Goal: Transaction & Acquisition: Book appointment/travel/reservation

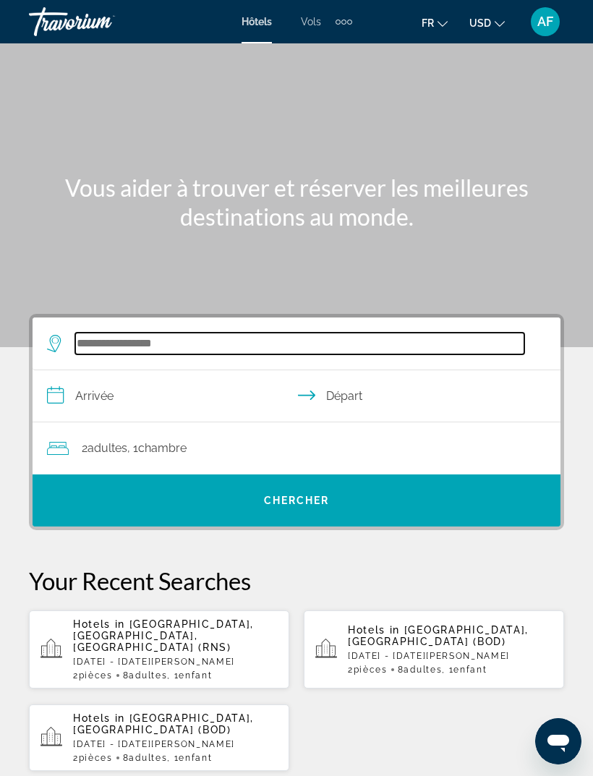
click at [119, 333] on input "Search hotel destination" at bounding box center [299, 344] width 449 height 22
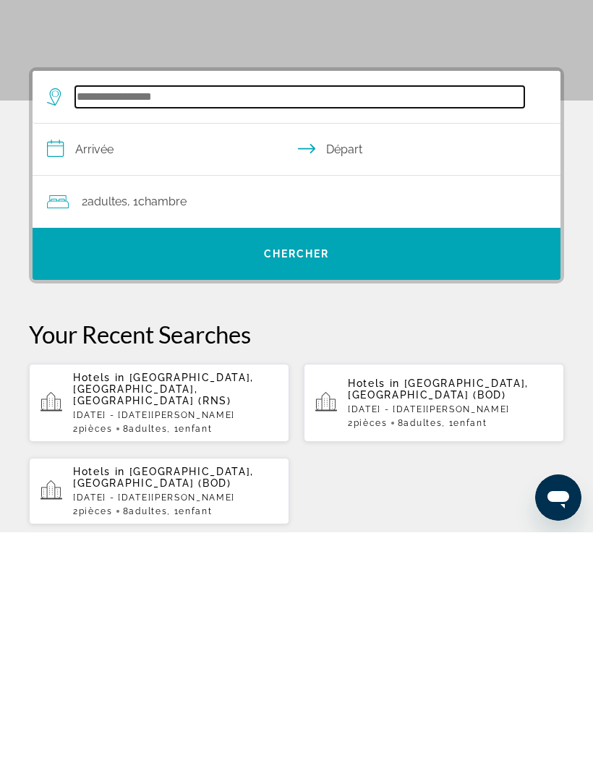
scroll to position [23, 0]
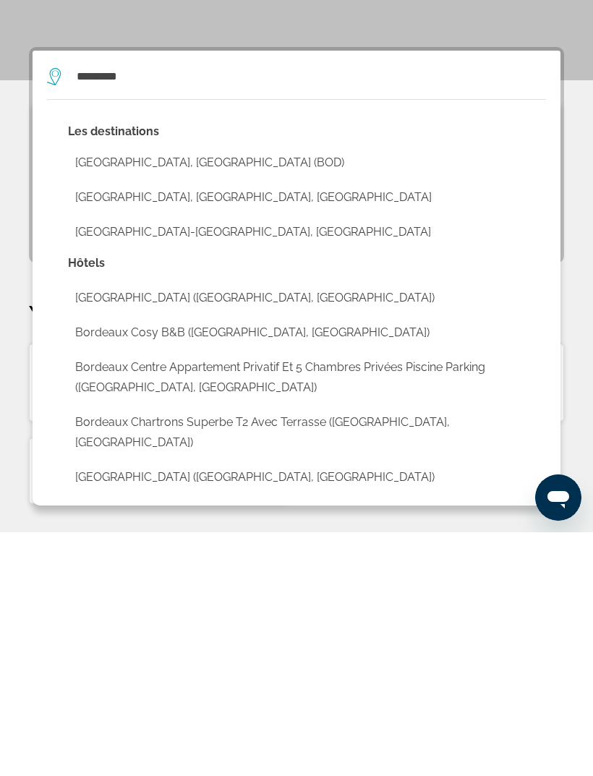
click at [104, 392] on button "[GEOGRAPHIC_DATA], [GEOGRAPHIC_DATA] (BOD)" at bounding box center [307, 405] width 478 height 27
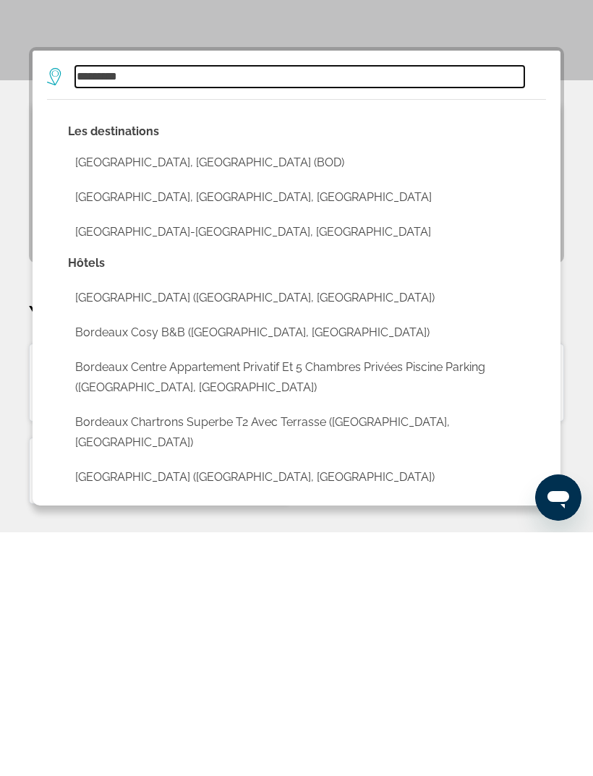
type input "**********"
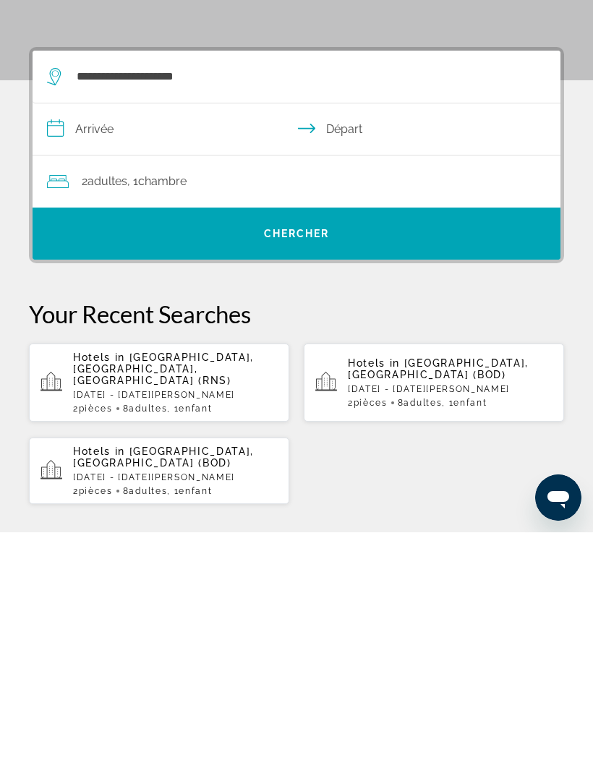
click at [64, 347] on input "**********" at bounding box center [299, 375] width 533 height 56
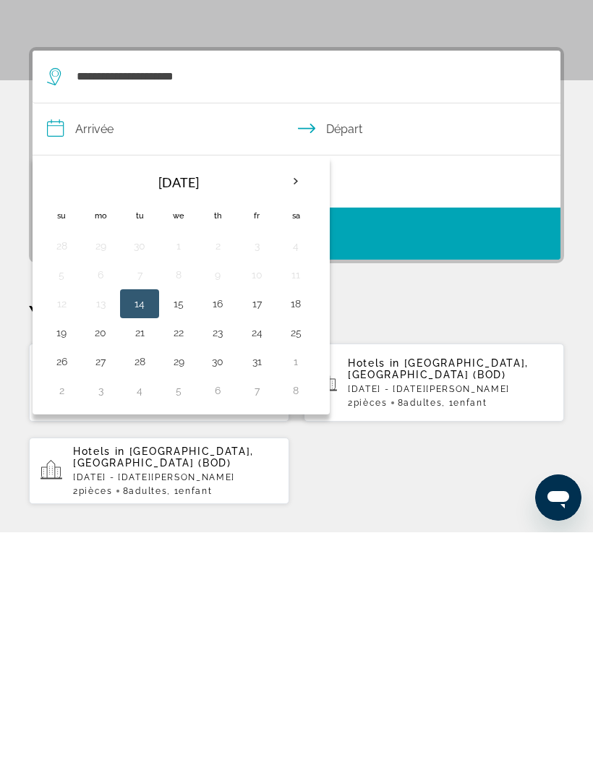
scroll to position [267, 0]
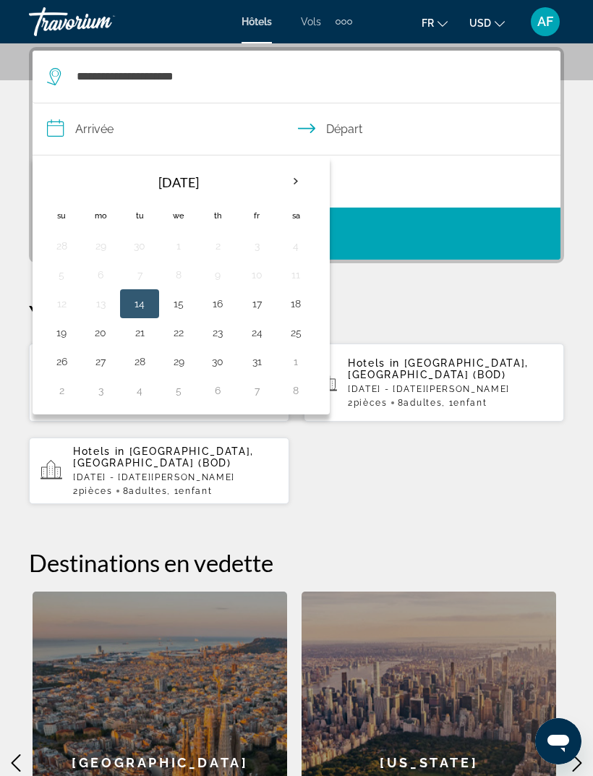
click at [301, 189] on th "Next month" at bounding box center [295, 182] width 39 height 32
click at [299, 184] on th "Next month" at bounding box center [295, 182] width 39 height 32
click at [184, 364] on button "31" at bounding box center [178, 361] width 23 height 20
click at [367, 129] on input "**********" at bounding box center [299, 131] width 533 height 56
click at [291, 187] on th "Next month" at bounding box center [295, 182] width 39 height 32
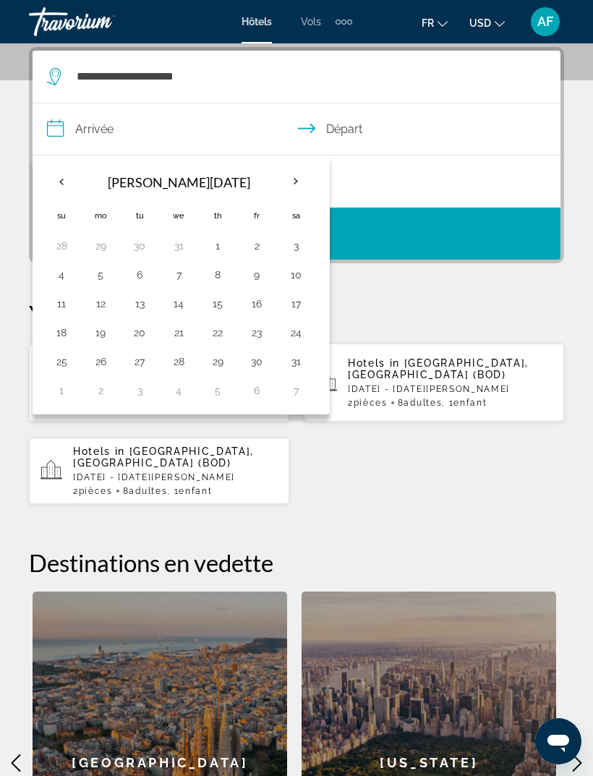
click at [62, 283] on button "4" at bounding box center [61, 275] width 23 height 20
type input "**********"
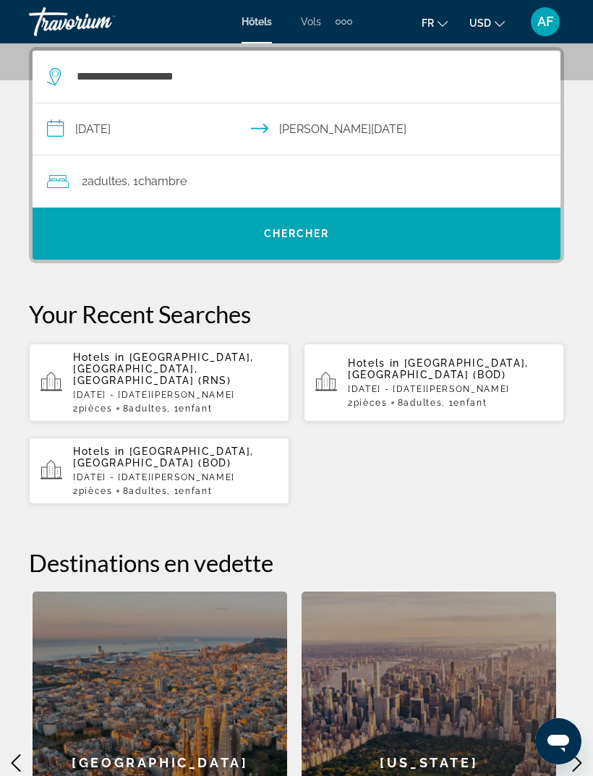
click at [460, 189] on div "2 Adulte Adultes , 1 Chambre pièces" at bounding box center [303, 181] width 513 height 20
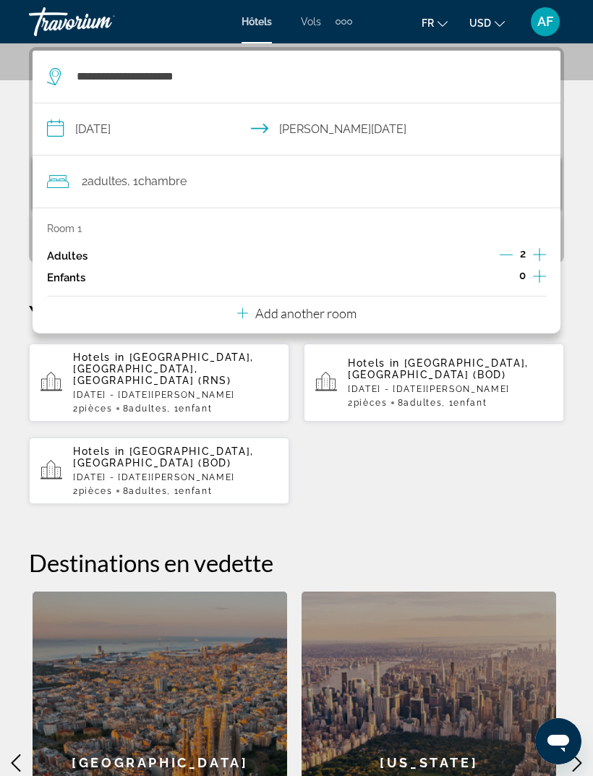
click at [536, 256] on icon "Increment adults" at bounding box center [539, 254] width 13 height 17
click at [540, 257] on icon "Increment adults" at bounding box center [539, 254] width 13 height 17
click at [501, 452] on div "Hotels in [GEOGRAPHIC_DATA], [GEOGRAPHIC_DATA], [GEOGRAPHIC_DATA] (RNS) [DATE] …" at bounding box center [296, 424] width 535 height 162
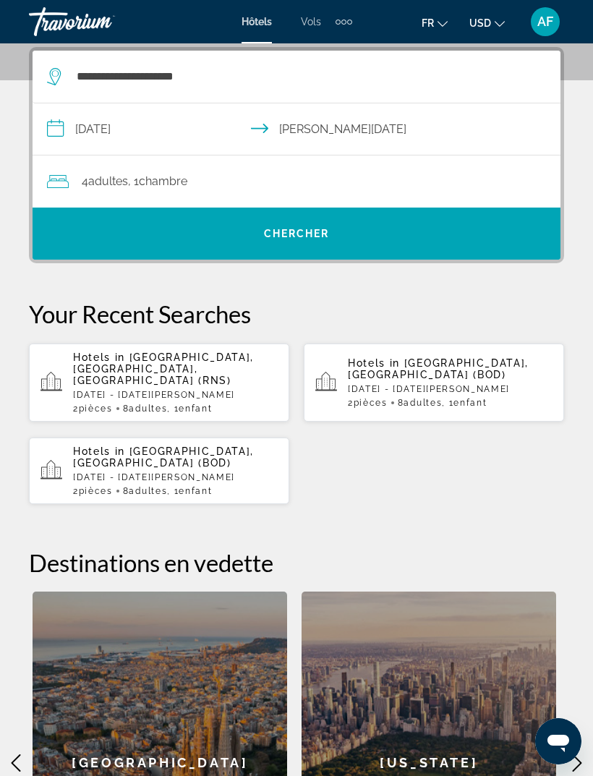
click at [505, 235] on span "Search" at bounding box center [297, 233] width 528 height 35
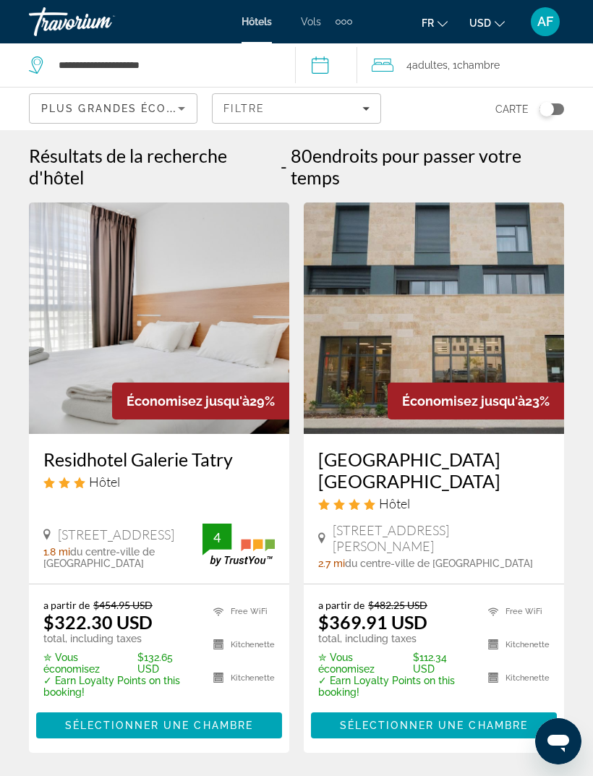
scroll to position [1, 0]
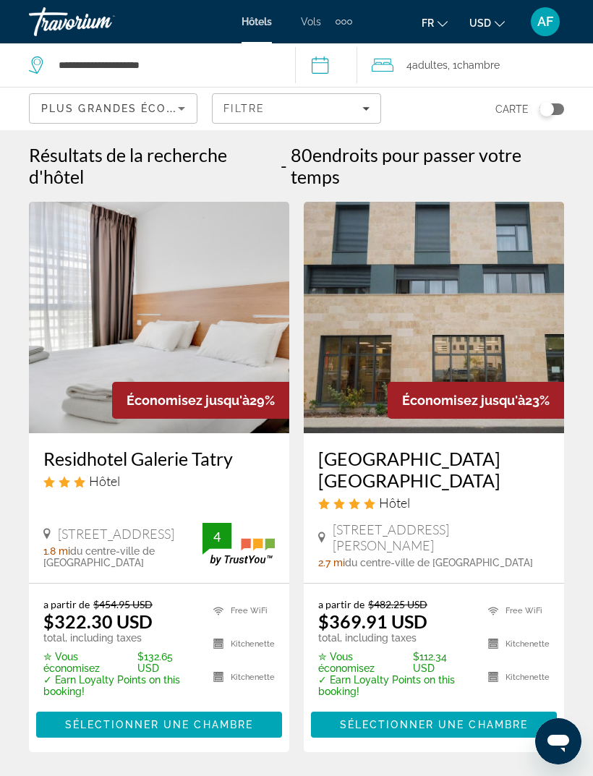
click at [359, 112] on div "Filtre" at bounding box center [295, 109] width 145 height 12
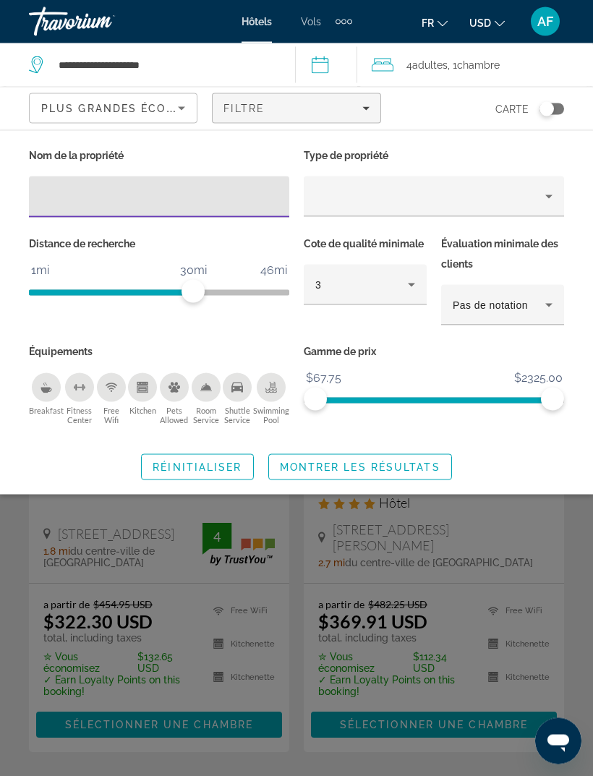
scroll to position [0, 0]
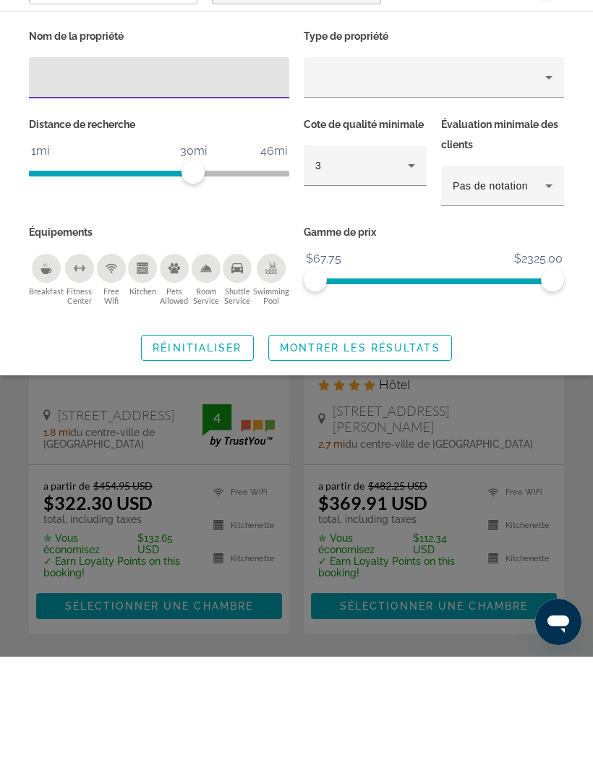
click at [259, 373] on div "Swimming Pool" at bounding box center [271, 387] width 29 height 29
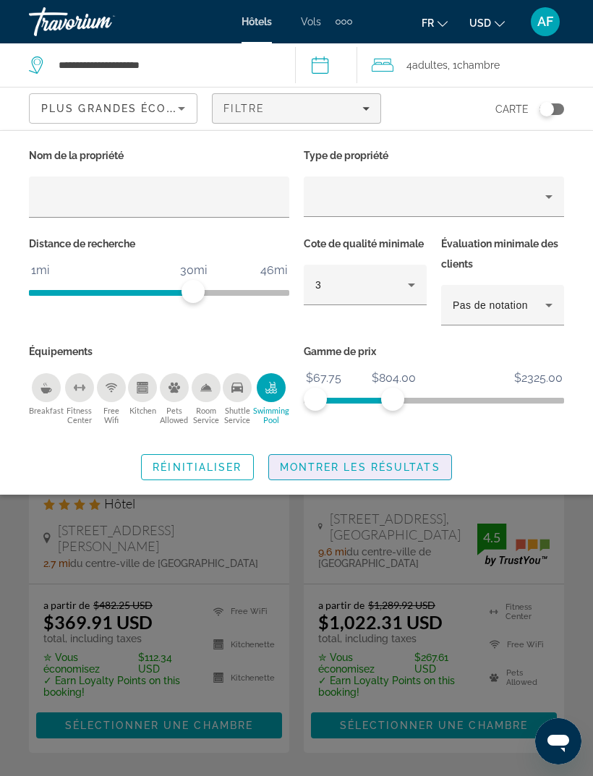
click at [409, 465] on span "Montrer les résultats" at bounding box center [360, 467] width 160 height 12
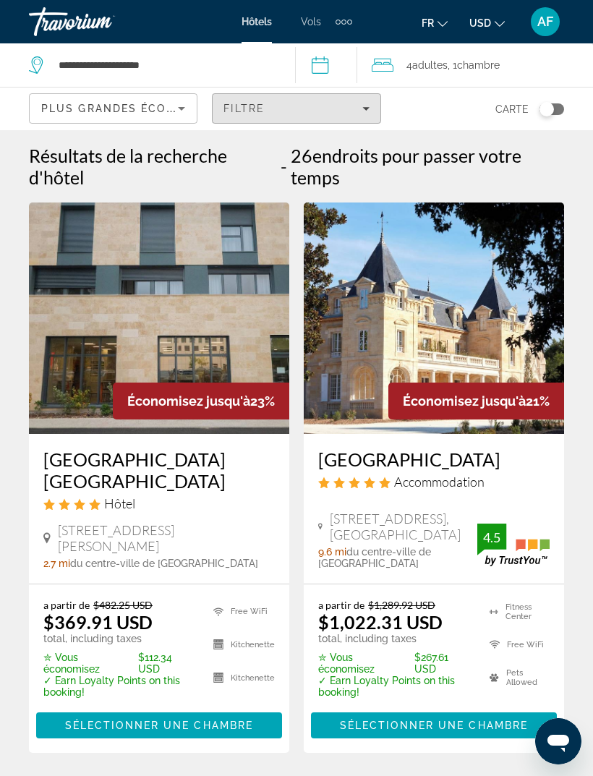
click at [347, 113] on div "Filtre" at bounding box center [295, 109] width 145 height 12
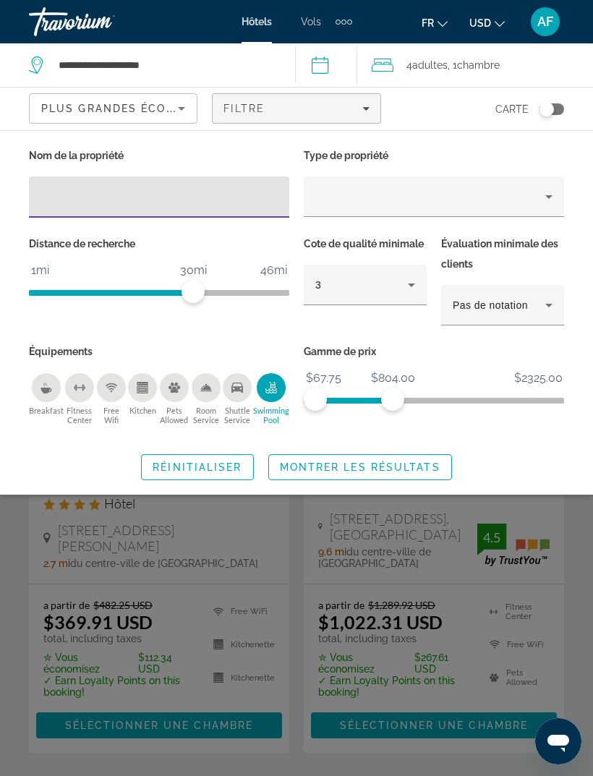
click at [411, 463] on span "Montrer les résultats" at bounding box center [360, 467] width 160 height 12
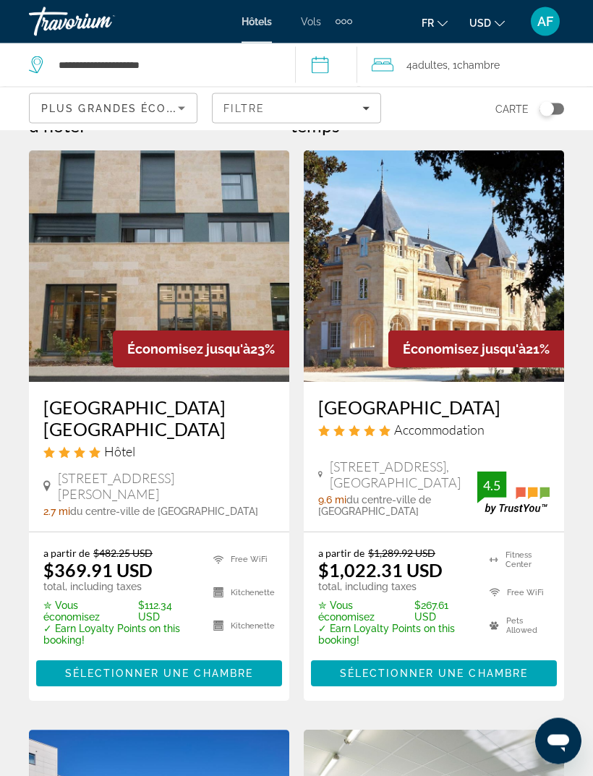
scroll to position [52, 0]
click at [62, 305] on img "Main content" at bounding box center [159, 265] width 260 height 231
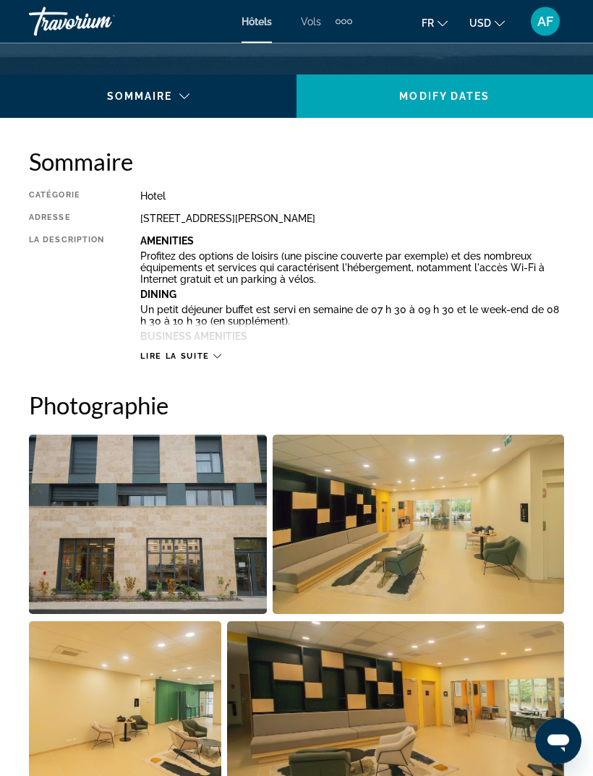
scroll to position [656, 0]
click at [178, 360] on span "Lire la suite" at bounding box center [174, 355] width 69 height 9
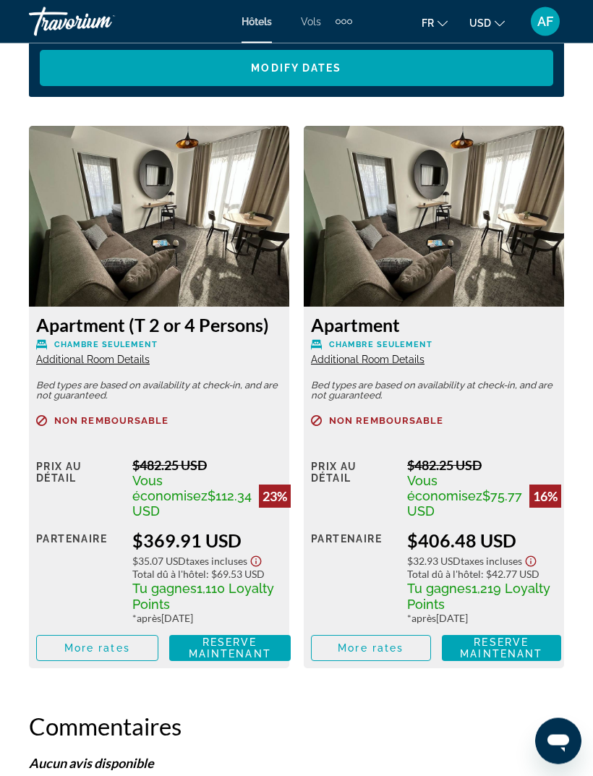
scroll to position [2948, 0]
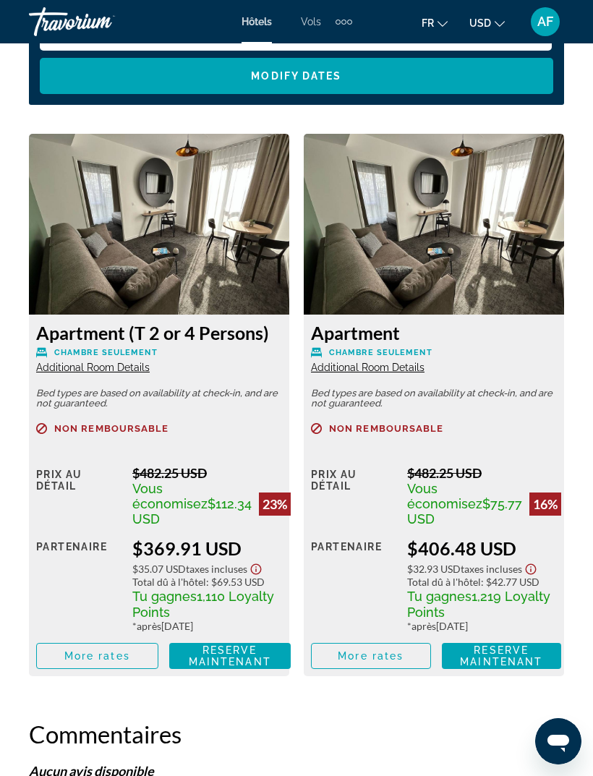
click at [87, 267] on img "Main content" at bounding box center [159, 224] width 260 height 181
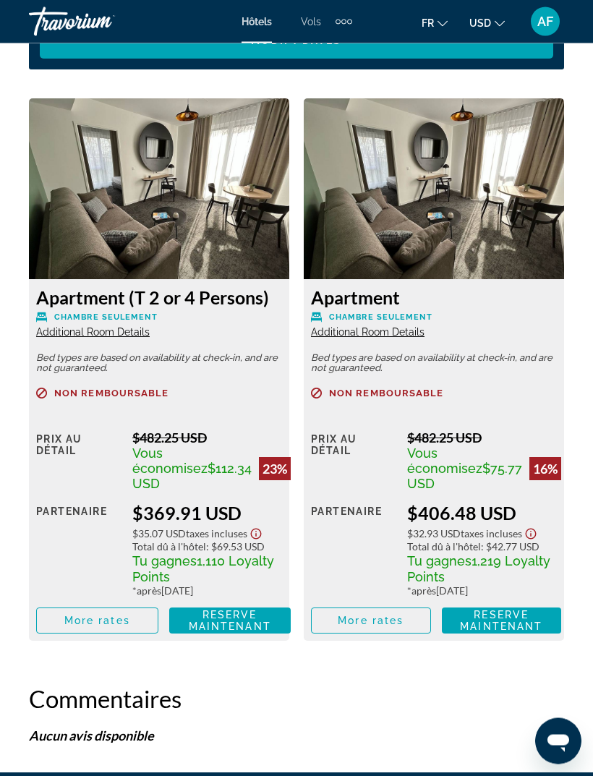
scroll to position [2983, 0]
click at [90, 253] on img "Main content" at bounding box center [159, 188] width 260 height 181
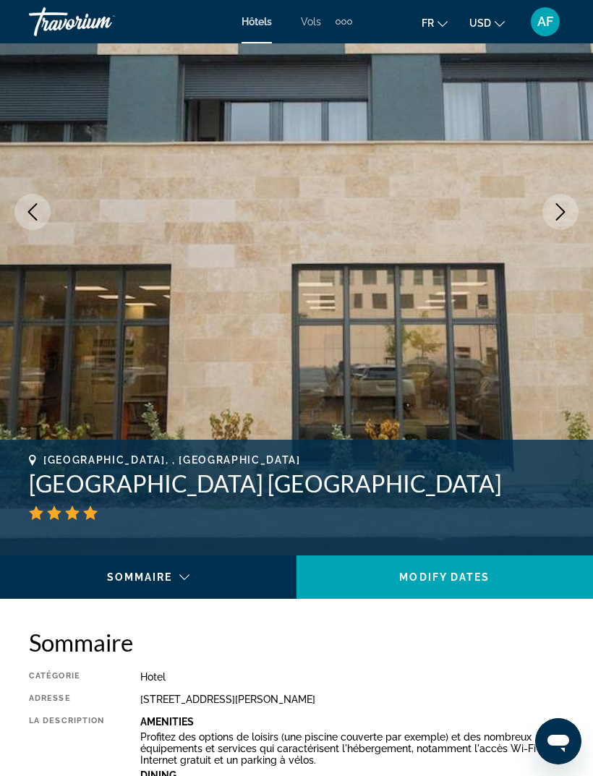
scroll to position [141, 0]
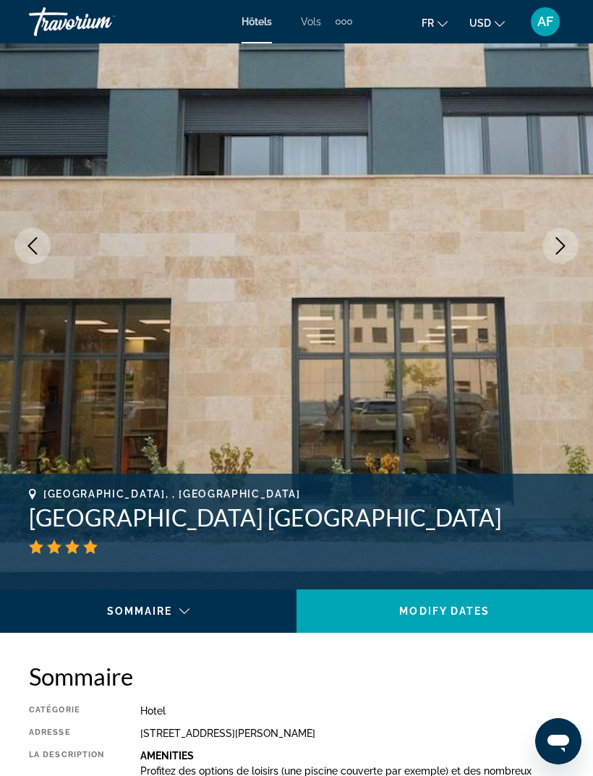
click at [556, 251] on icon "Next image" at bounding box center [560, 245] width 17 height 17
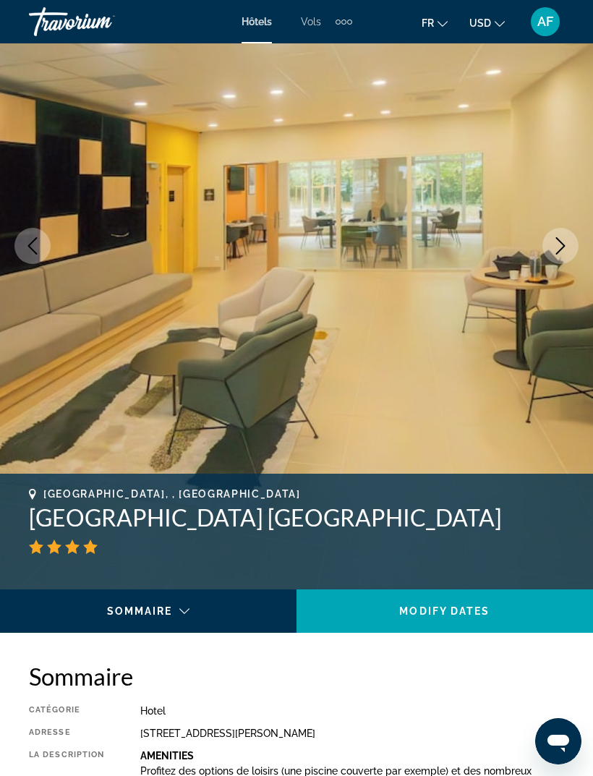
click at [553, 246] on icon "Next image" at bounding box center [560, 245] width 17 height 17
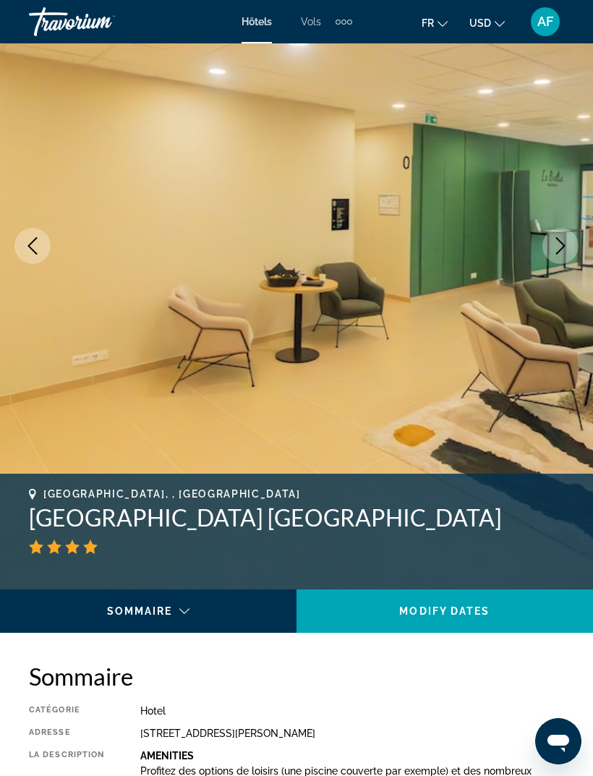
click at [559, 257] on button "Next image" at bounding box center [560, 246] width 36 height 36
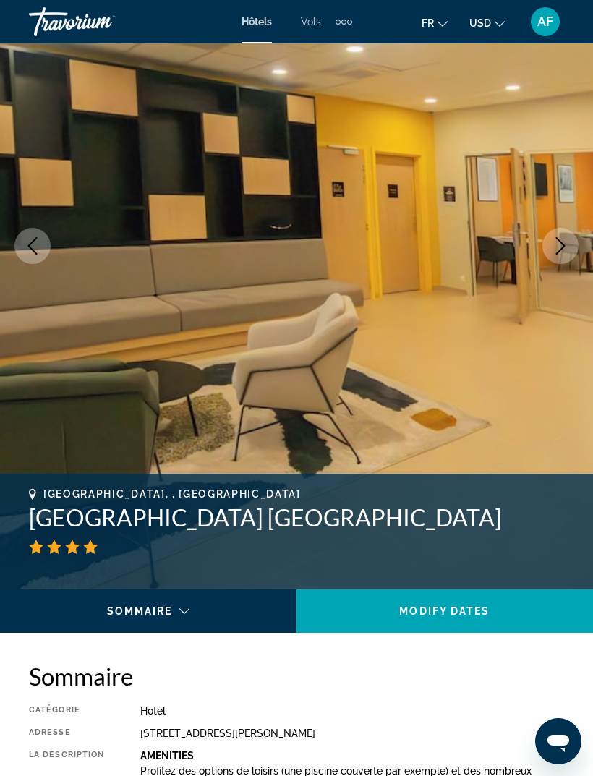
click at [562, 256] on button "Next image" at bounding box center [560, 246] width 36 height 36
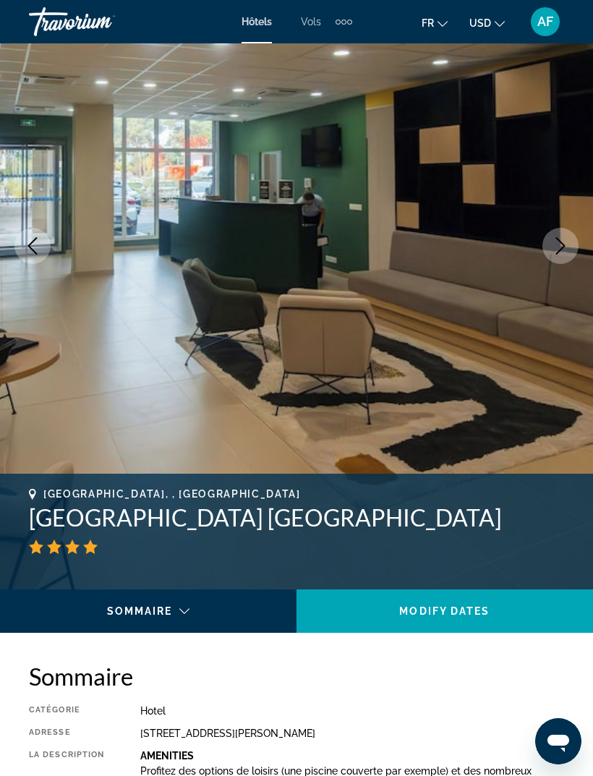
click at [560, 259] on button "Next image" at bounding box center [560, 246] width 36 height 36
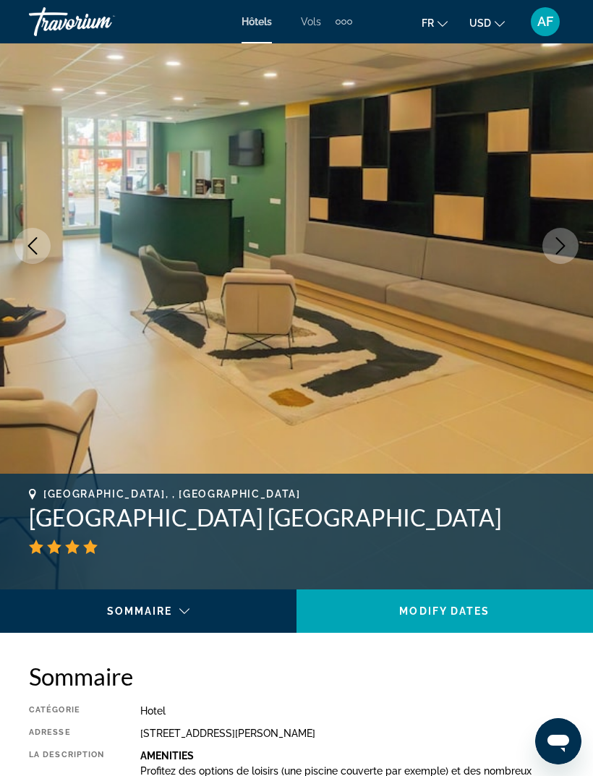
click at [559, 259] on button "Next image" at bounding box center [560, 246] width 36 height 36
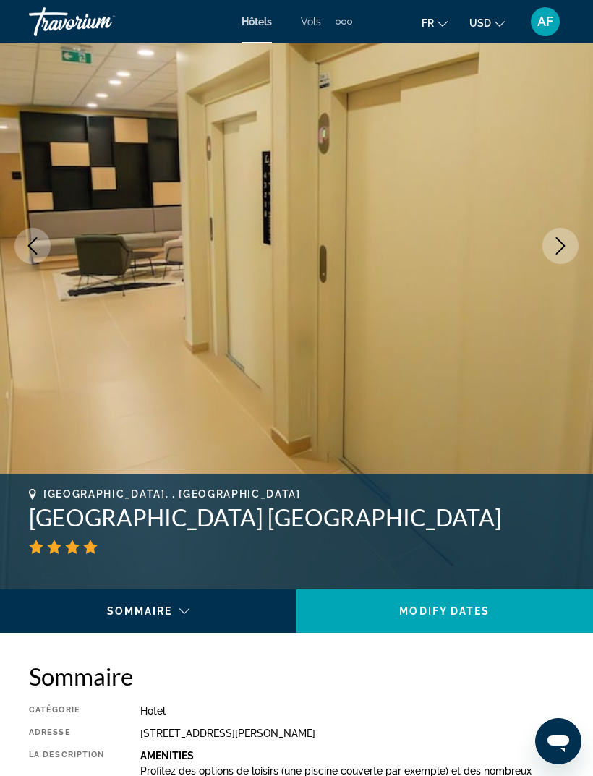
click at [559, 259] on button "Next image" at bounding box center [560, 246] width 36 height 36
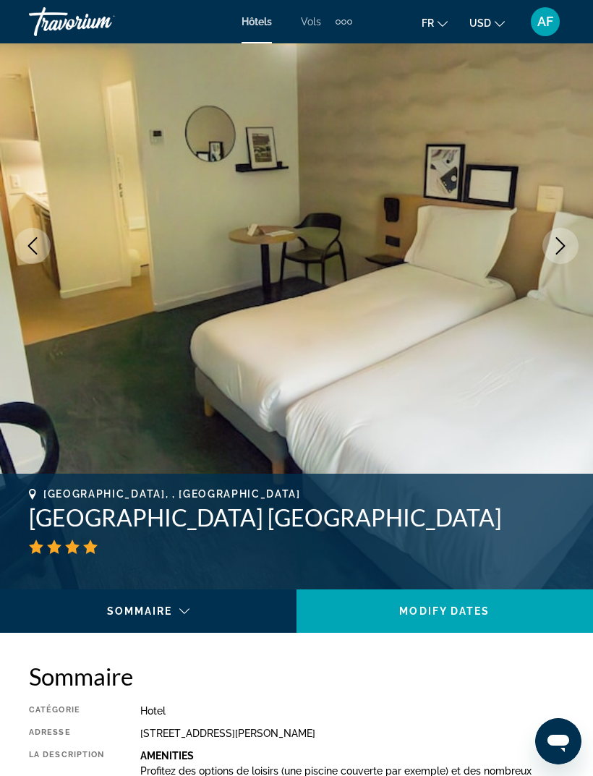
click at [559, 259] on button "Next image" at bounding box center [560, 246] width 36 height 36
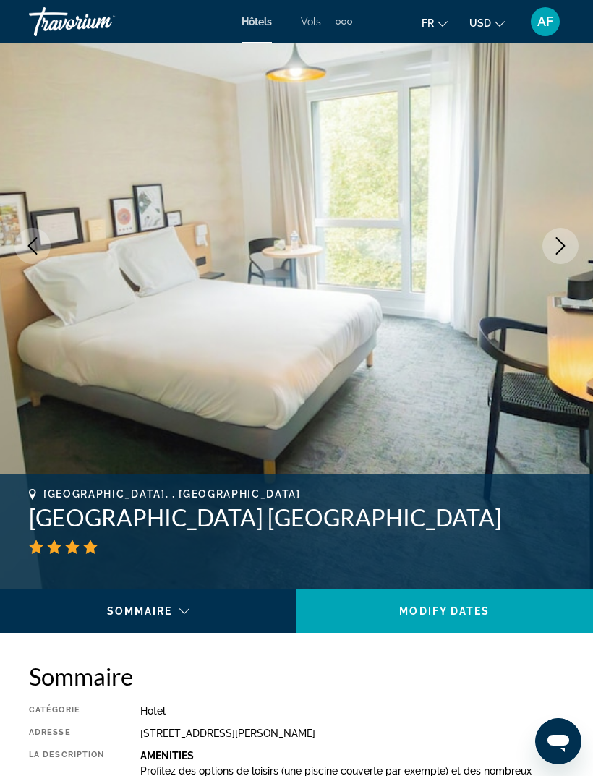
click at [560, 259] on button "Next image" at bounding box center [560, 246] width 36 height 36
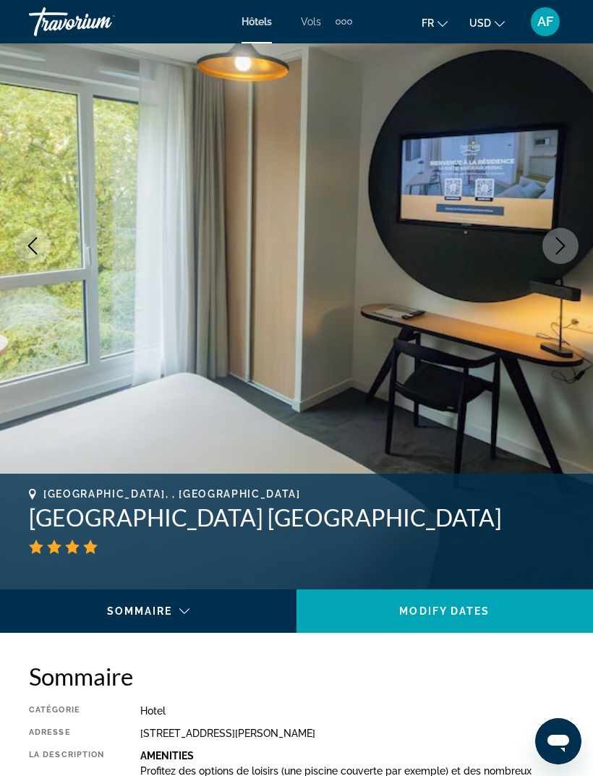
click at [567, 256] on button "Next image" at bounding box center [560, 246] width 36 height 36
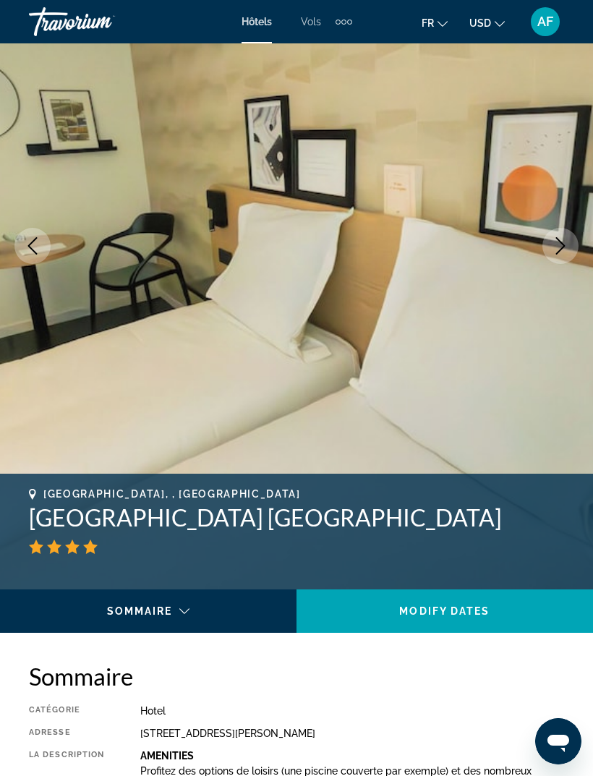
click at [30, 254] on button "Previous image" at bounding box center [32, 246] width 36 height 36
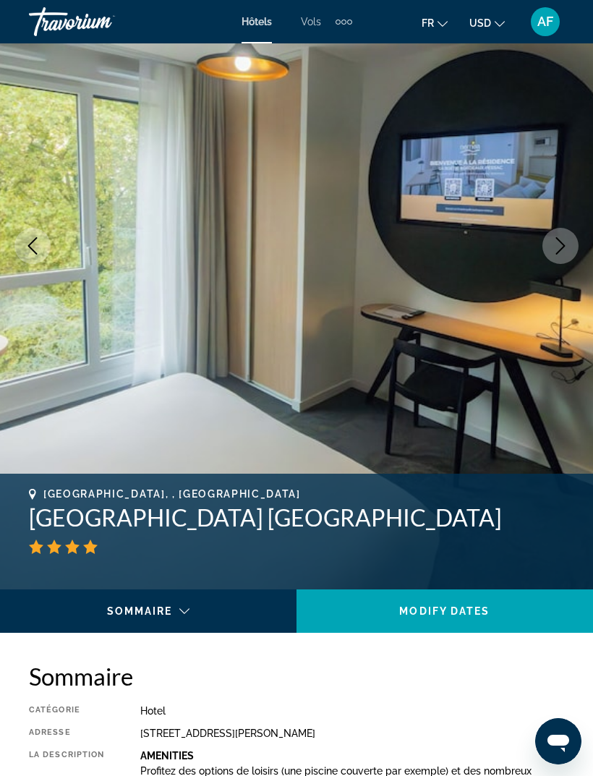
click at [571, 254] on button "Next image" at bounding box center [560, 246] width 36 height 36
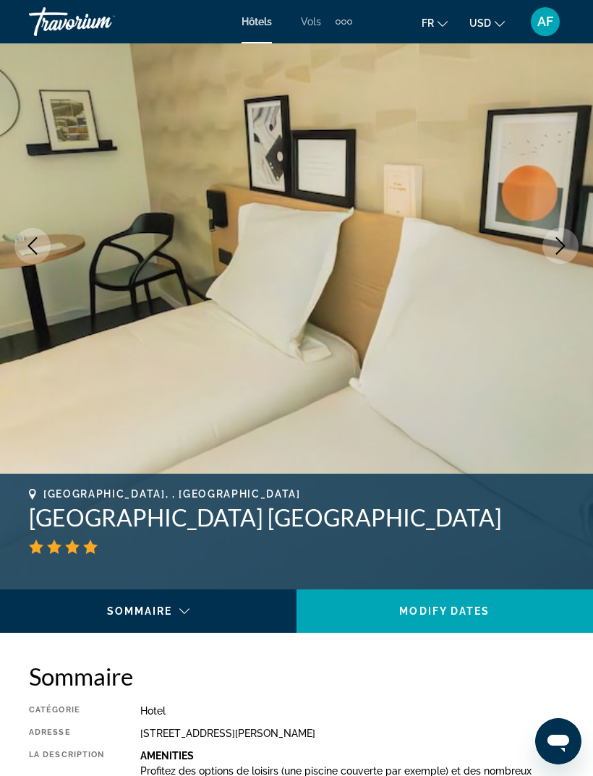
click at [563, 257] on button "Next image" at bounding box center [560, 246] width 36 height 36
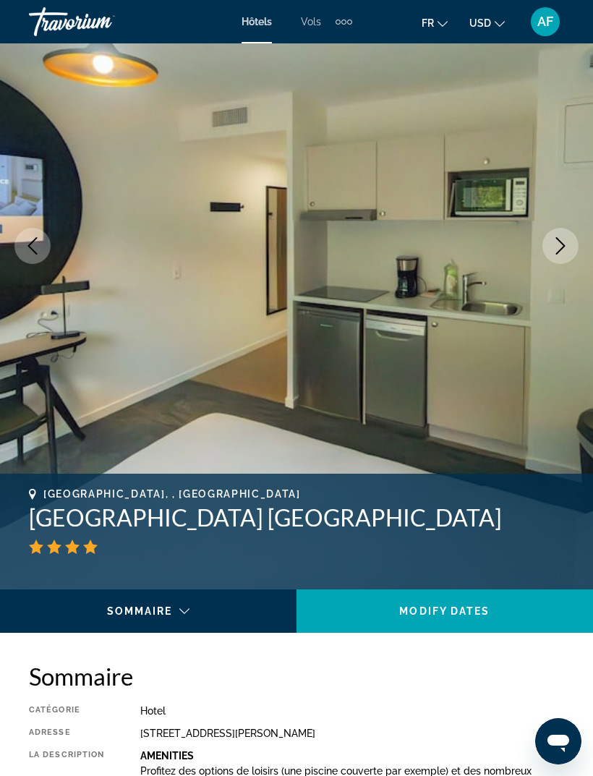
click at [564, 255] on button "Next image" at bounding box center [560, 246] width 36 height 36
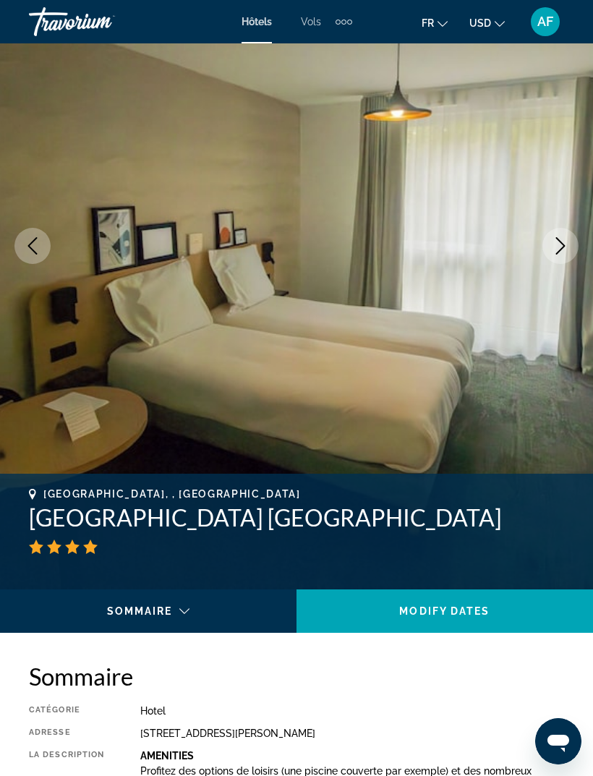
click at [564, 258] on button "Next image" at bounding box center [560, 246] width 36 height 36
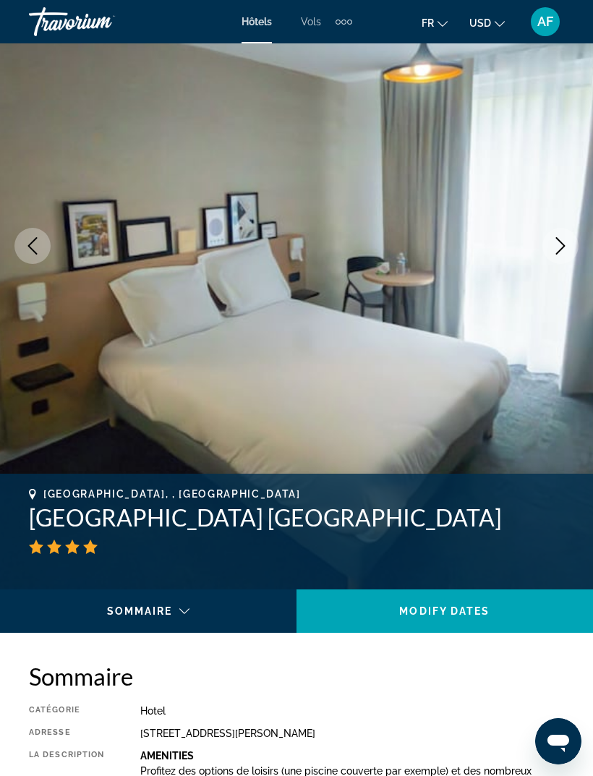
click at [565, 257] on button "Next image" at bounding box center [560, 246] width 36 height 36
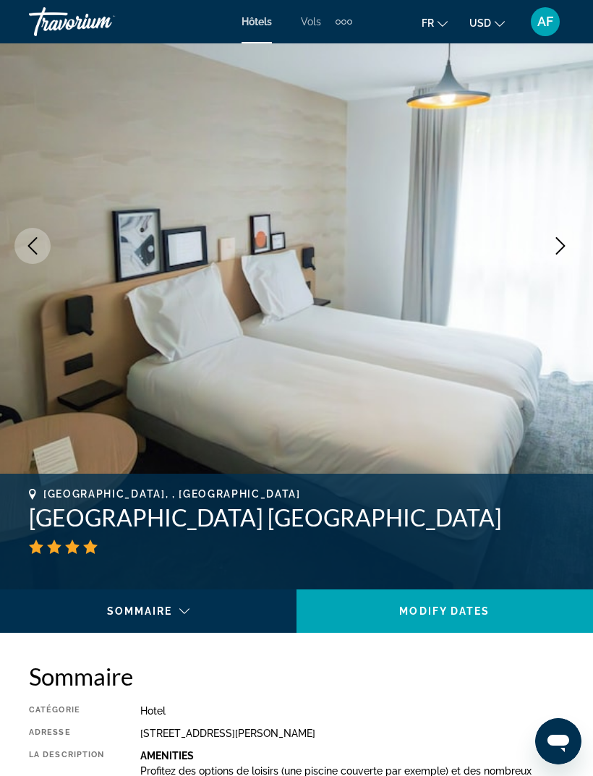
click at [568, 253] on icon "Next image" at bounding box center [560, 245] width 17 height 17
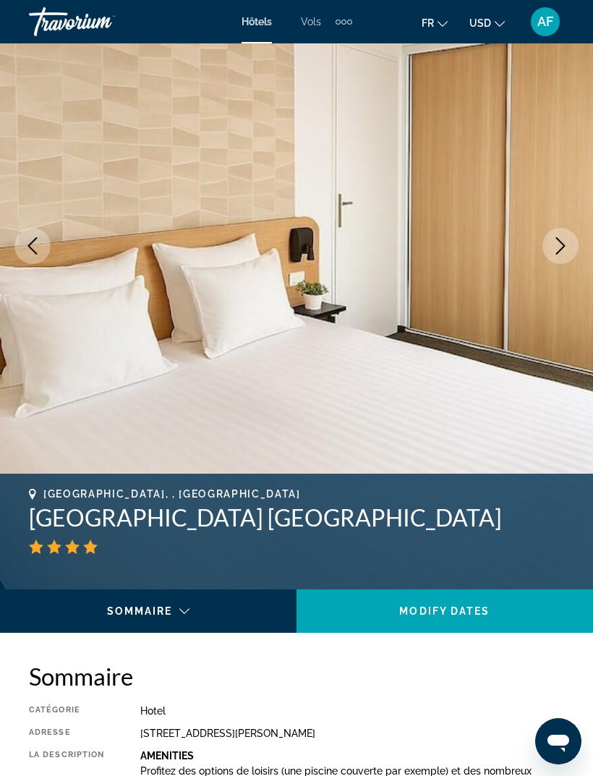
click at [569, 254] on button "Next image" at bounding box center [560, 246] width 36 height 36
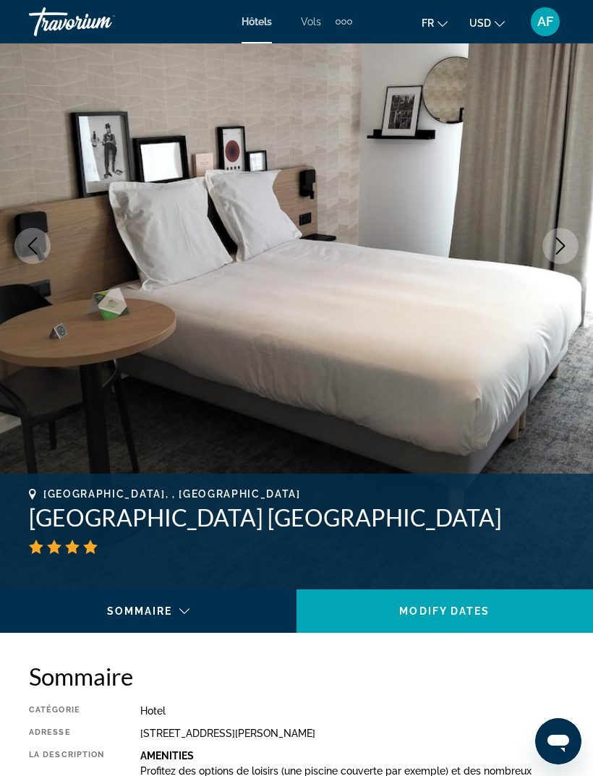
click at [564, 256] on button "Next image" at bounding box center [560, 246] width 36 height 36
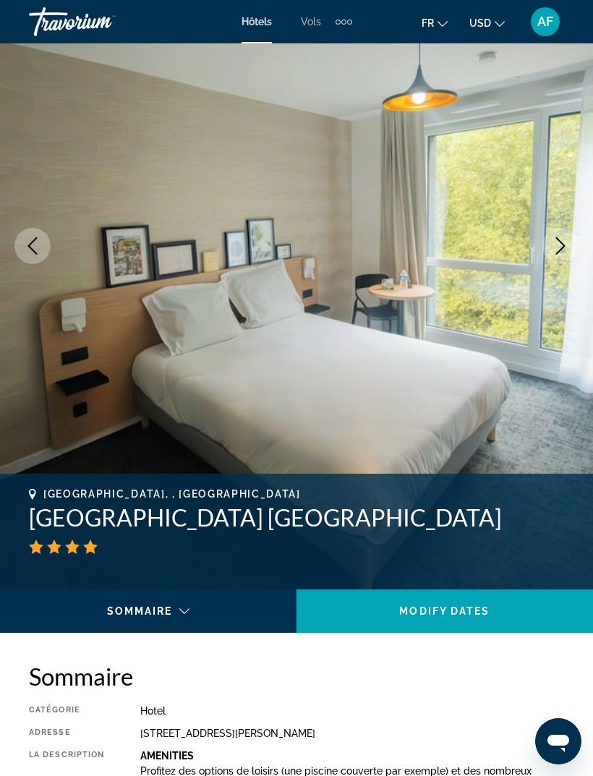
click at [562, 256] on button "Next image" at bounding box center [560, 246] width 36 height 36
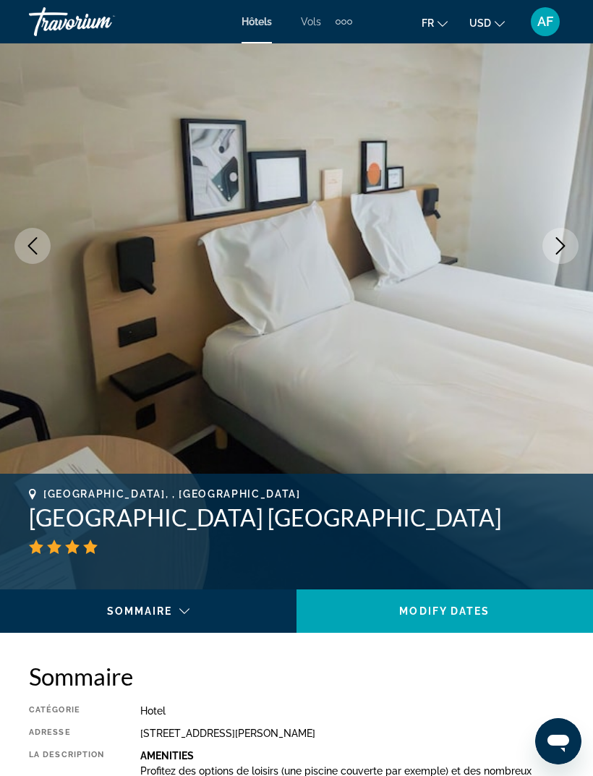
click at [564, 257] on button "Next image" at bounding box center [560, 246] width 36 height 36
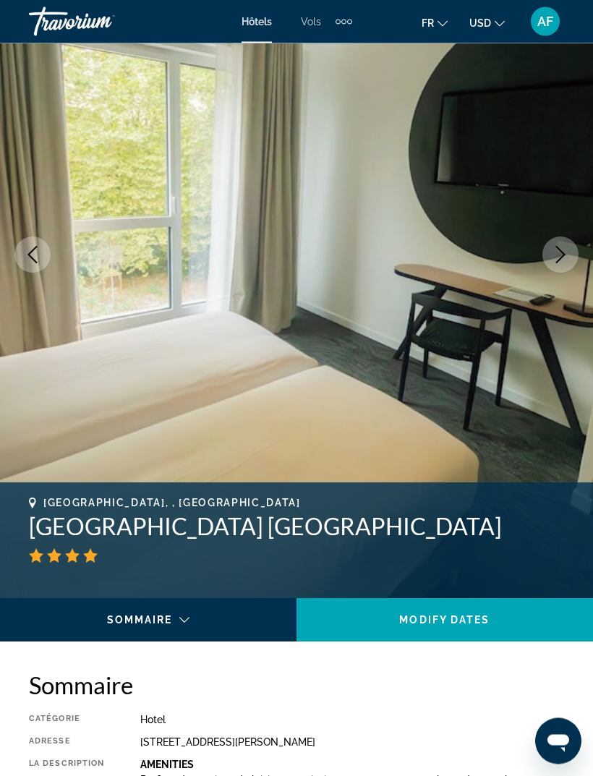
scroll to position [0, 0]
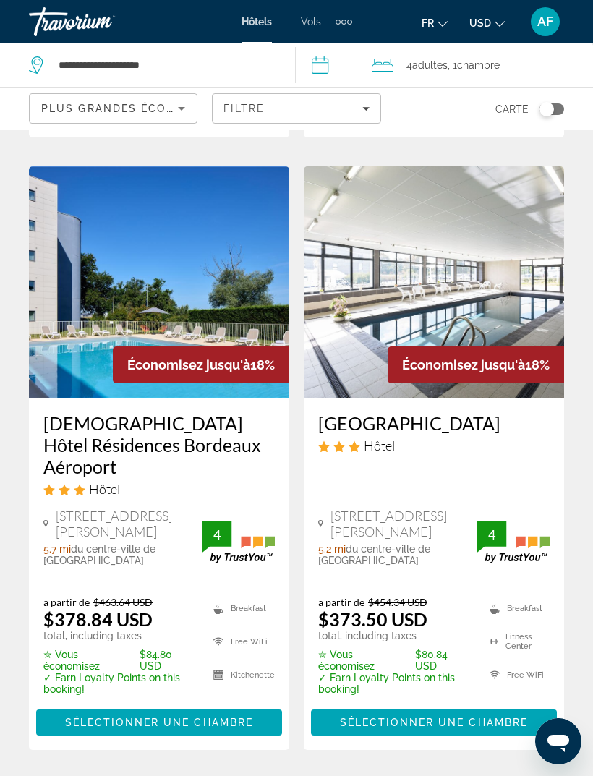
scroll to position [622, 0]
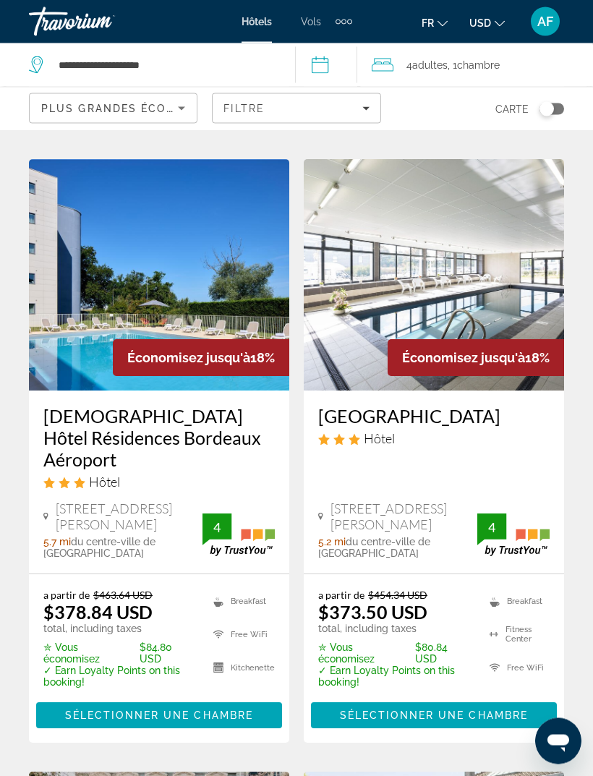
click at [74, 336] on img "Main content" at bounding box center [159, 275] width 260 height 231
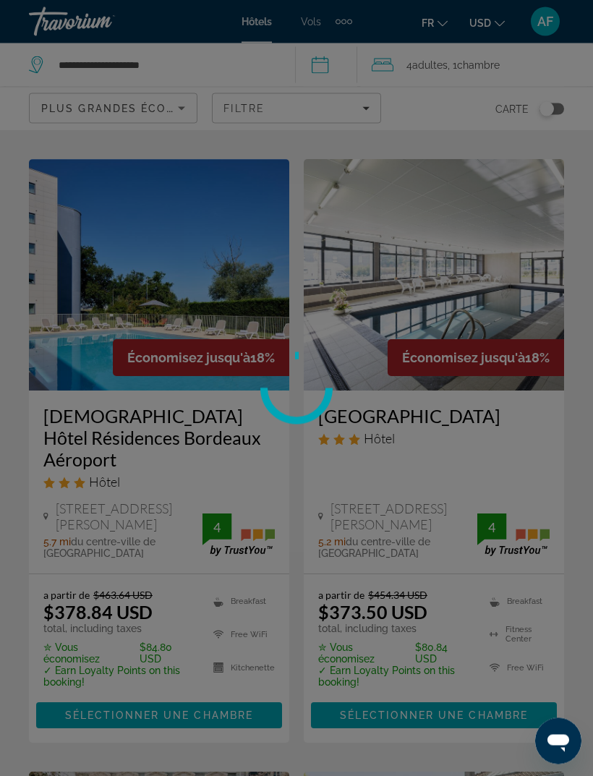
scroll to position [622, 0]
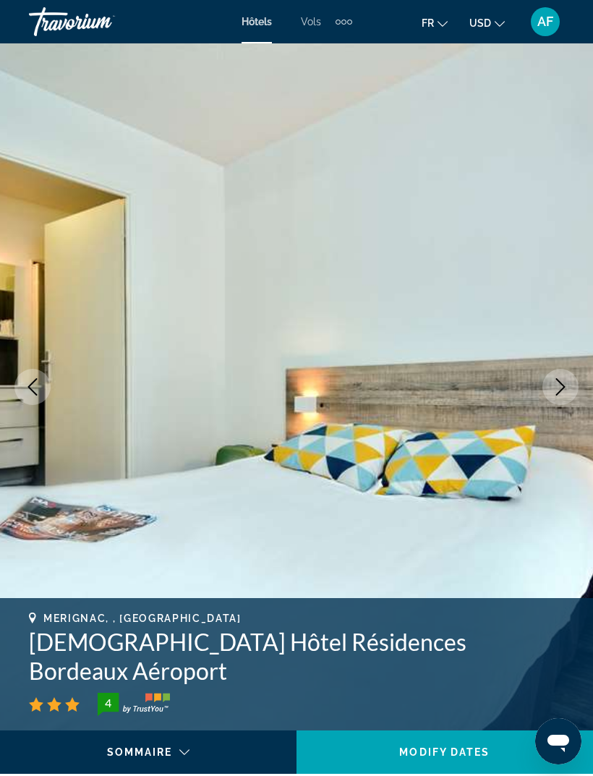
click at [569, 394] on button "Next image" at bounding box center [560, 387] width 36 height 36
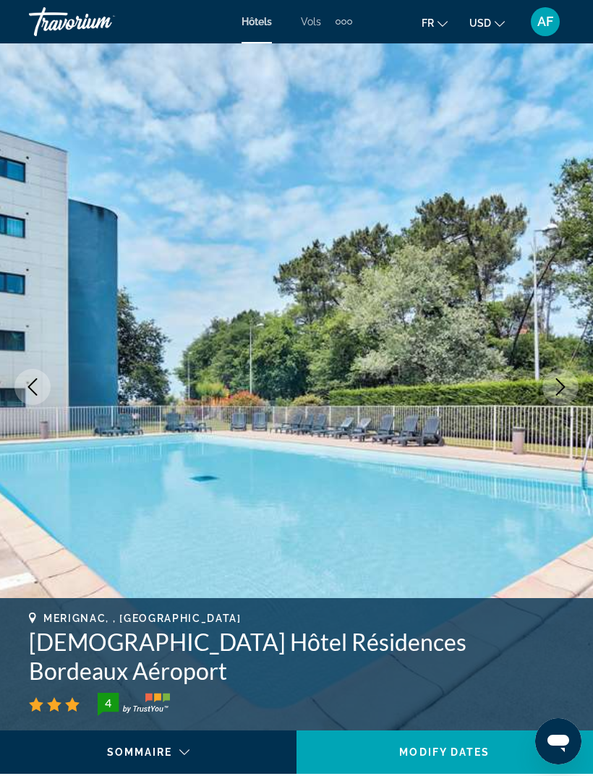
click at [567, 393] on icon "Next image" at bounding box center [560, 386] width 17 height 17
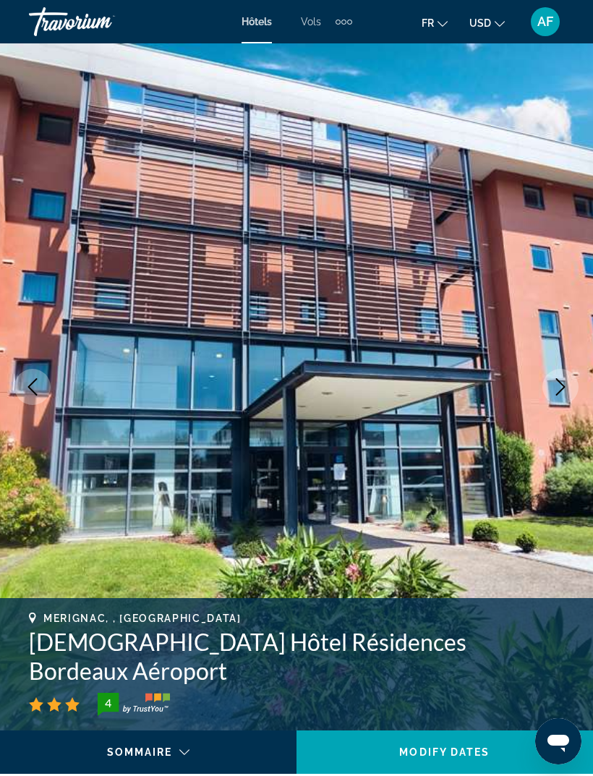
click at [567, 395] on icon "Next image" at bounding box center [560, 386] width 17 height 17
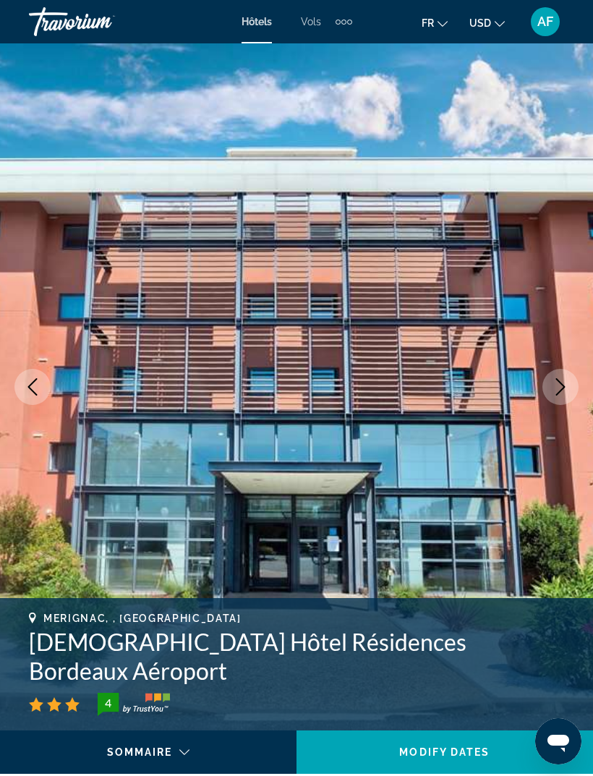
click at [566, 396] on button "Next image" at bounding box center [560, 387] width 36 height 36
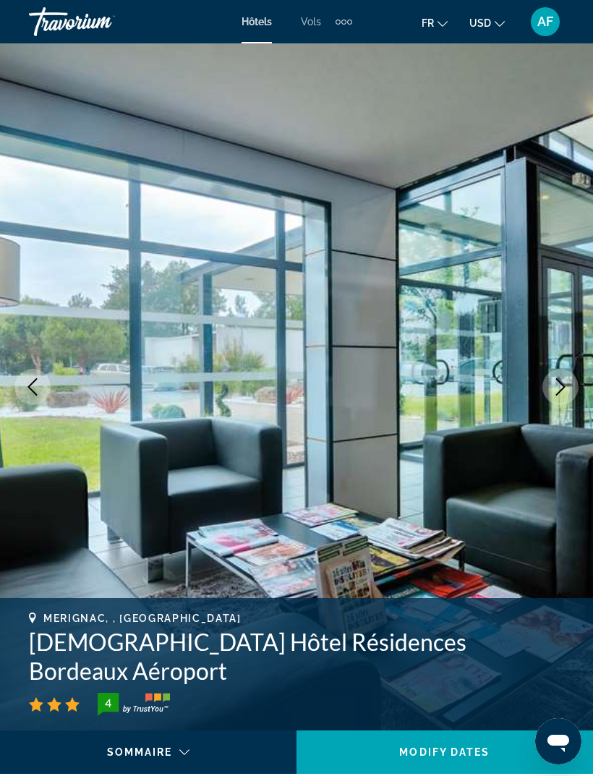
click at [561, 396] on button "Next image" at bounding box center [560, 387] width 36 height 36
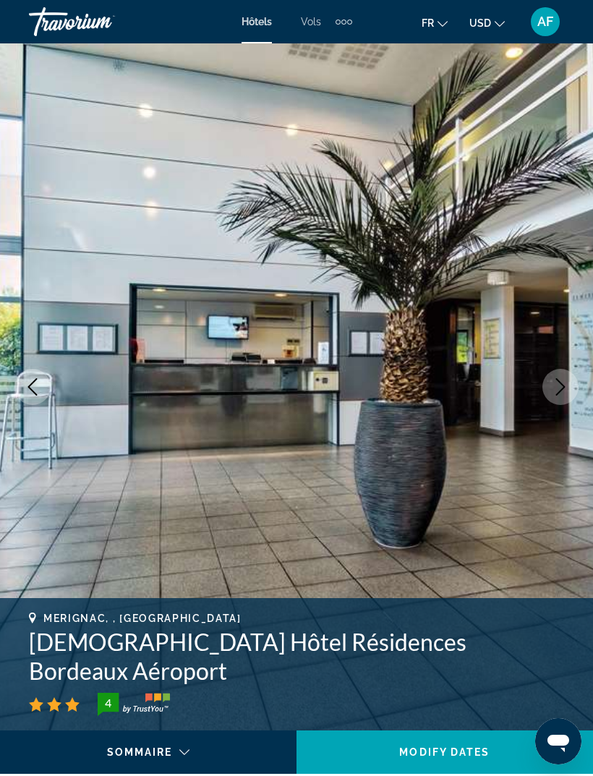
click at [563, 398] on button "Next image" at bounding box center [560, 387] width 36 height 36
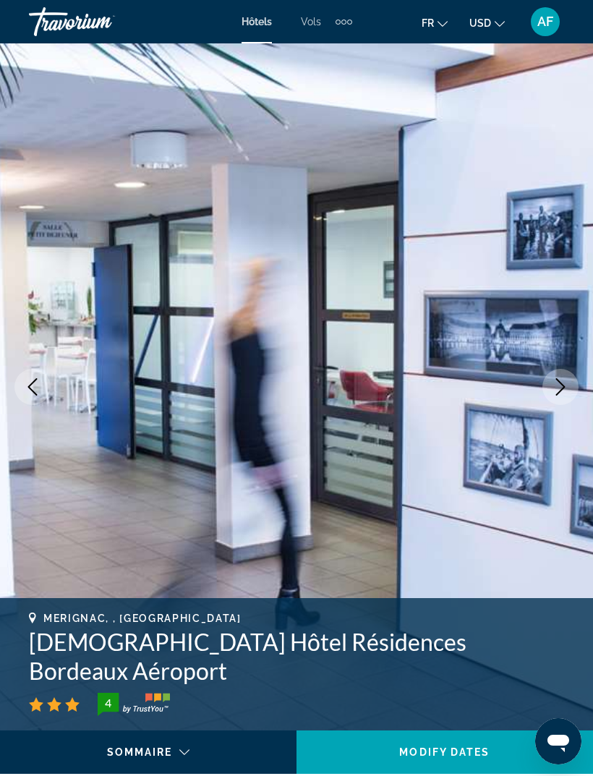
click at [563, 397] on button "Next image" at bounding box center [560, 387] width 36 height 36
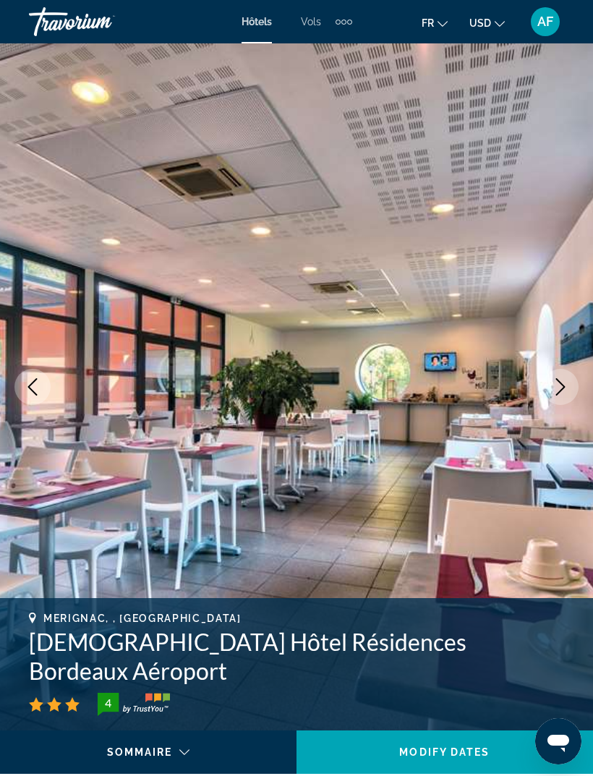
click at [562, 398] on button "Next image" at bounding box center [560, 387] width 36 height 36
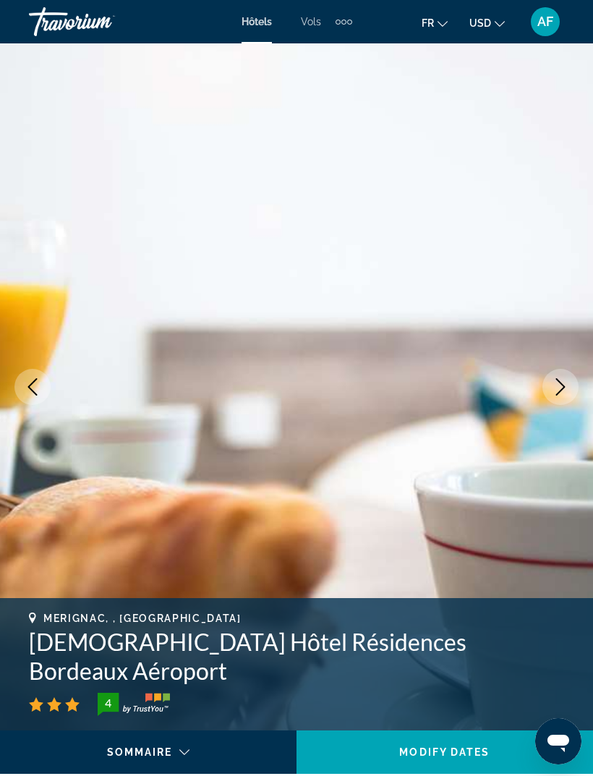
click at [562, 398] on button "Next image" at bounding box center [560, 387] width 36 height 36
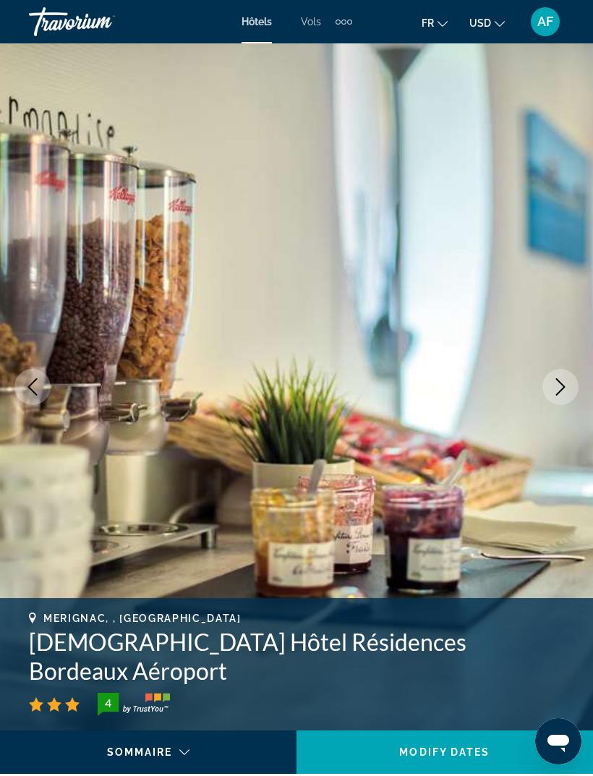
click at [564, 403] on button "Next image" at bounding box center [560, 387] width 36 height 36
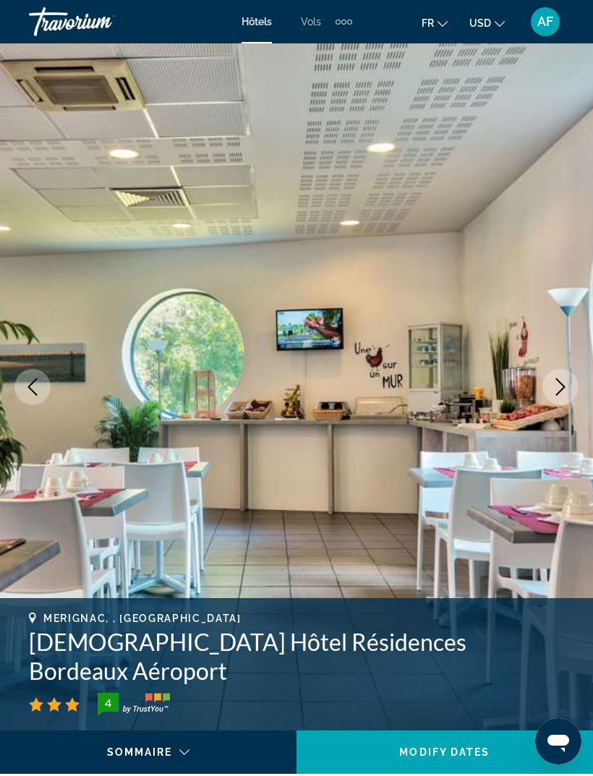
click at [564, 400] on button "Next image" at bounding box center [560, 387] width 36 height 36
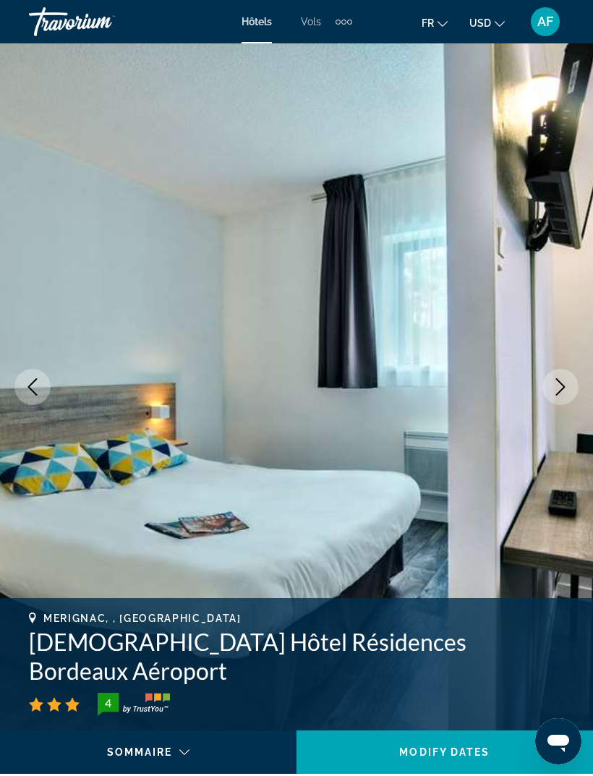
click at [562, 398] on button "Next image" at bounding box center [560, 387] width 36 height 36
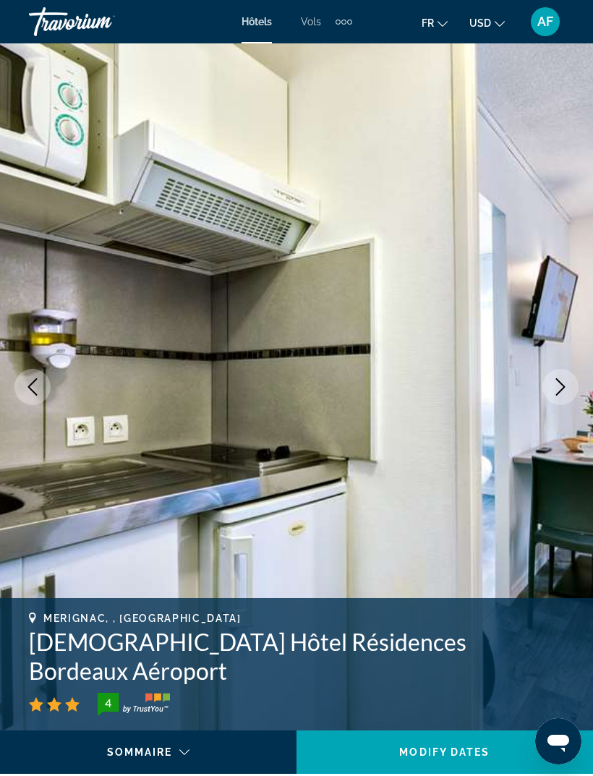
click at [566, 399] on button "Next image" at bounding box center [560, 387] width 36 height 36
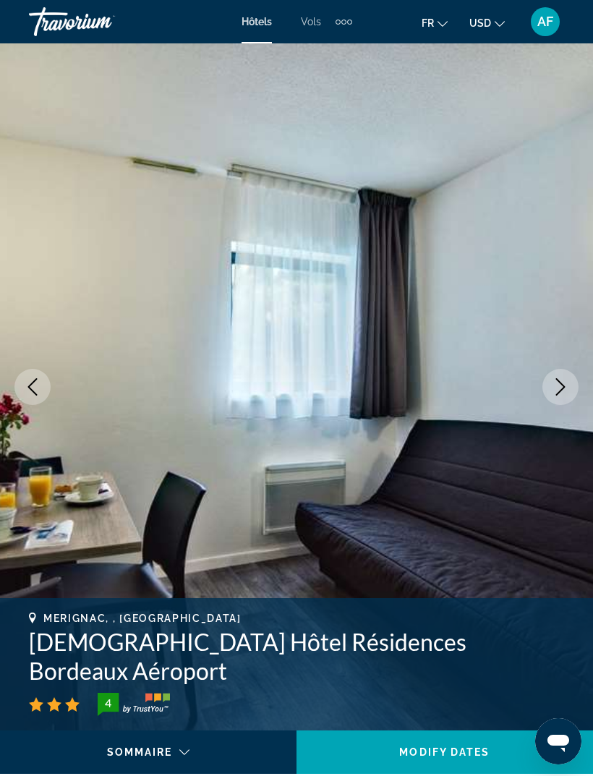
click at [567, 399] on button "Next image" at bounding box center [560, 387] width 36 height 36
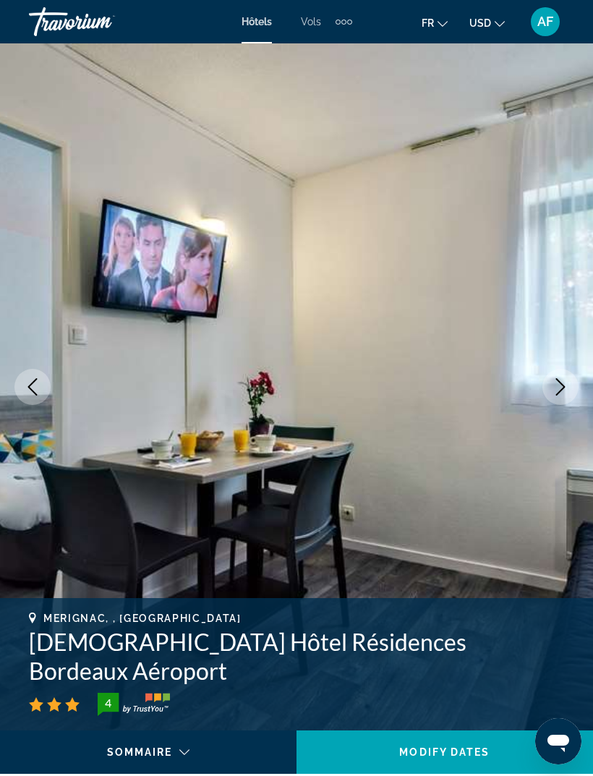
click at [565, 400] on button "Next image" at bounding box center [560, 387] width 36 height 36
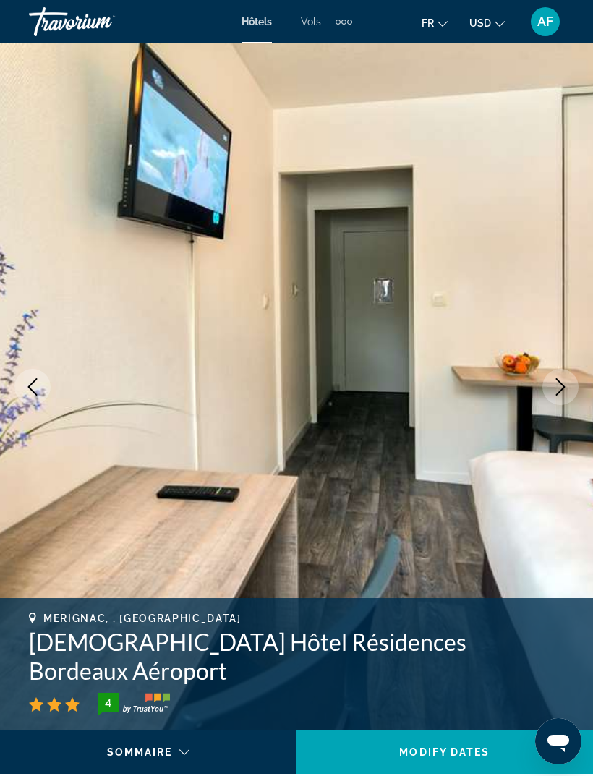
click at [567, 398] on button "Next image" at bounding box center [560, 387] width 36 height 36
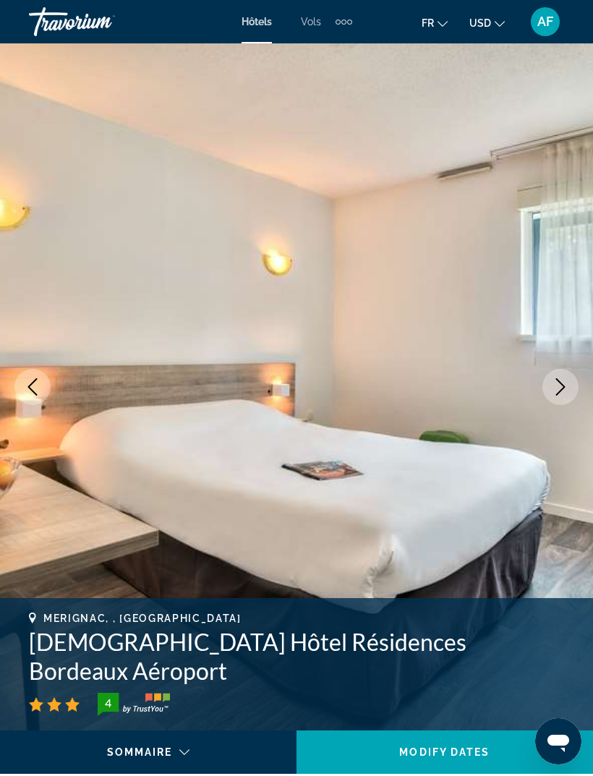
click at [562, 401] on button "Next image" at bounding box center [560, 387] width 36 height 36
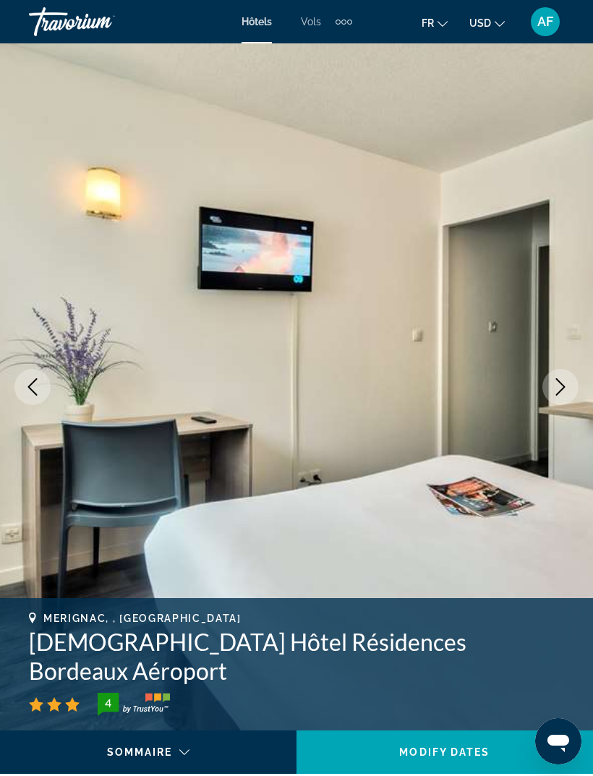
click at [567, 393] on icon "Next image" at bounding box center [560, 386] width 17 height 17
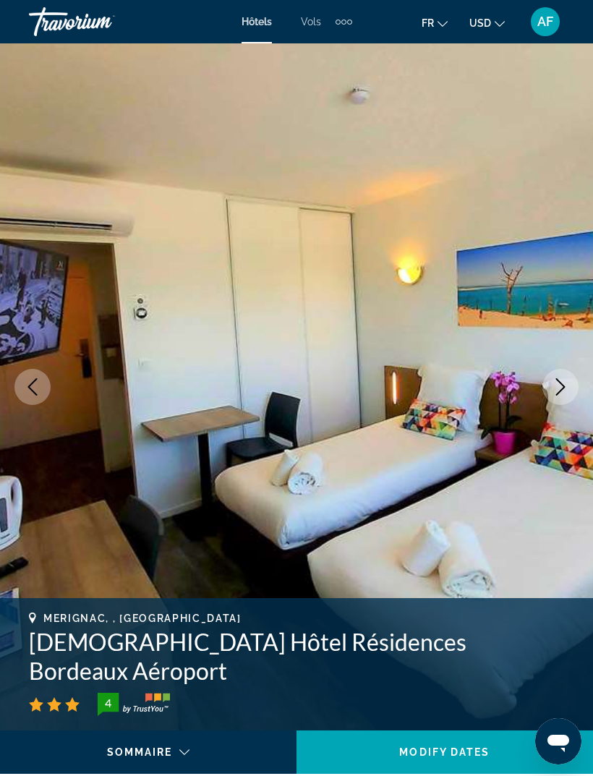
click at [565, 396] on button "Next image" at bounding box center [560, 387] width 36 height 36
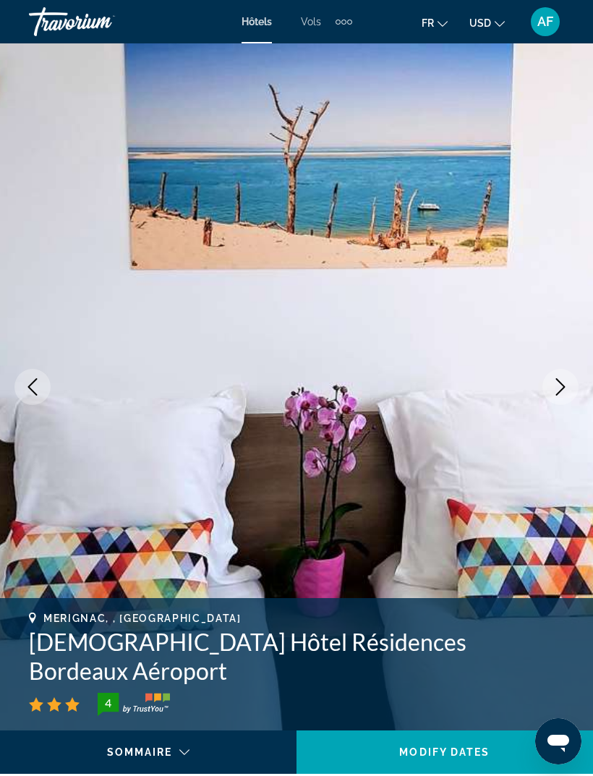
click at [565, 396] on button "Next image" at bounding box center [560, 387] width 36 height 36
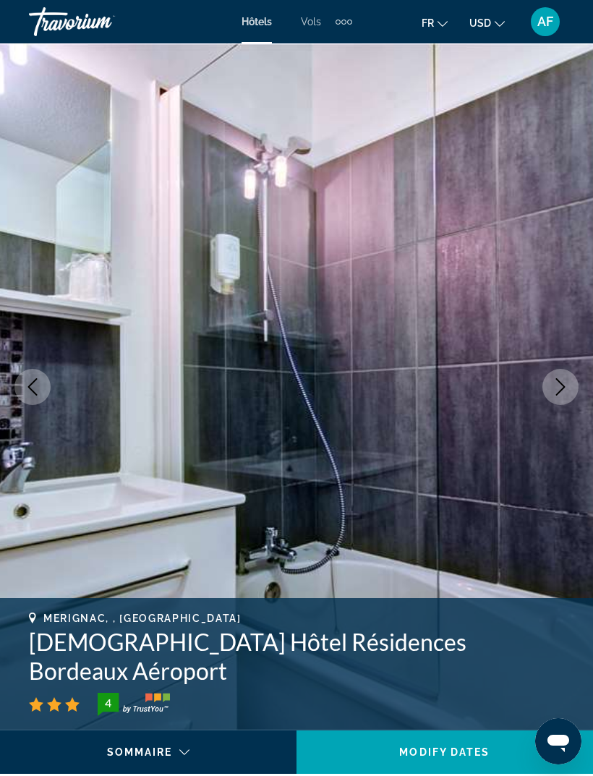
click at [560, 397] on button "Next image" at bounding box center [560, 387] width 36 height 36
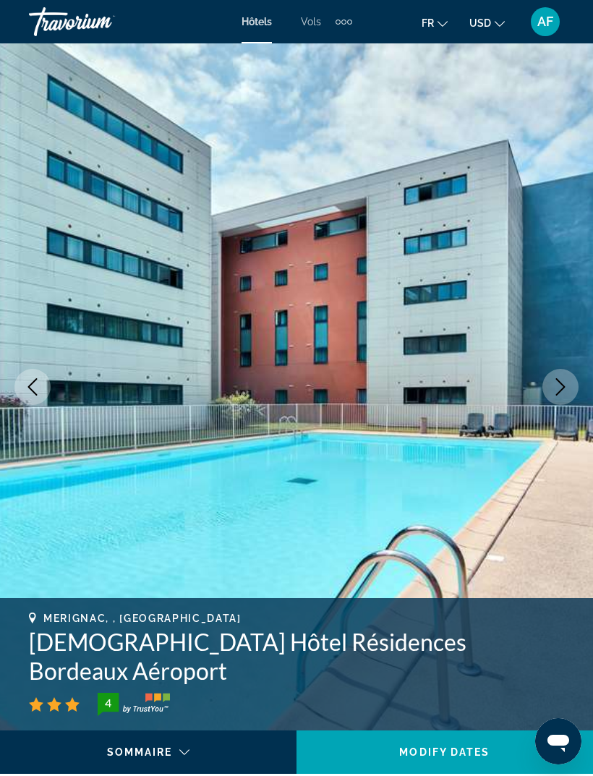
click at [562, 397] on button "Next image" at bounding box center [560, 387] width 36 height 36
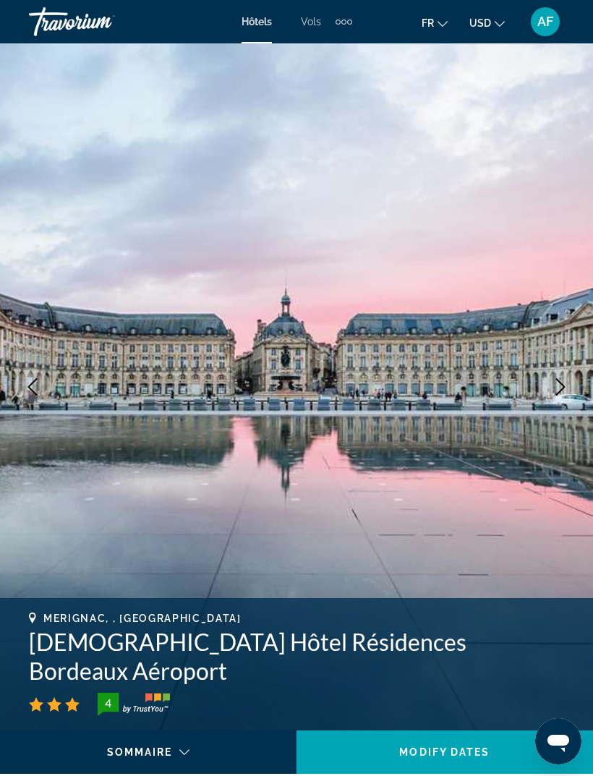
click at [561, 398] on button "Next image" at bounding box center [560, 387] width 36 height 36
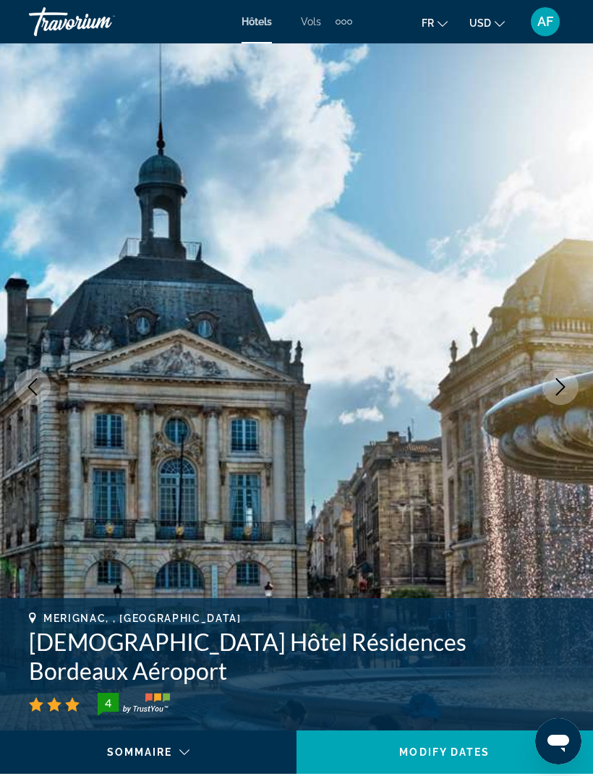
click at [560, 400] on button "Next image" at bounding box center [560, 387] width 36 height 36
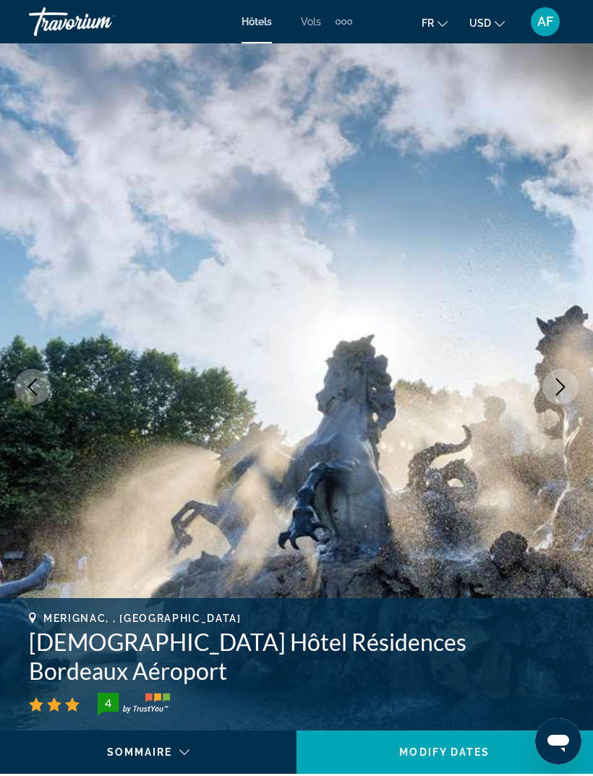
click at [562, 398] on button "Next image" at bounding box center [560, 387] width 36 height 36
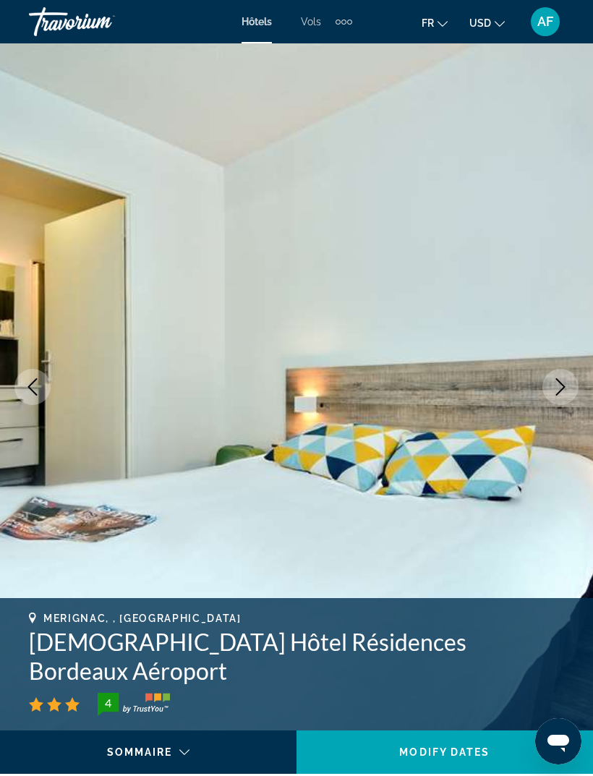
click at [559, 402] on button "Next image" at bounding box center [560, 387] width 36 height 36
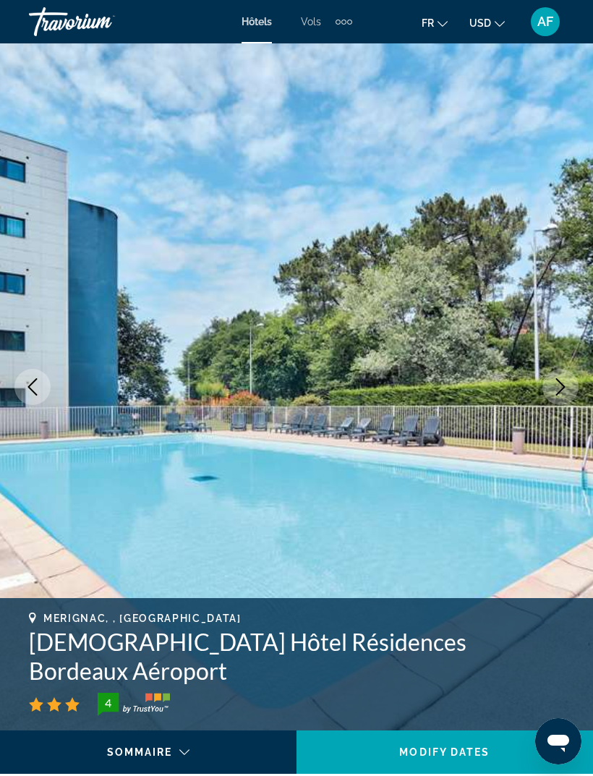
click at [556, 403] on button "Next image" at bounding box center [560, 387] width 36 height 36
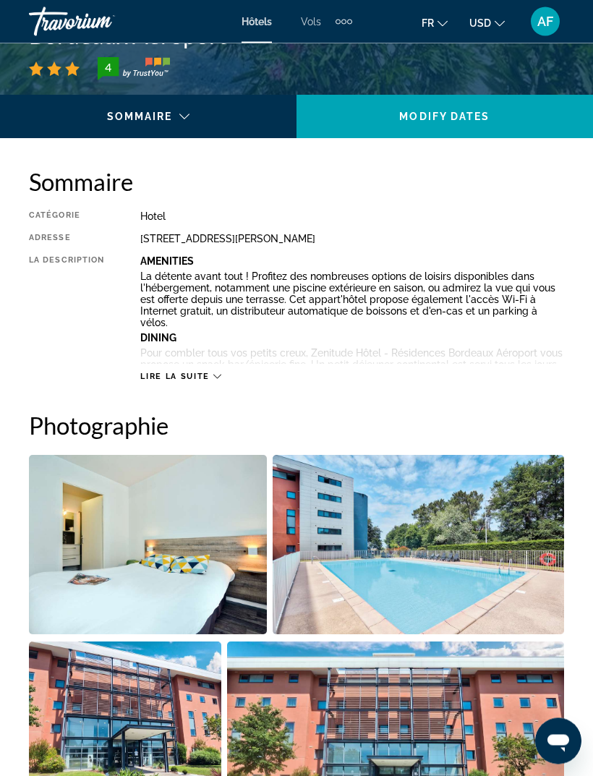
scroll to position [648, 0]
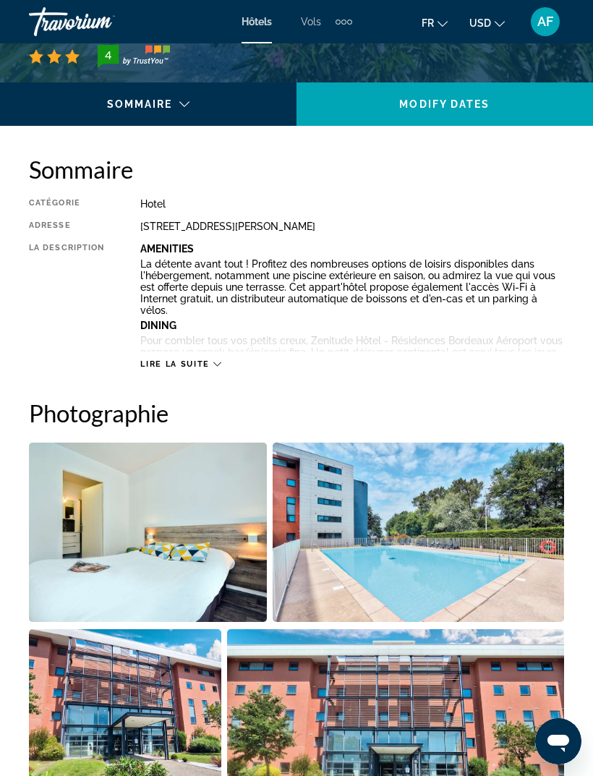
click at [155, 362] on span "Lire la suite" at bounding box center [174, 363] width 69 height 9
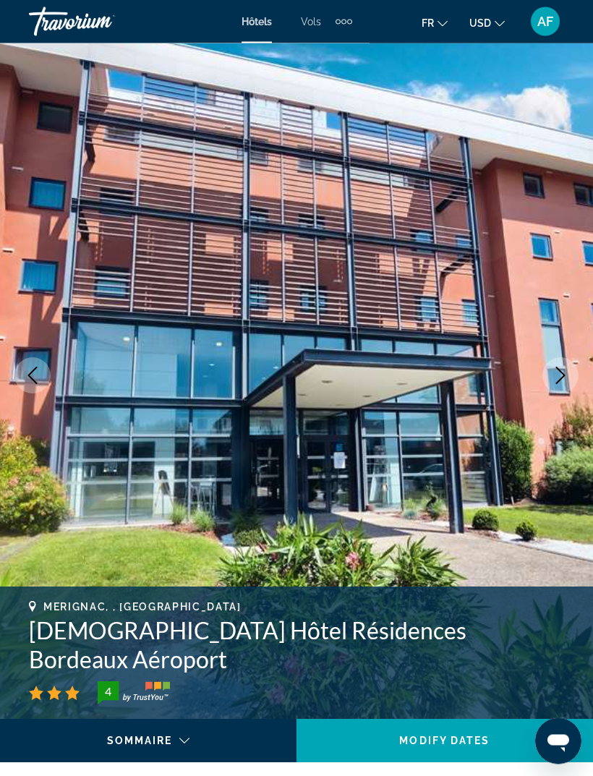
scroll to position [0, 0]
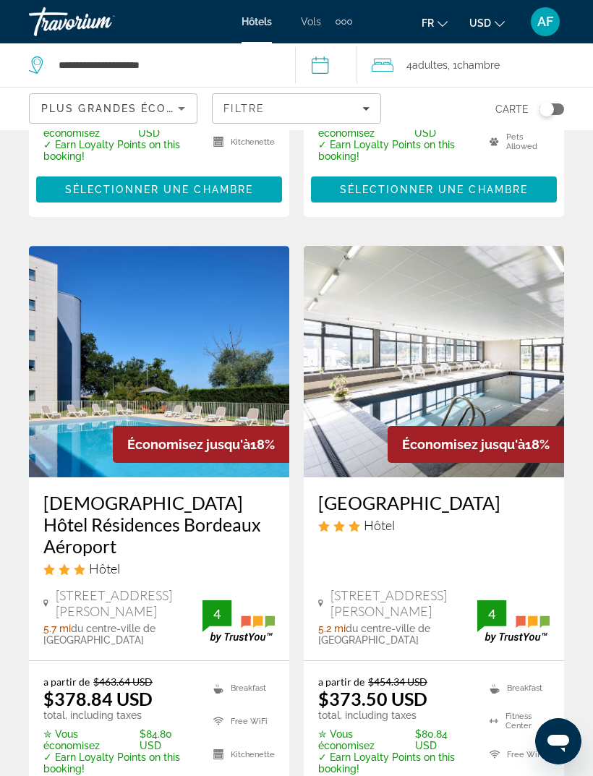
scroll to position [544, 0]
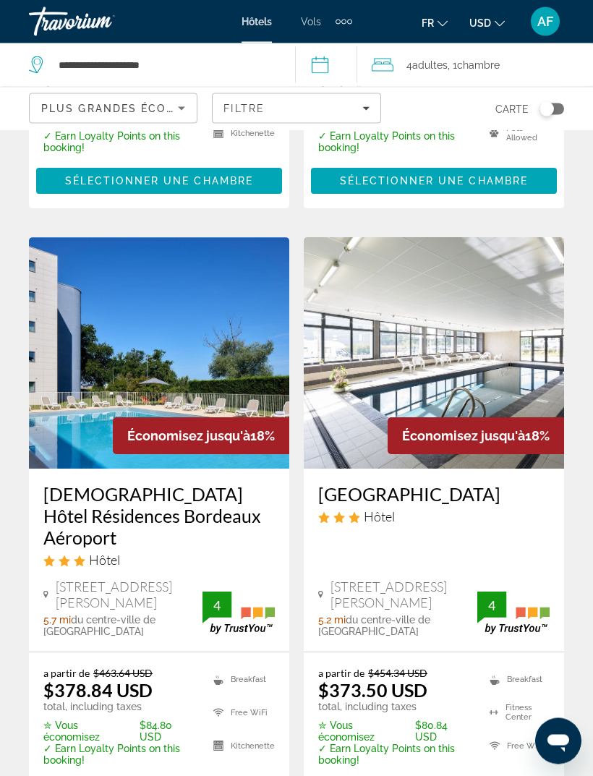
click at [539, 384] on img "Main content" at bounding box center [434, 353] width 260 height 231
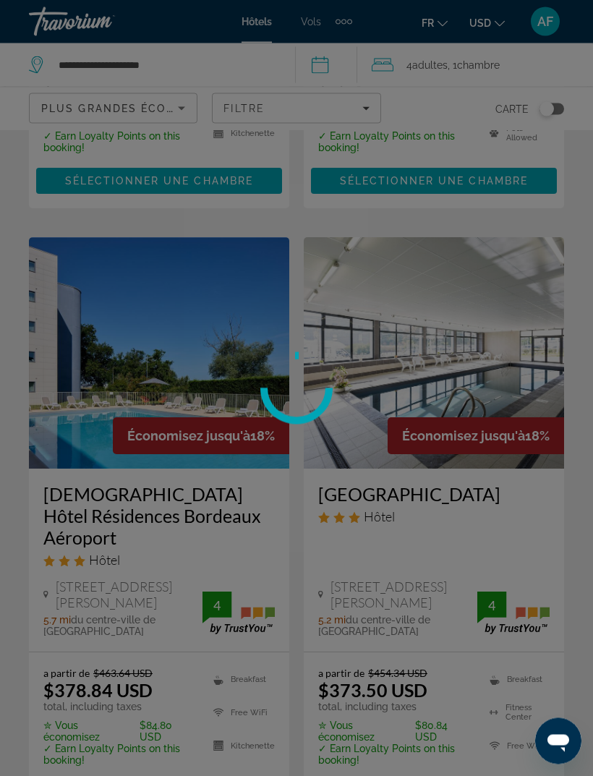
scroll to position [544, 0]
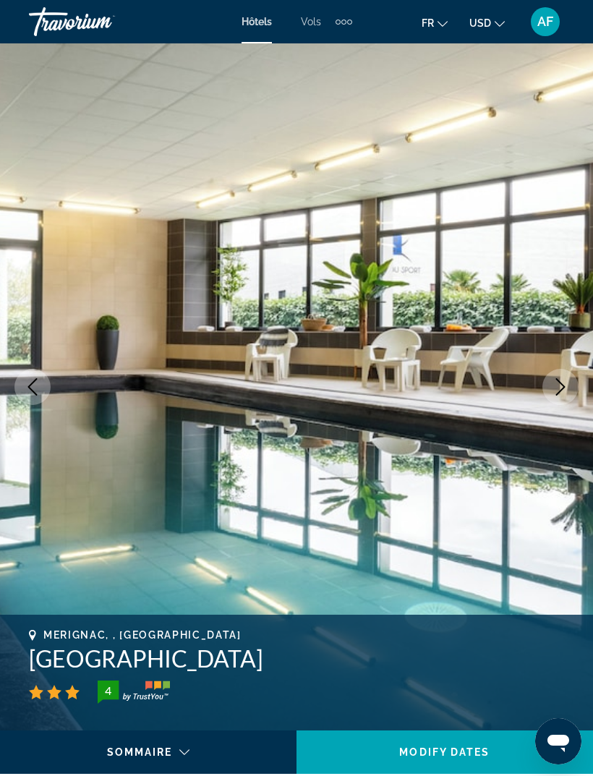
click at [570, 388] on button "Next image" at bounding box center [560, 387] width 36 height 36
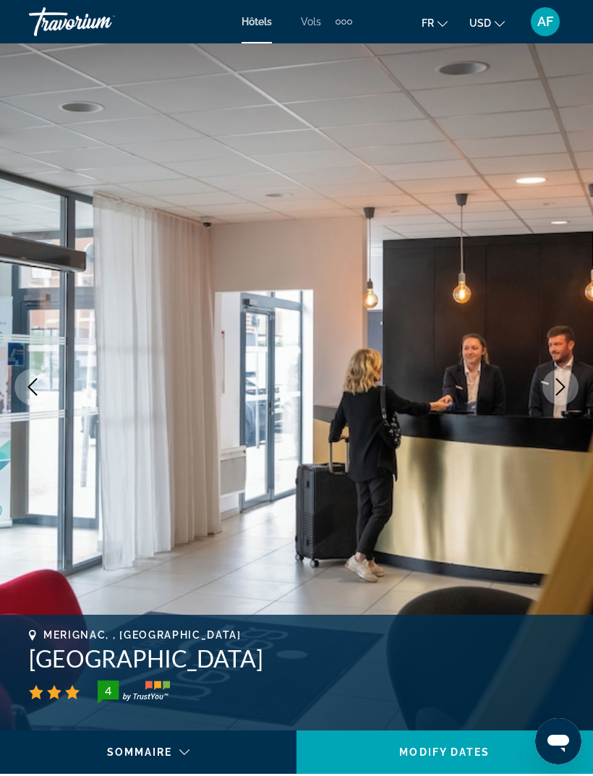
click at [567, 387] on icon "Next image" at bounding box center [560, 386] width 17 height 17
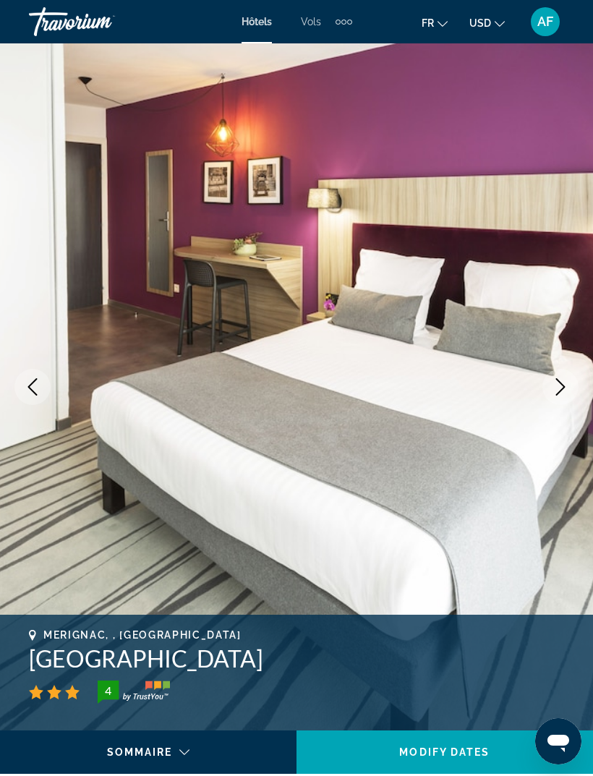
click at [566, 392] on icon "Next image" at bounding box center [560, 386] width 17 height 17
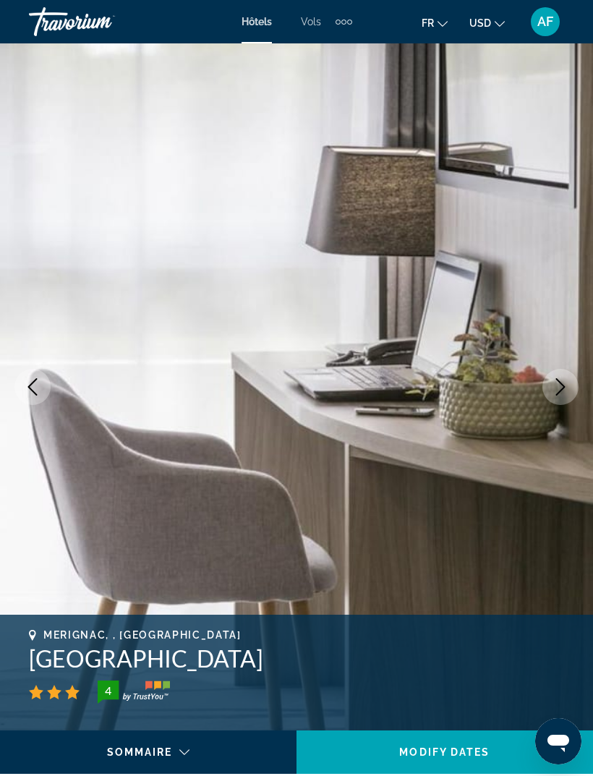
click at [560, 393] on icon "Next image" at bounding box center [560, 386] width 17 height 17
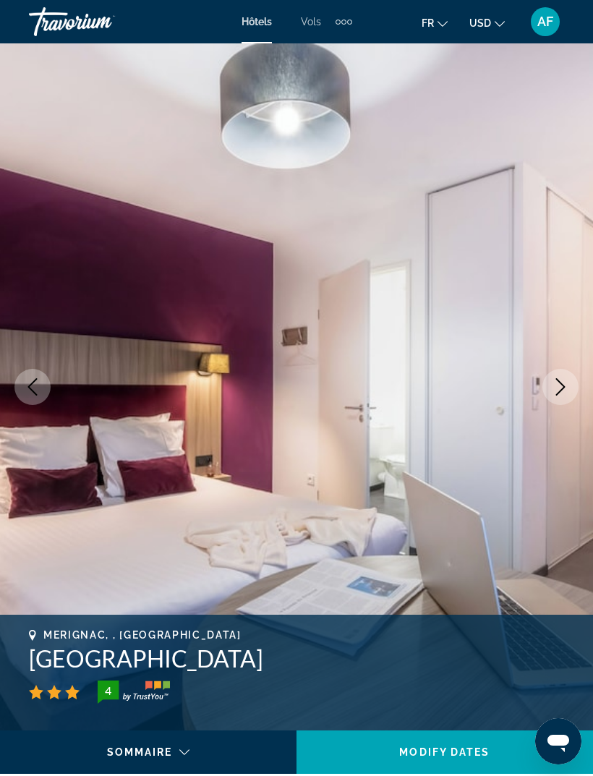
click at [562, 392] on icon "Next image" at bounding box center [560, 386] width 17 height 17
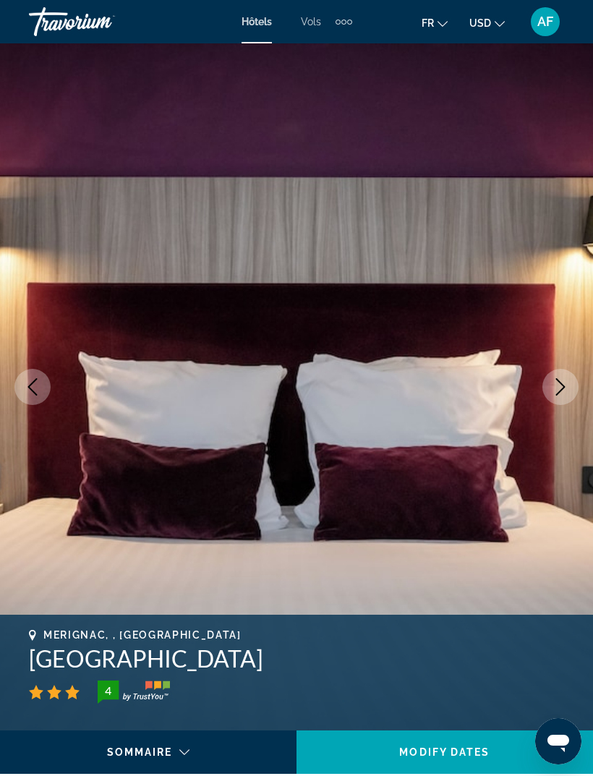
click at [559, 396] on button "Next image" at bounding box center [560, 387] width 36 height 36
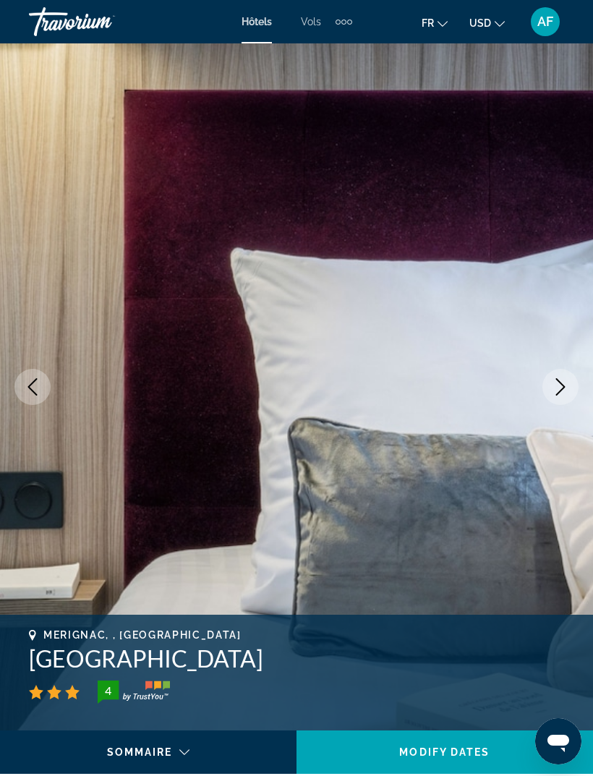
click at [561, 397] on button "Next image" at bounding box center [560, 387] width 36 height 36
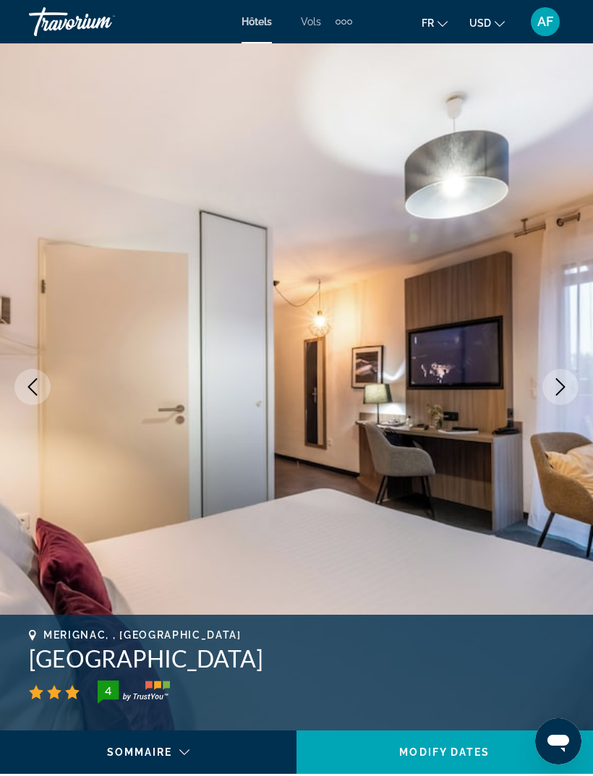
click at [560, 398] on button "Next image" at bounding box center [560, 387] width 36 height 36
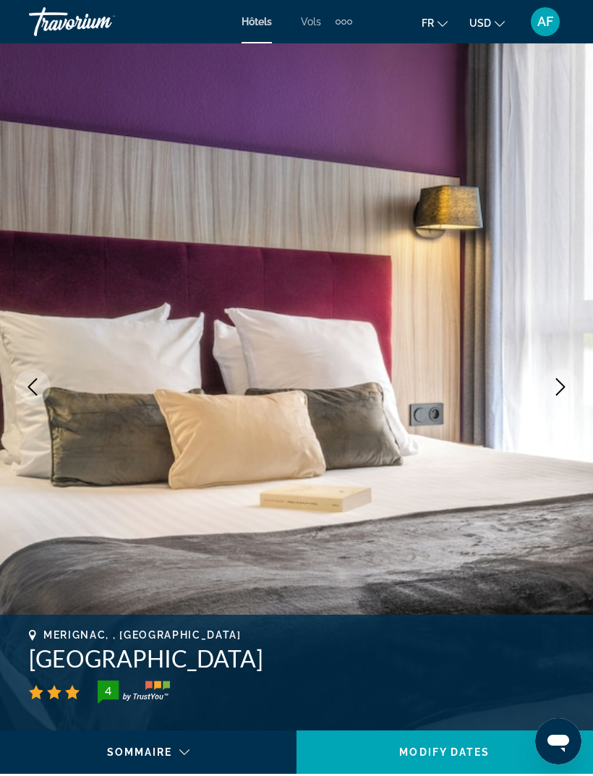
click at [559, 399] on button "Next image" at bounding box center [560, 387] width 36 height 36
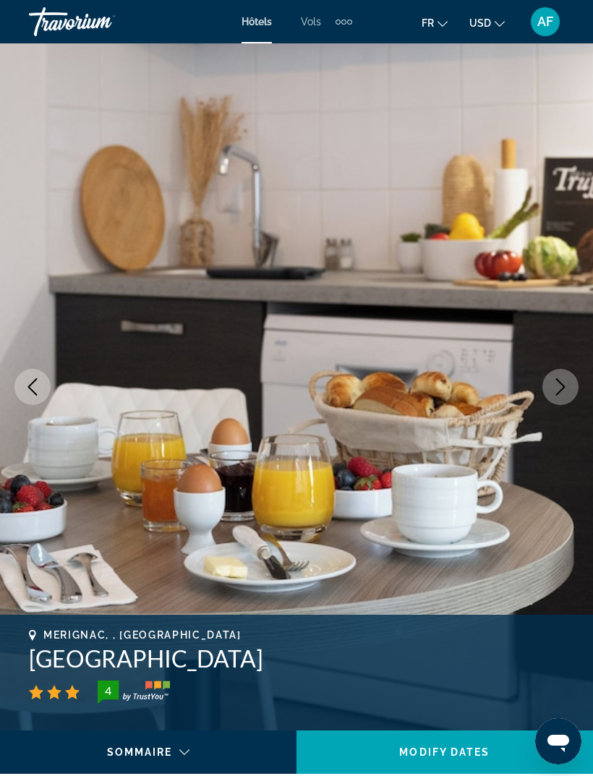
click at [562, 398] on button "Next image" at bounding box center [560, 387] width 36 height 36
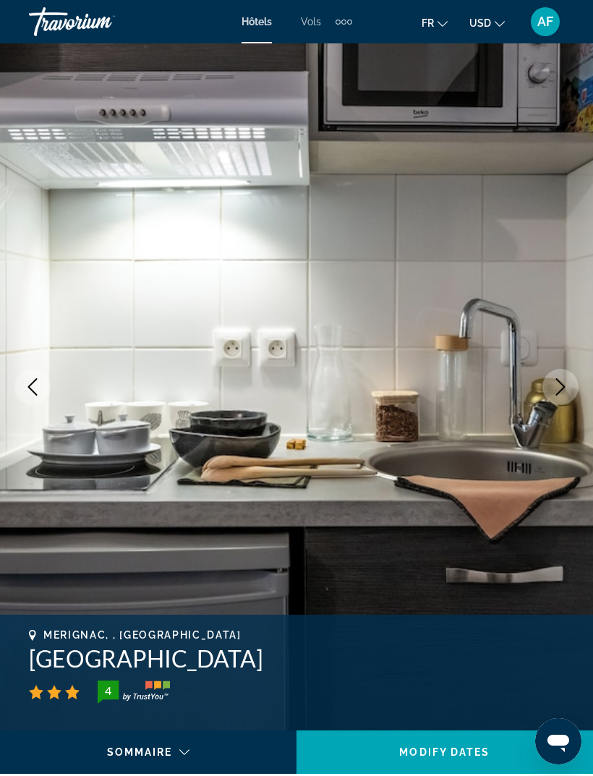
click at [562, 399] on button "Next image" at bounding box center [560, 387] width 36 height 36
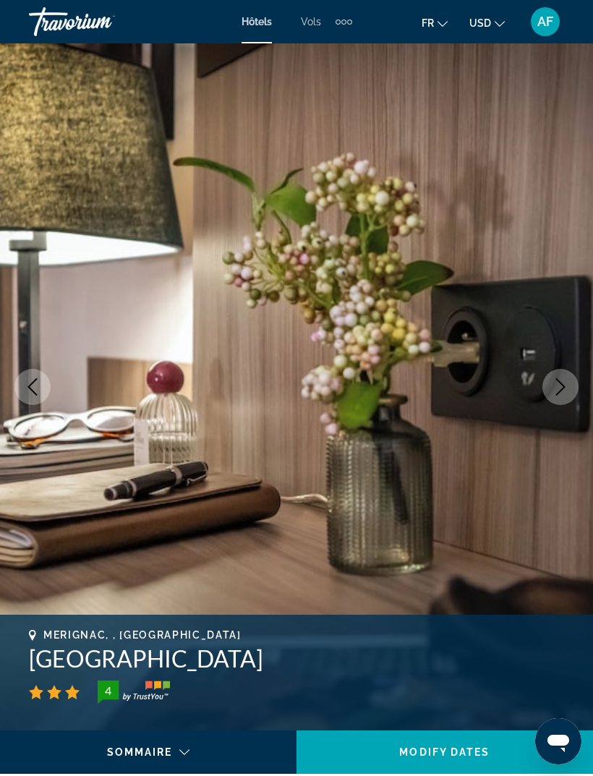
click at [560, 400] on button "Next image" at bounding box center [560, 387] width 36 height 36
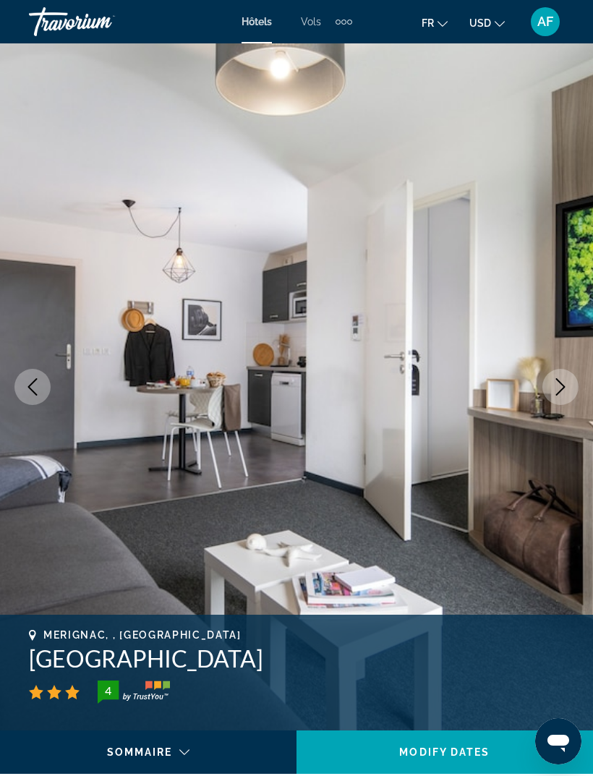
click at [562, 399] on button "Next image" at bounding box center [560, 387] width 36 height 36
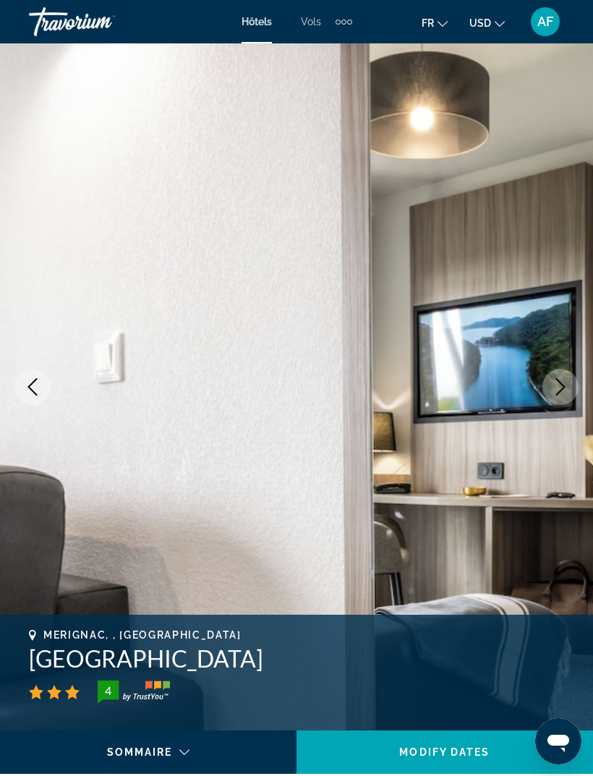
click at [557, 400] on button "Next image" at bounding box center [560, 387] width 36 height 36
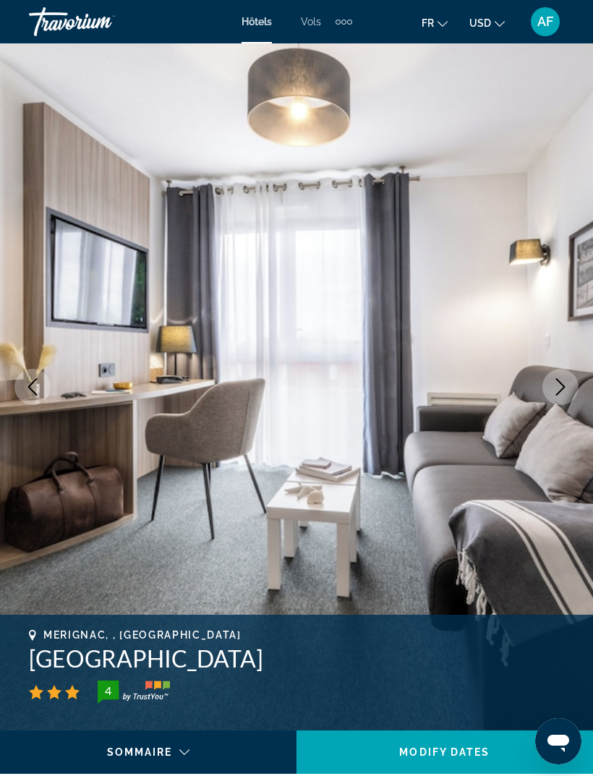
click at [559, 396] on button "Next image" at bounding box center [560, 387] width 36 height 36
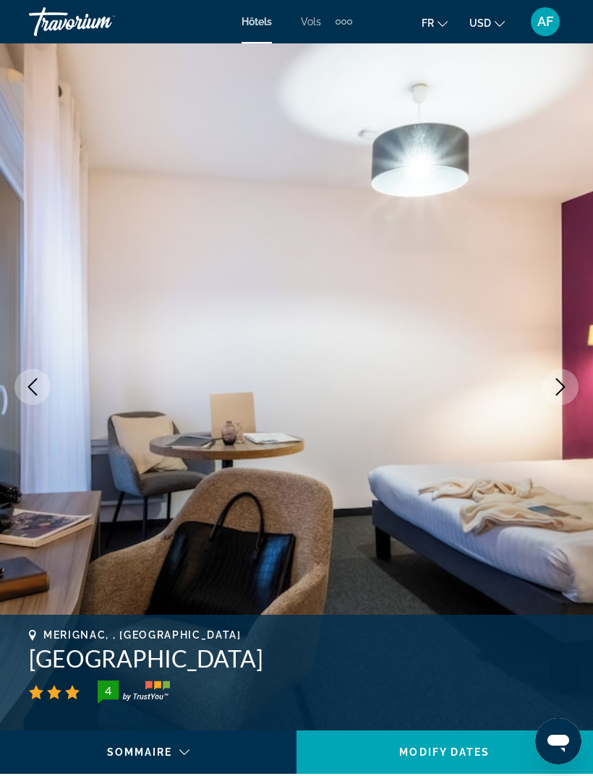
click at [566, 391] on icon "Next image" at bounding box center [560, 386] width 17 height 17
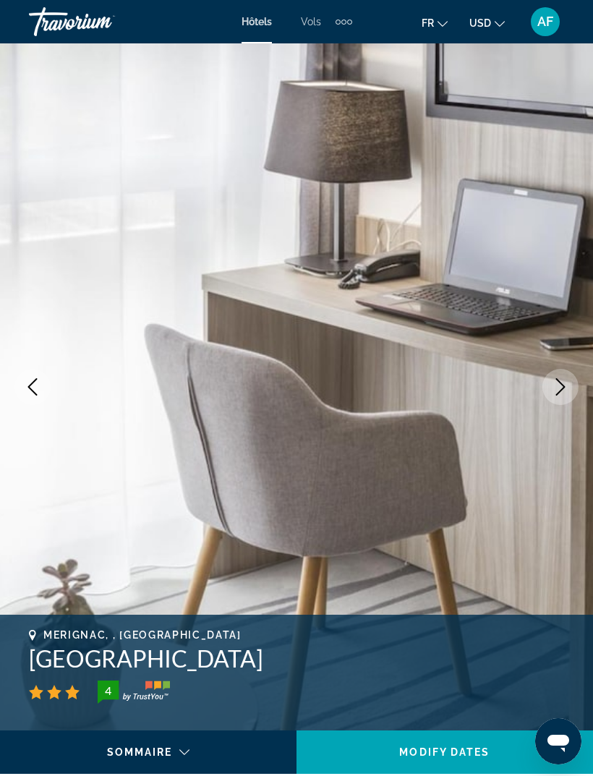
click at [567, 387] on icon "Next image" at bounding box center [560, 386] width 17 height 17
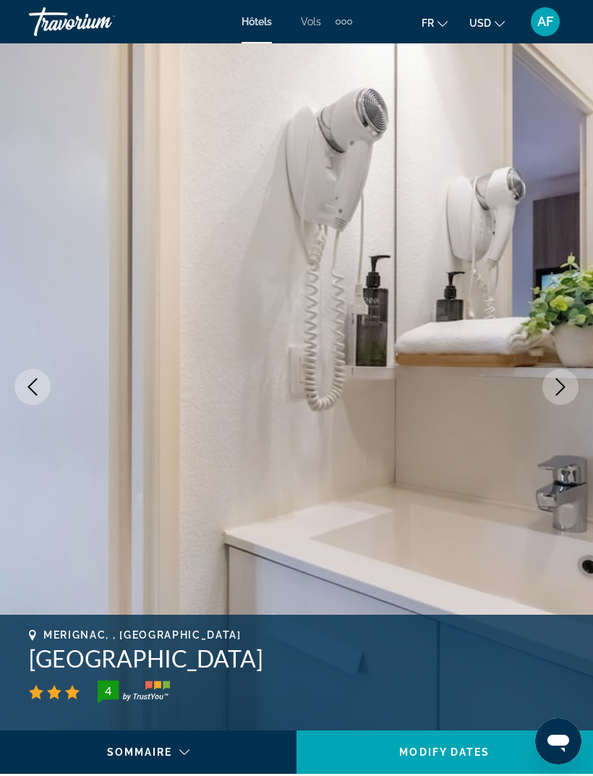
click at [565, 387] on icon "Next image" at bounding box center [560, 386] width 17 height 17
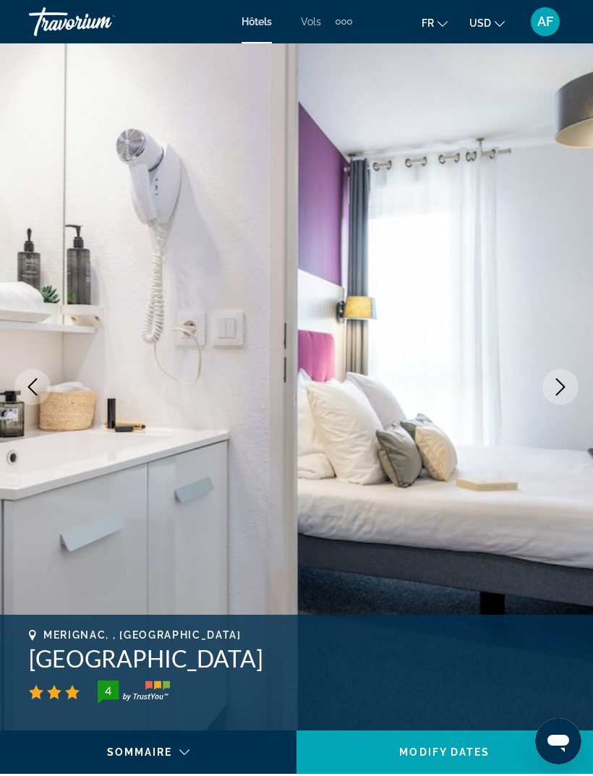
click at [561, 389] on icon "Next image" at bounding box center [560, 386] width 17 height 17
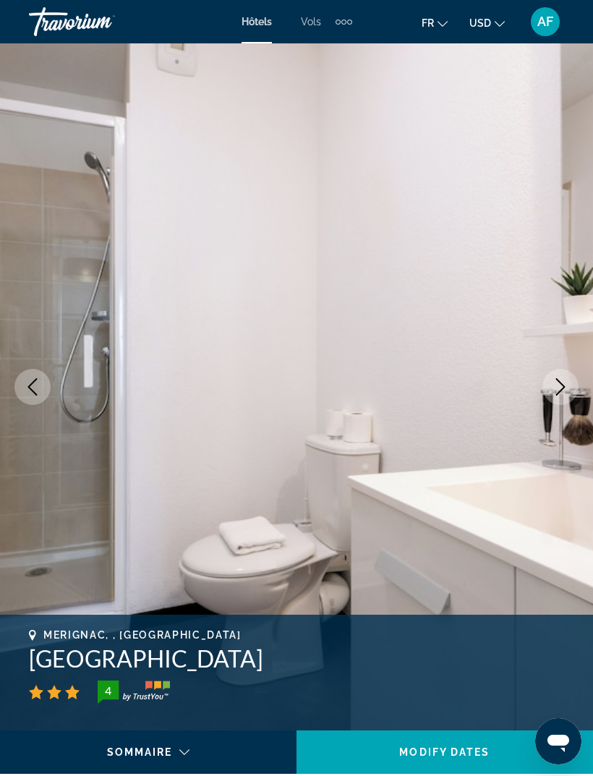
click at [565, 389] on icon "Next image" at bounding box center [560, 386] width 17 height 17
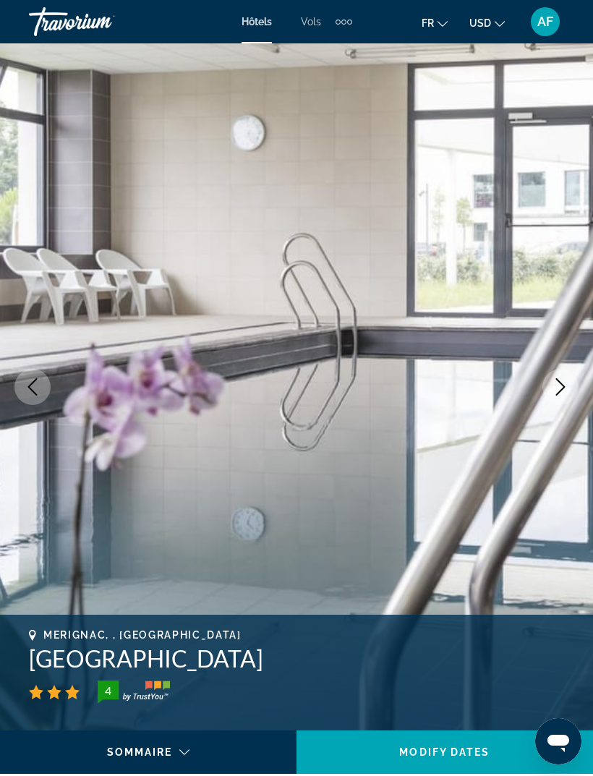
click at [569, 382] on button "Next image" at bounding box center [560, 387] width 36 height 36
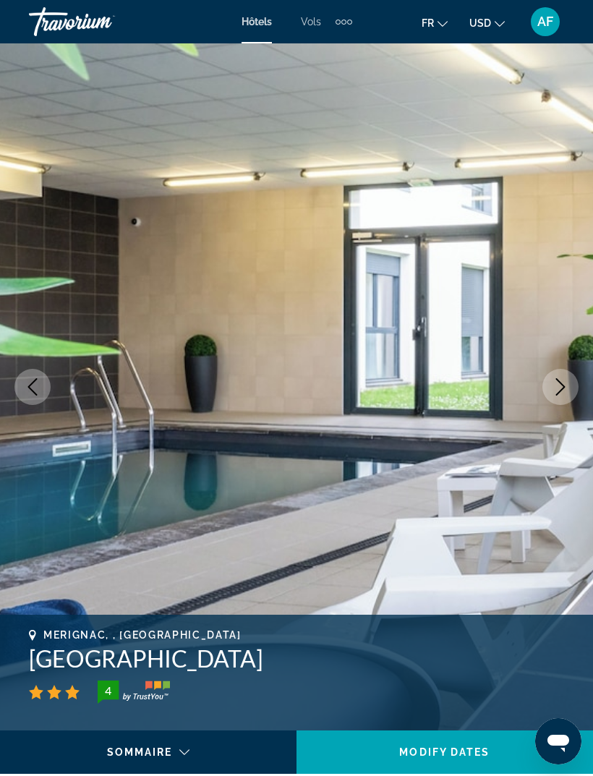
click at [562, 388] on icon "Next image" at bounding box center [560, 386] width 17 height 17
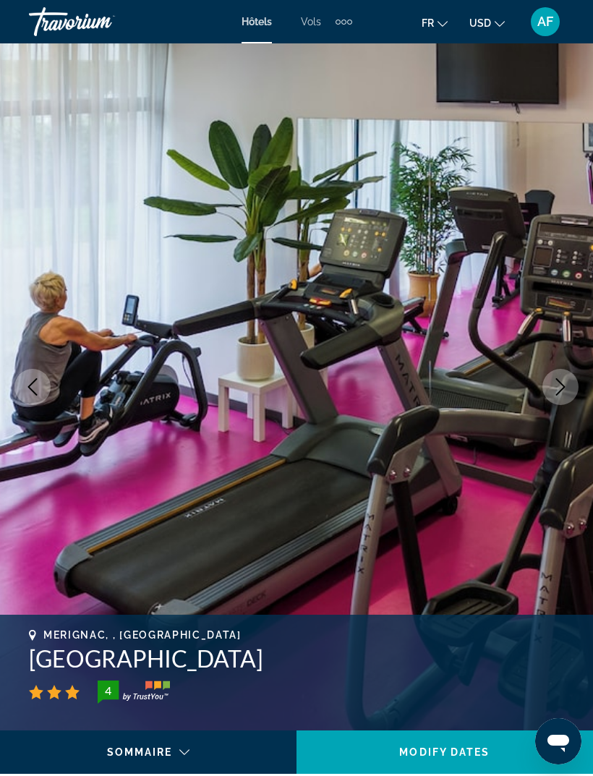
click at [566, 390] on icon "Next image" at bounding box center [560, 386] width 17 height 17
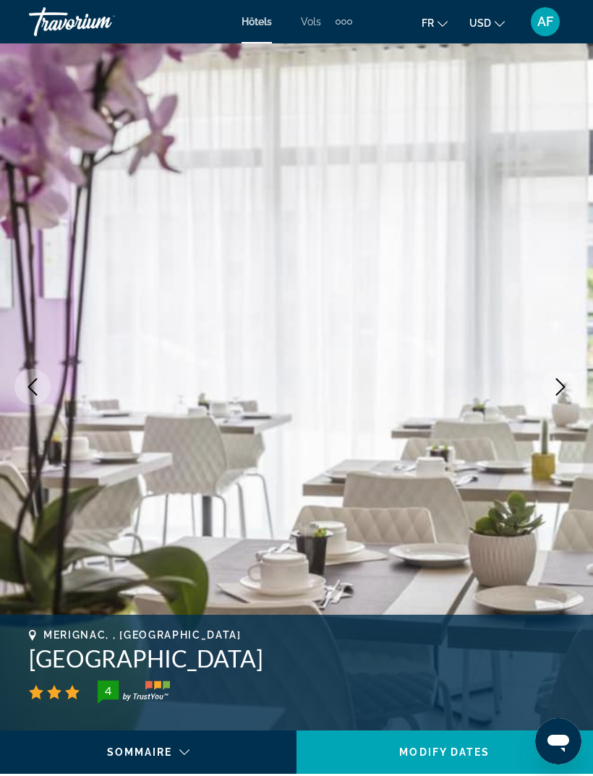
click at [562, 400] on button "Next image" at bounding box center [560, 387] width 36 height 36
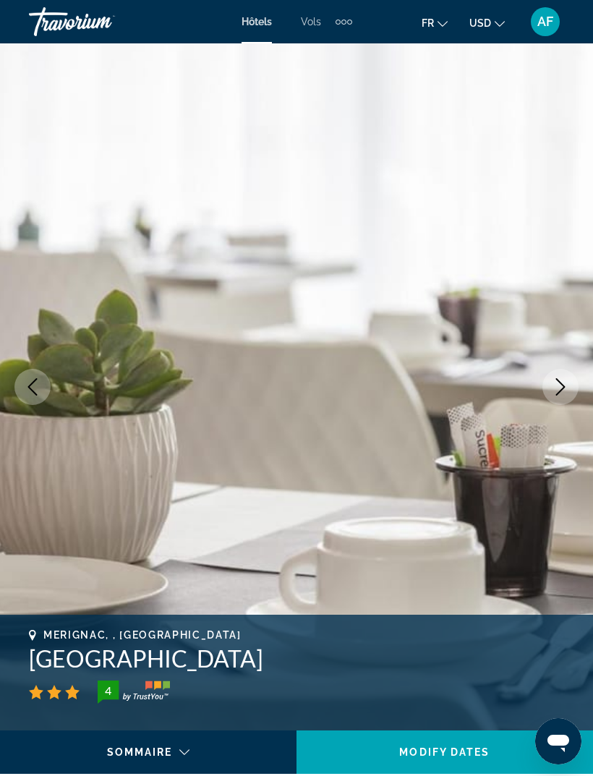
click at [557, 400] on button "Next image" at bounding box center [560, 387] width 36 height 36
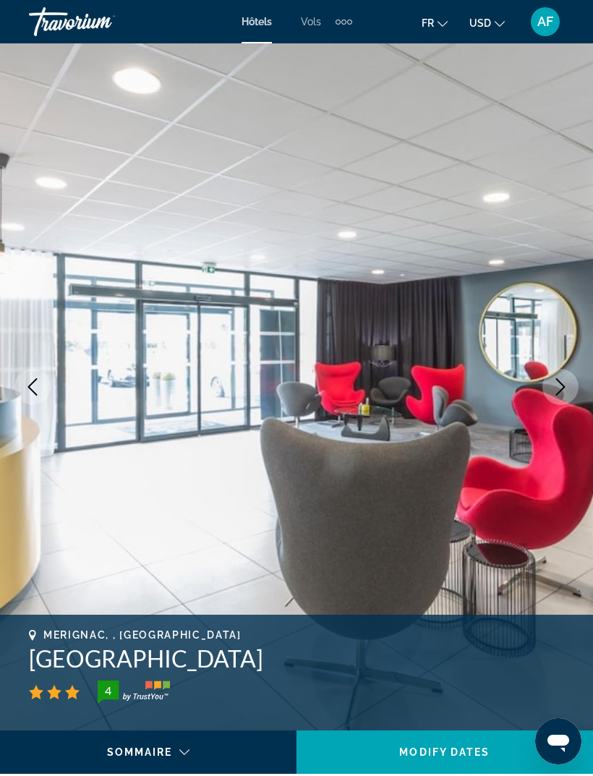
click at [561, 393] on icon "Next image" at bounding box center [560, 386] width 17 height 17
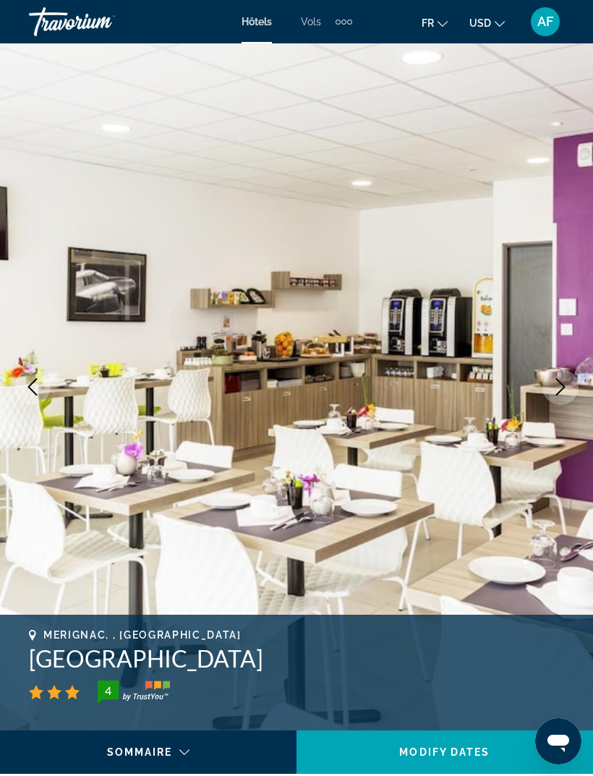
click at [560, 395] on button "Next image" at bounding box center [560, 387] width 36 height 36
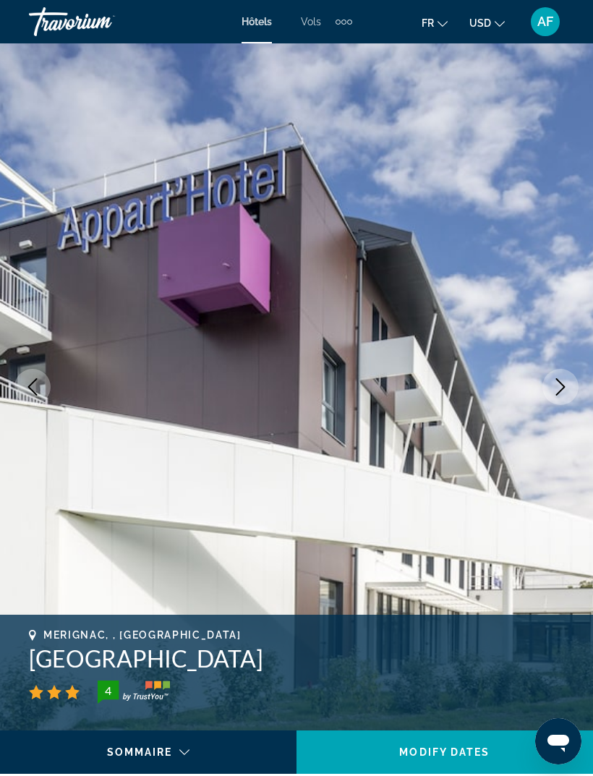
click at [562, 395] on button "Next image" at bounding box center [560, 387] width 36 height 36
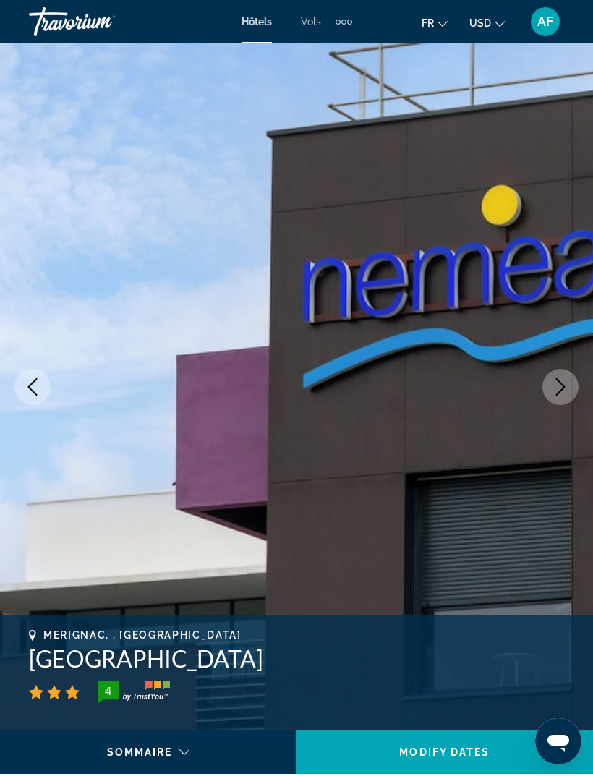
click at [557, 398] on button "Next image" at bounding box center [560, 387] width 36 height 36
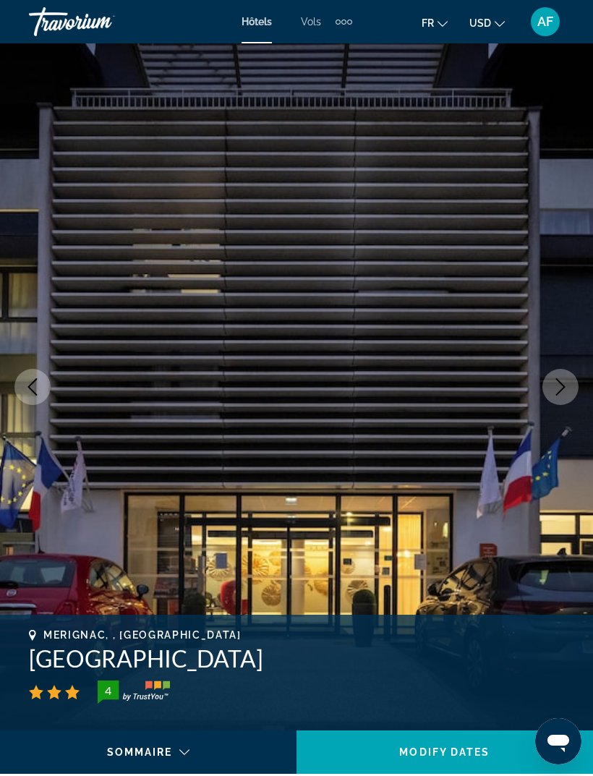
click at [557, 398] on button "Next image" at bounding box center [560, 387] width 36 height 36
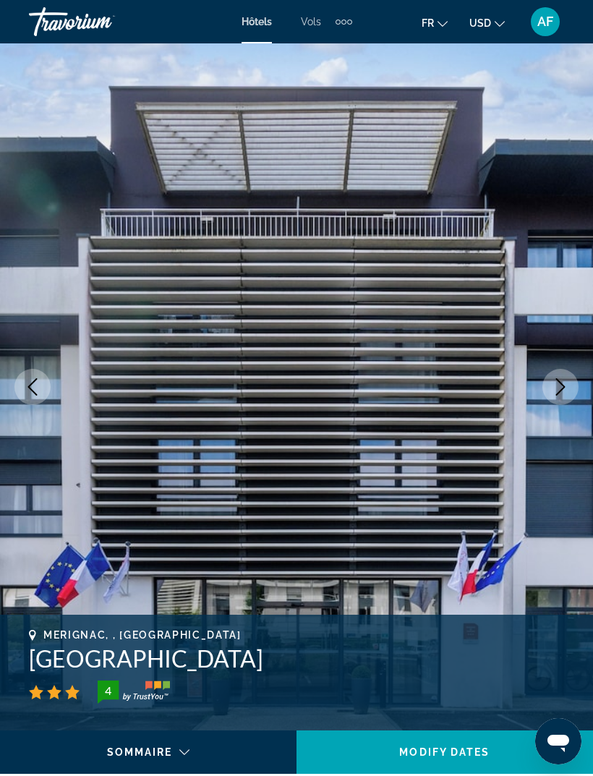
click at [559, 400] on button "Next image" at bounding box center [560, 387] width 36 height 36
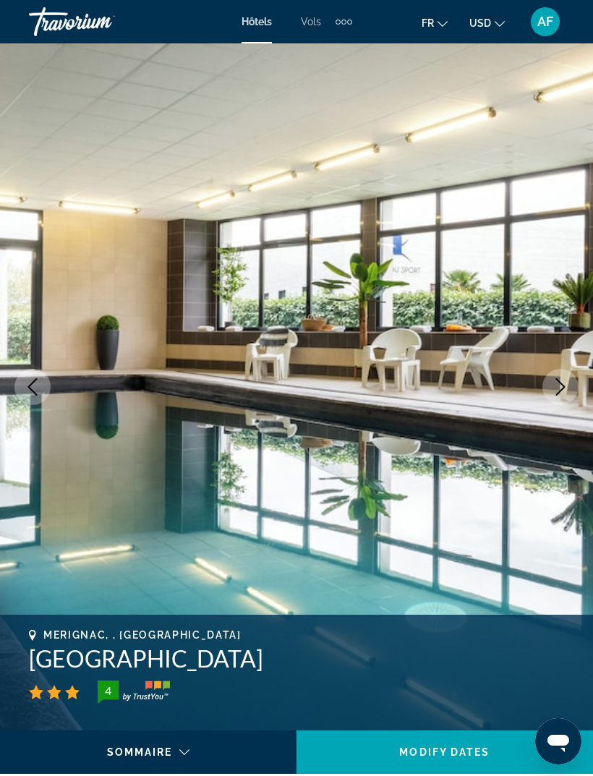
click at [559, 400] on button "Next image" at bounding box center [560, 387] width 36 height 36
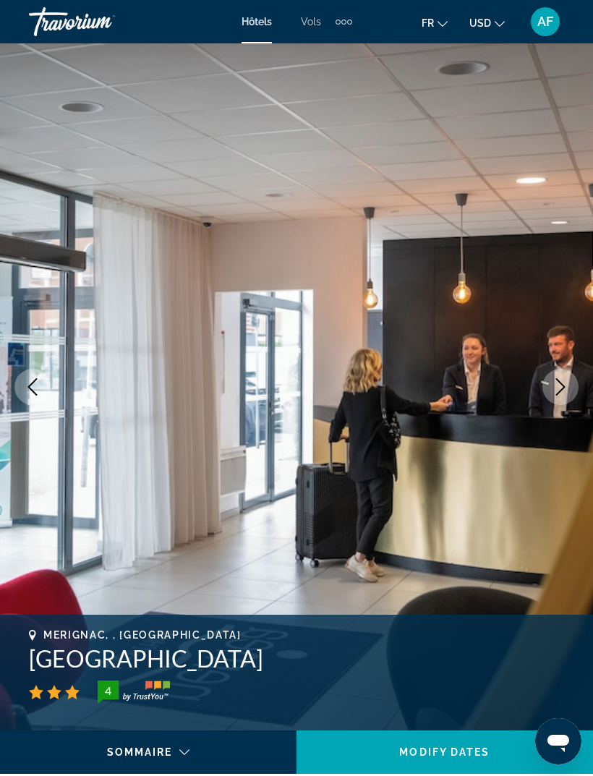
click at [557, 401] on button "Next image" at bounding box center [560, 387] width 36 height 36
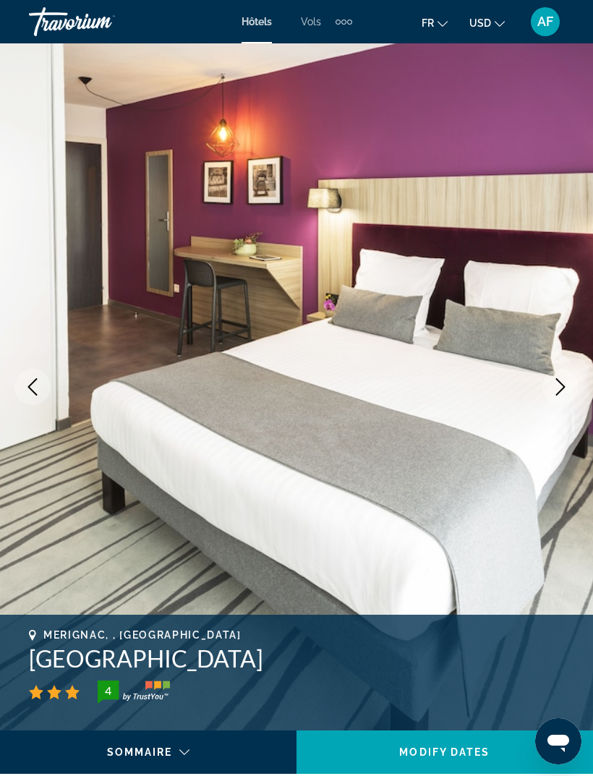
click at [554, 402] on button "Next image" at bounding box center [560, 387] width 36 height 36
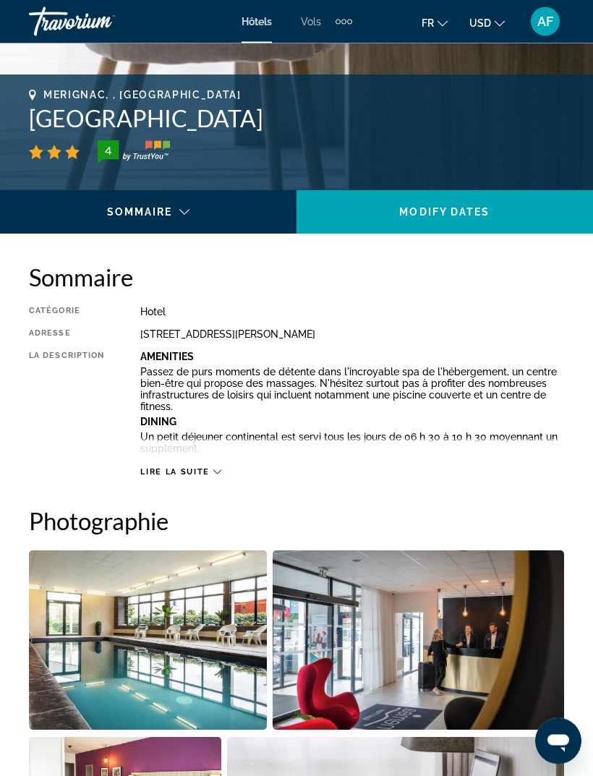
click at [166, 468] on span "Lire la suite" at bounding box center [174, 472] width 69 height 9
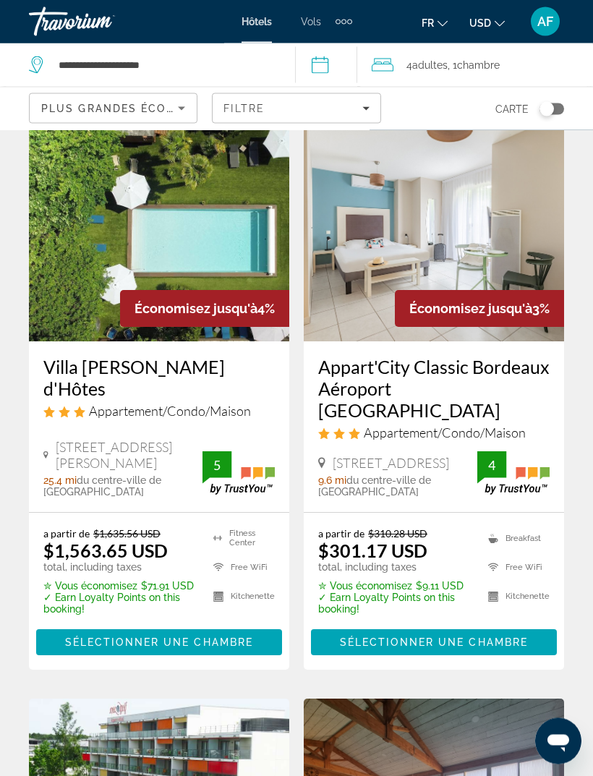
scroll to position [2452, 0]
click at [527, 253] on img "Main content" at bounding box center [434, 225] width 260 height 231
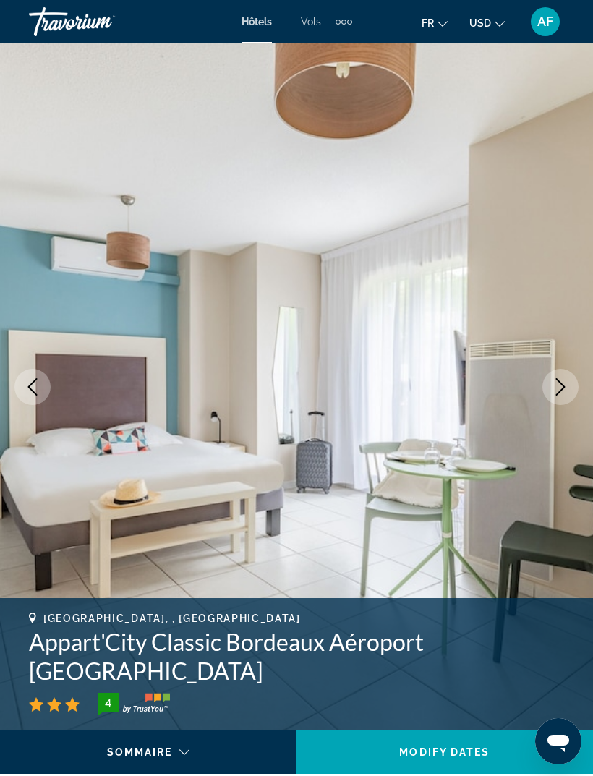
click at [562, 389] on icon "Next image" at bounding box center [560, 386] width 9 height 17
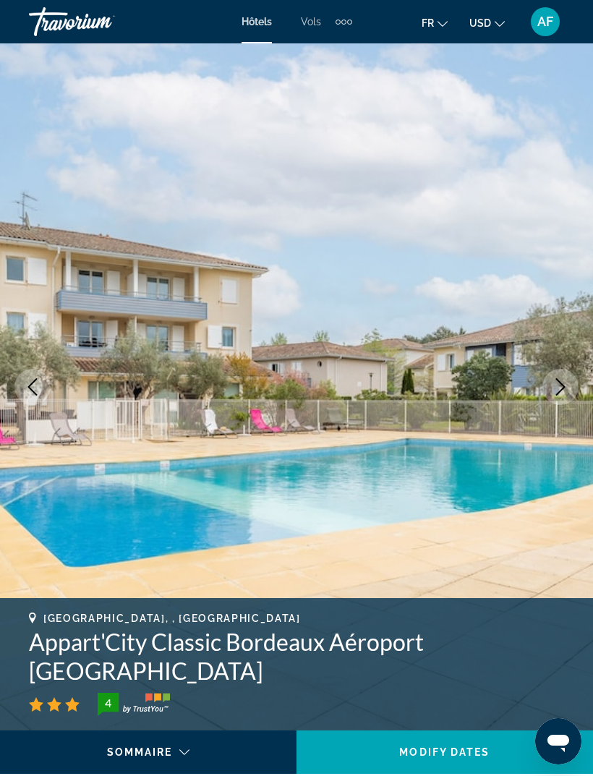
click at [562, 384] on icon "Next image" at bounding box center [560, 386] width 9 height 17
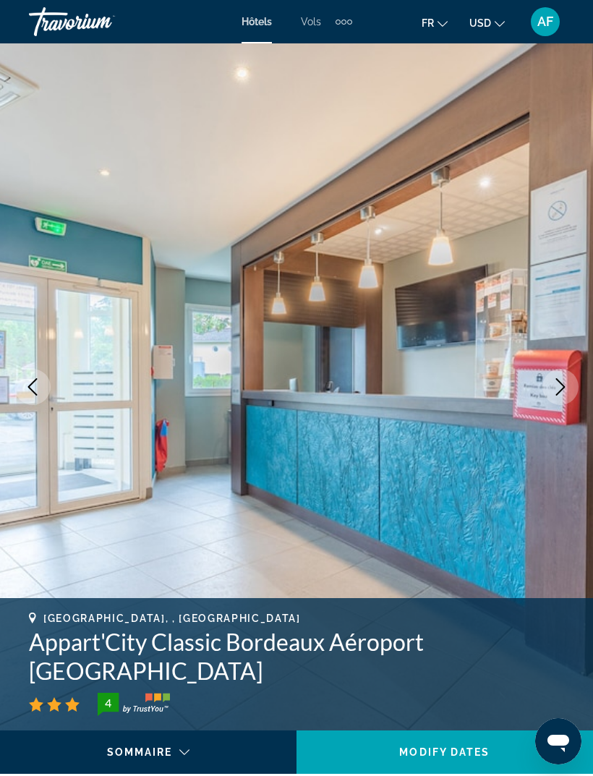
click at [560, 384] on icon "Next image" at bounding box center [560, 386] width 17 height 17
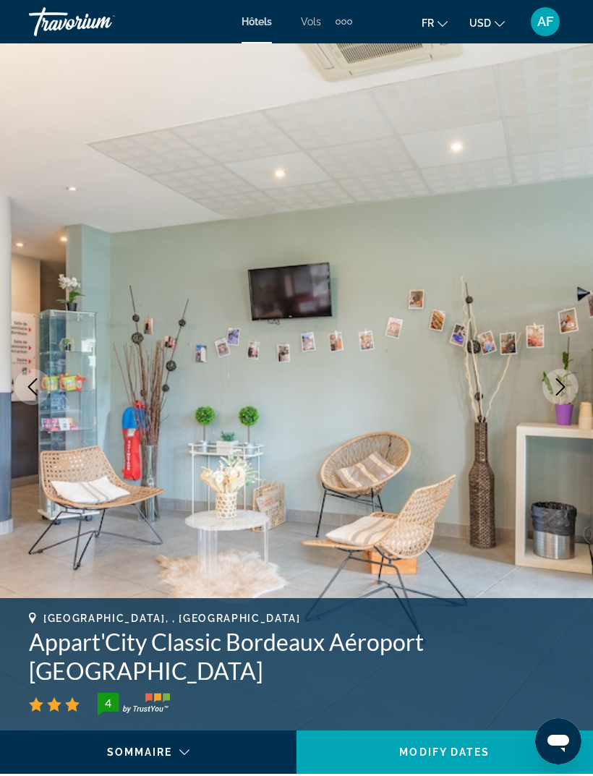
click at [565, 382] on icon "Next image" at bounding box center [560, 386] width 17 height 17
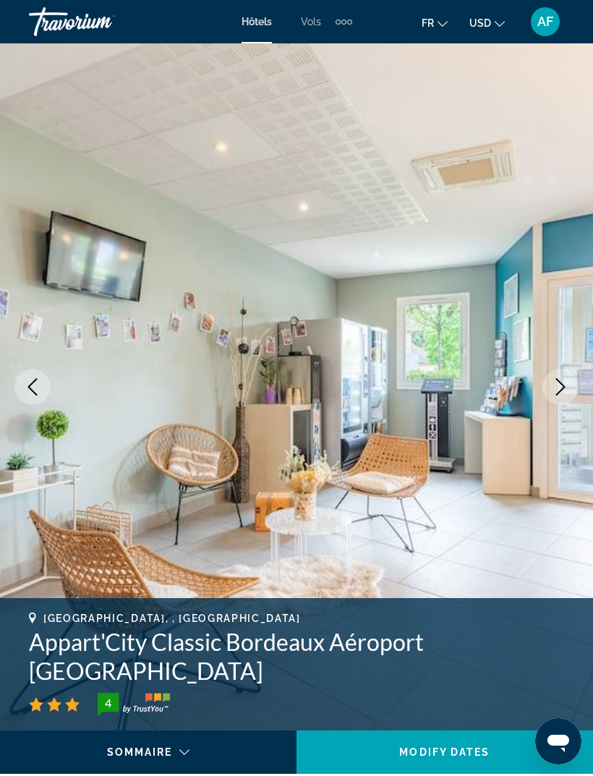
click at [565, 382] on icon "Next image" at bounding box center [560, 386] width 17 height 17
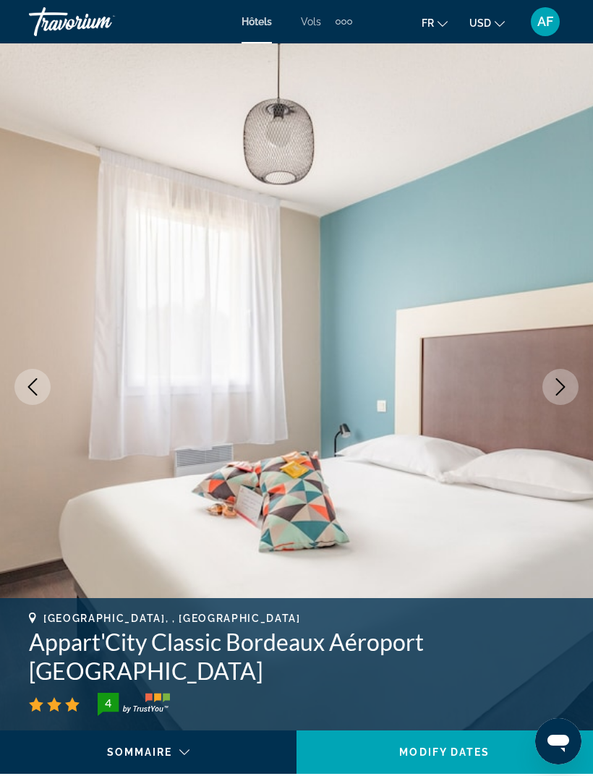
click at [567, 382] on icon "Next image" at bounding box center [560, 386] width 17 height 17
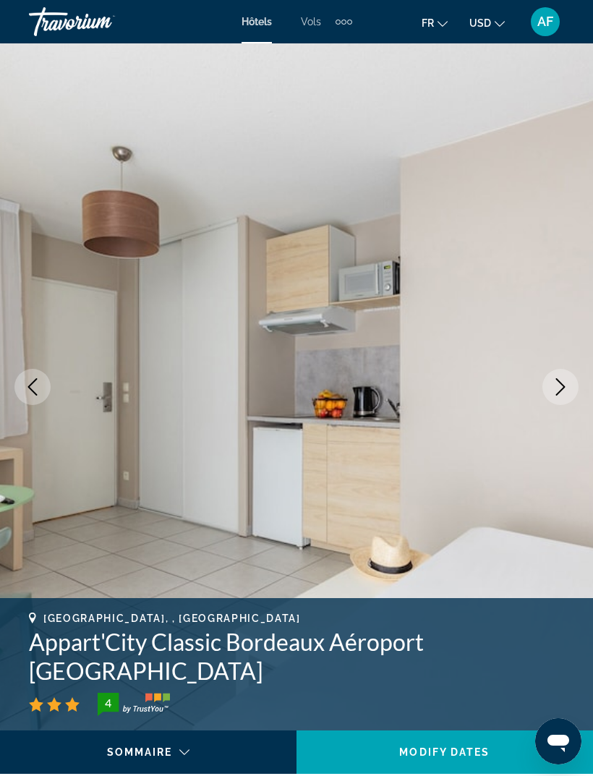
click at [559, 389] on icon "Next image" at bounding box center [560, 386] width 17 height 17
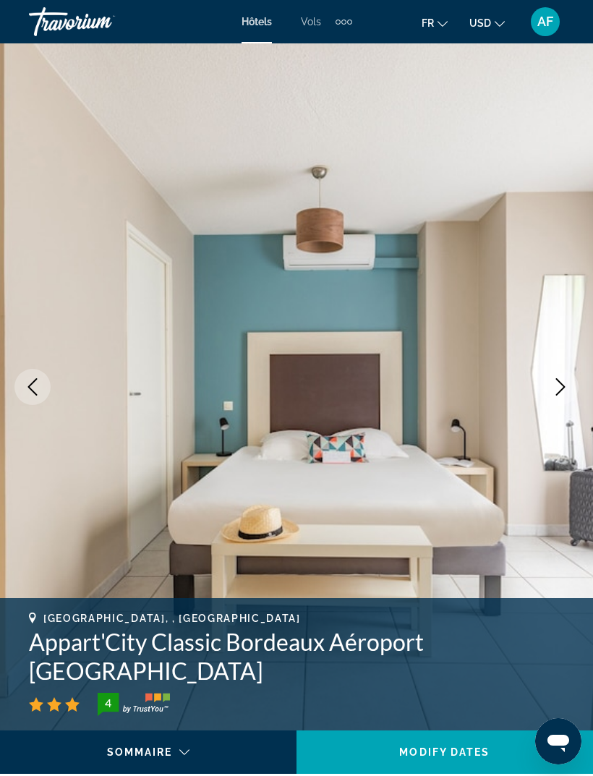
click at [565, 387] on icon "Next image" at bounding box center [560, 386] width 17 height 17
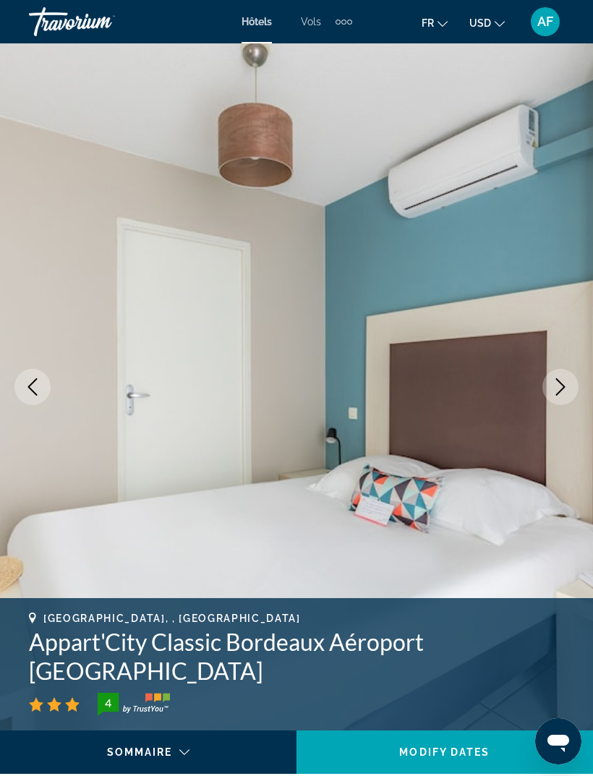
click at [564, 387] on icon "Next image" at bounding box center [560, 386] width 9 height 17
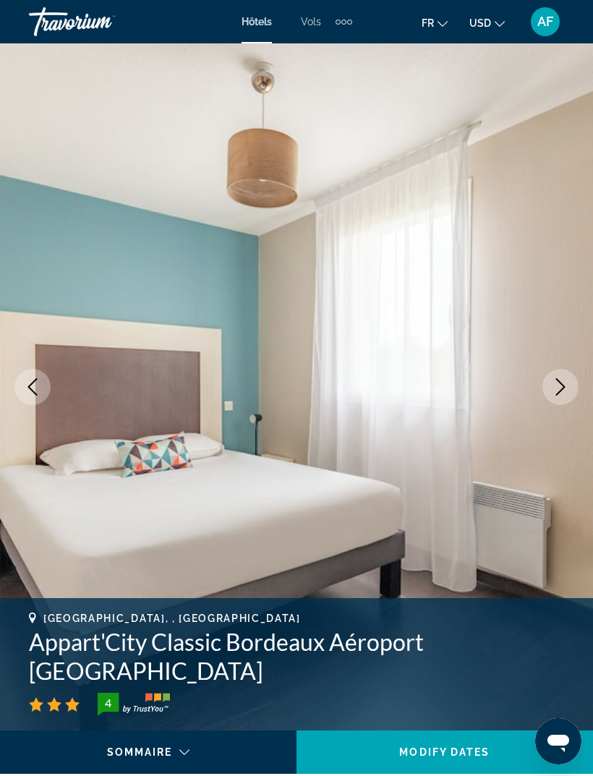
click at [568, 383] on icon "Next image" at bounding box center [560, 386] width 17 height 17
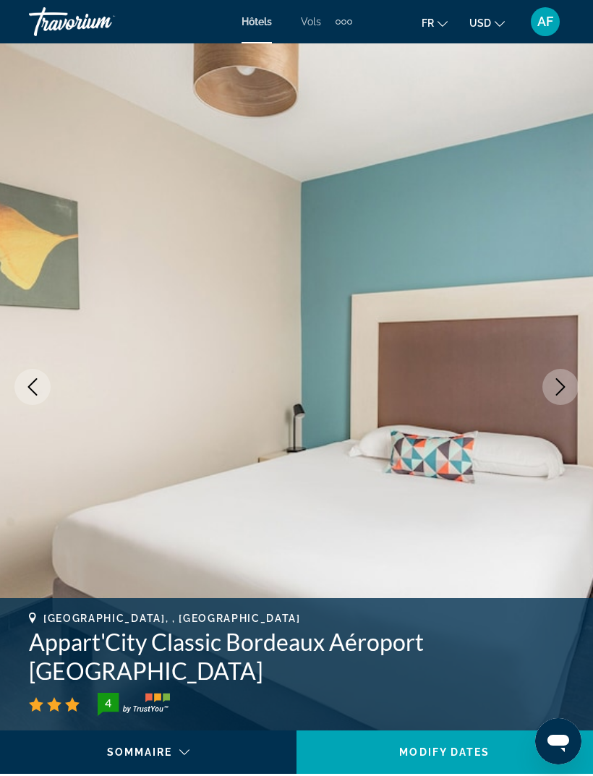
click at [565, 387] on icon "Next image" at bounding box center [560, 386] width 17 height 17
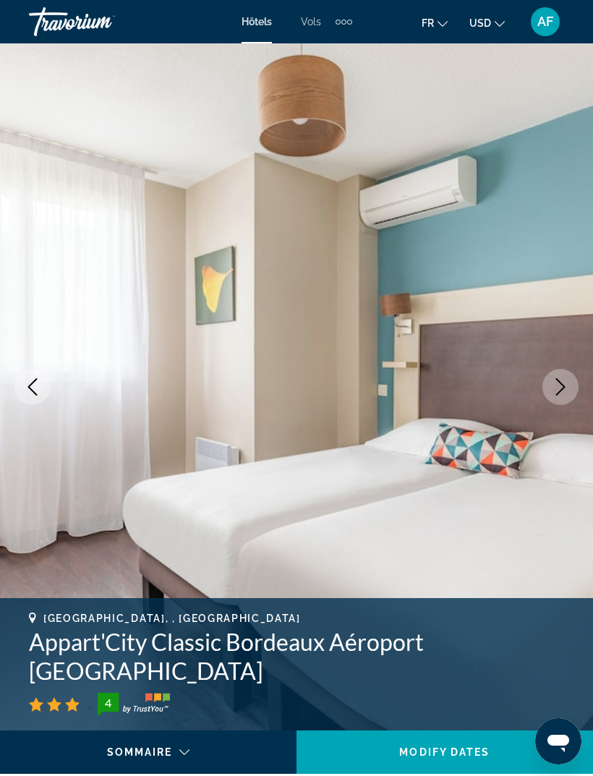
click at [562, 391] on icon "Next image" at bounding box center [560, 386] width 17 height 17
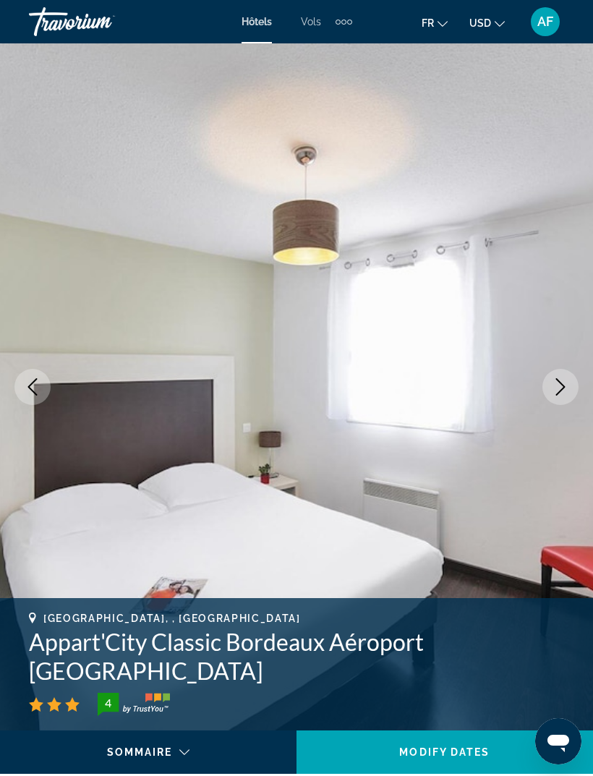
click at [566, 387] on icon "Next image" at bounding box center [560, 386] width 17 height 17
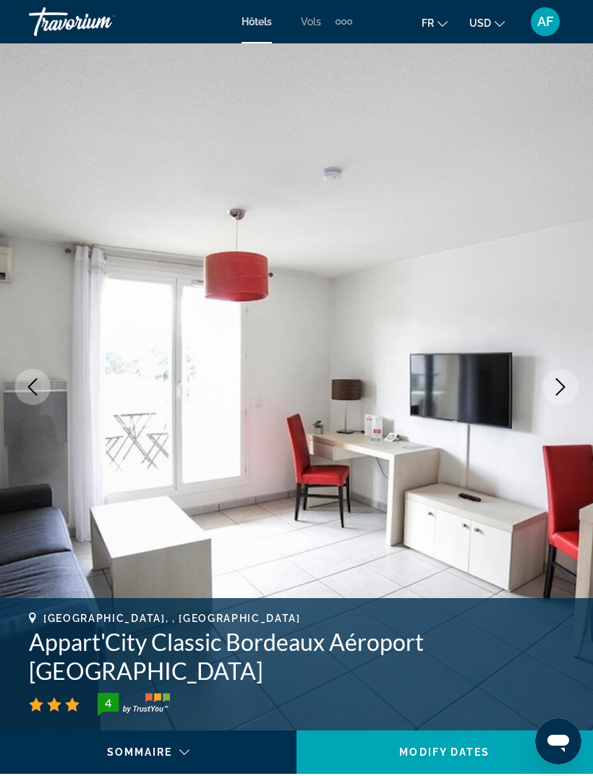
click at [562, 390] on icon "Next image" at bounding box center [560, 386] width 17 height 17
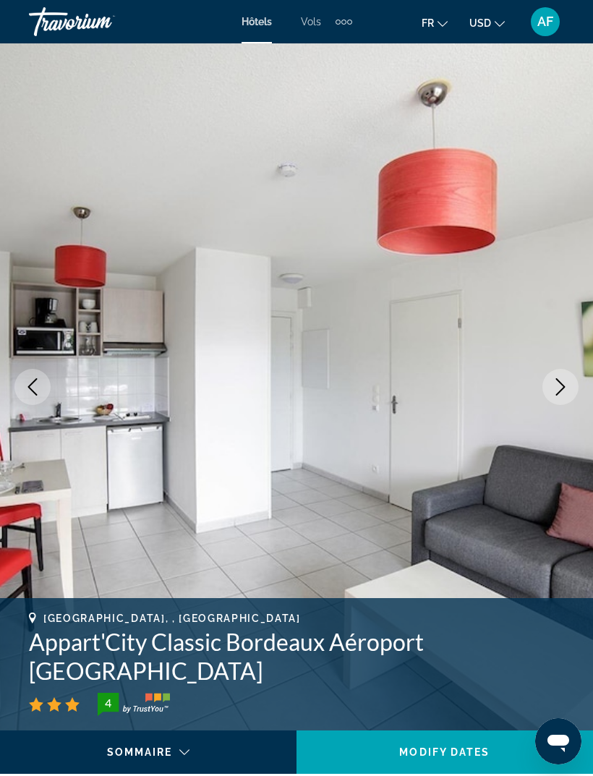
click at [562, 392] on icon "Next image" at bounding box center [560, 386] width 17 height 17
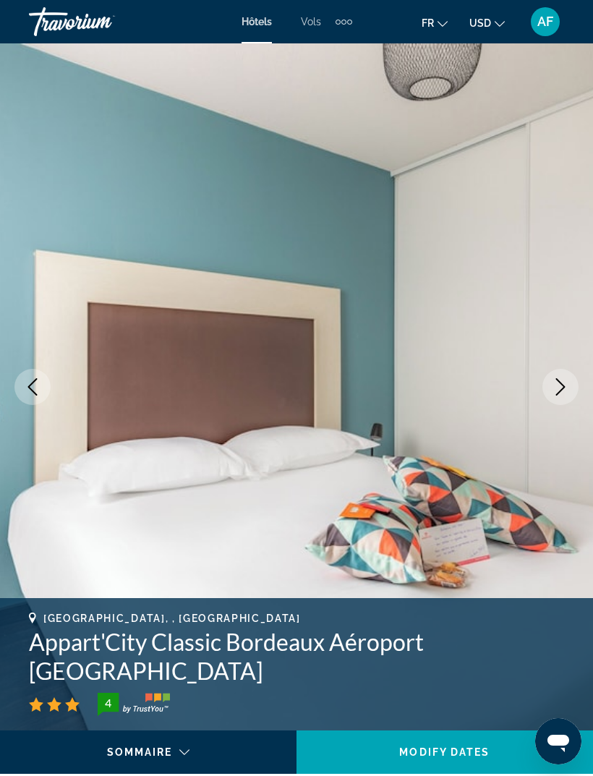
click at [562, 392] on icon "Next image" at bounding box center [560, 386] width 17 height 17
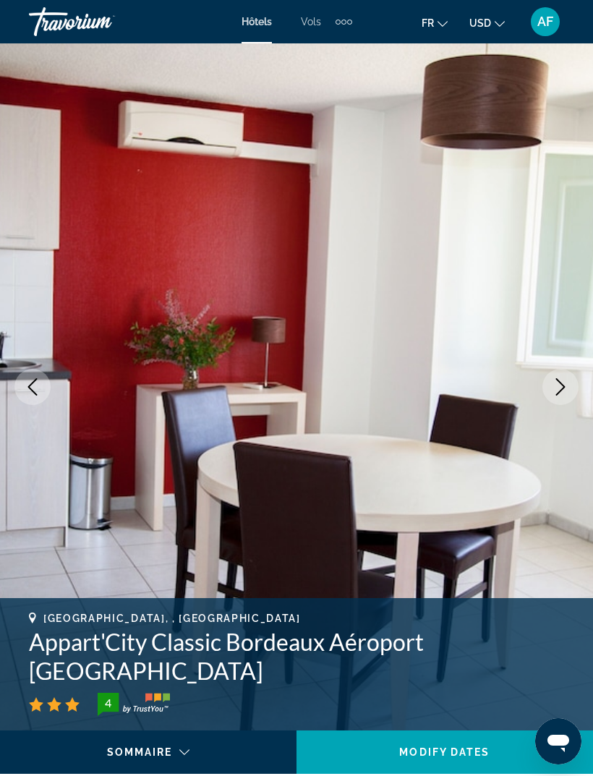
click at [559, 392] on icon "Next image" at bounding box center [560, 386] width 9 height 17
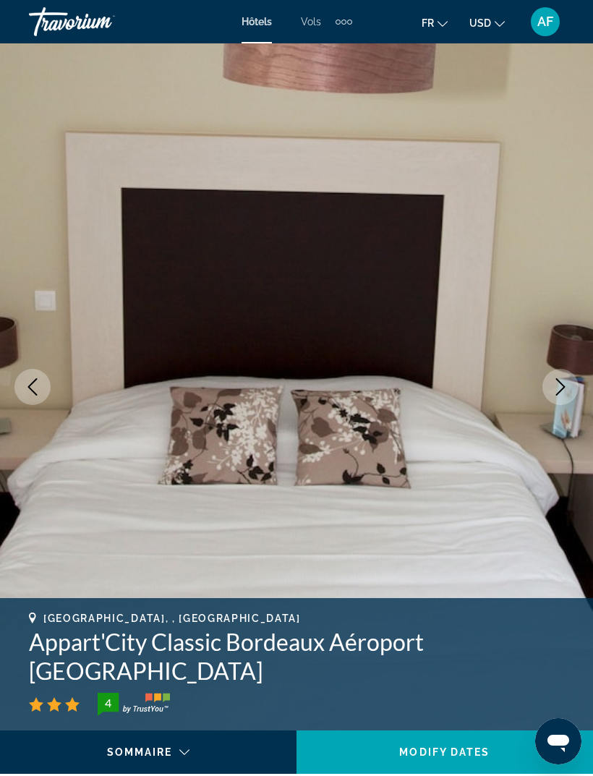
click at [557, 395] on button "Next image" at bounding box center [560, 387] width 36 height 36
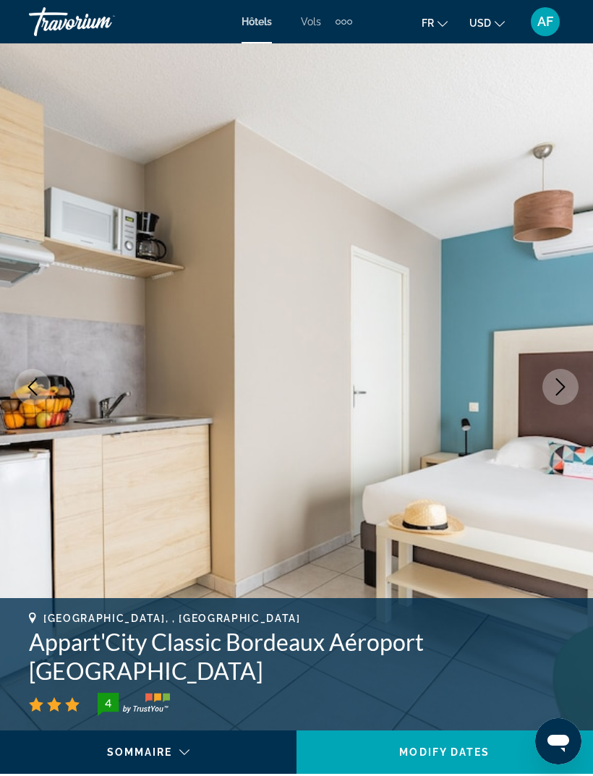
click at [565, 393] on icon "Next image" at bounding box center [560, 386] width 17 height 17
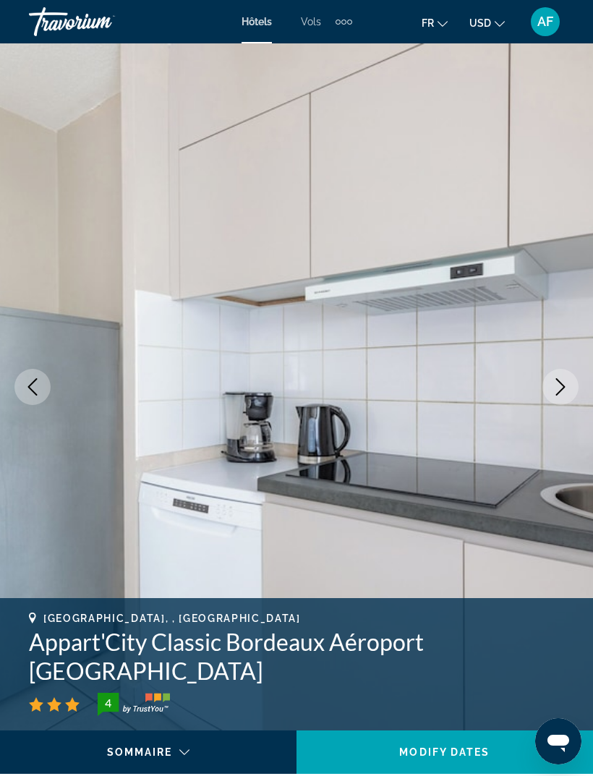
click at [561, 390] on icon "Next image" at bounding box center [560, 386] width 9 height 17
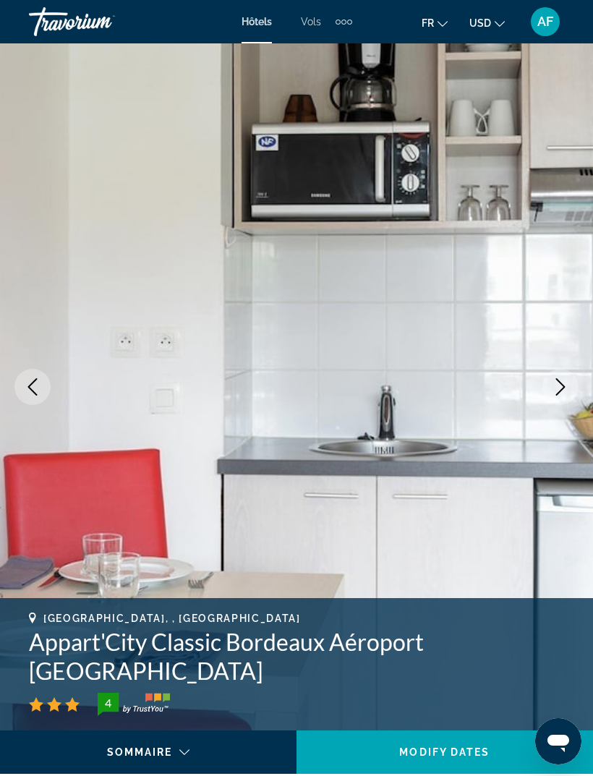
click at [564, 388] on icon "Next image" at bounding box center [560, 386] width 17 height 17
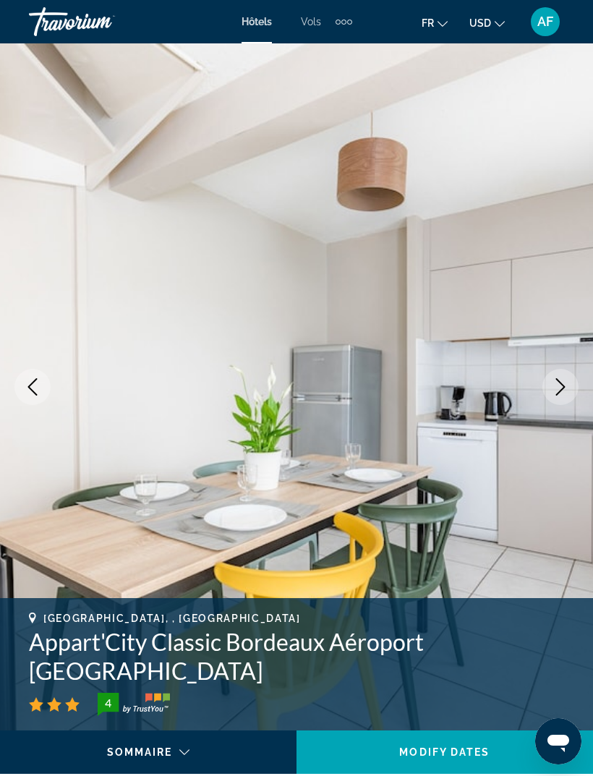
click at [564, 392] on icon "Next image" at bounding box center [560, 386] width 17 height 17
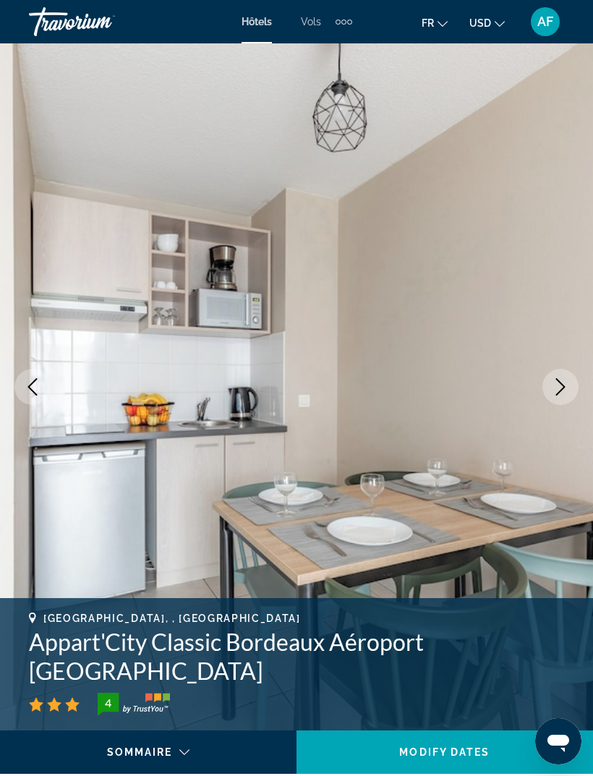
click at [567, 392] on icon "Next image" at bounding box center [560, 386] width 17 height 17
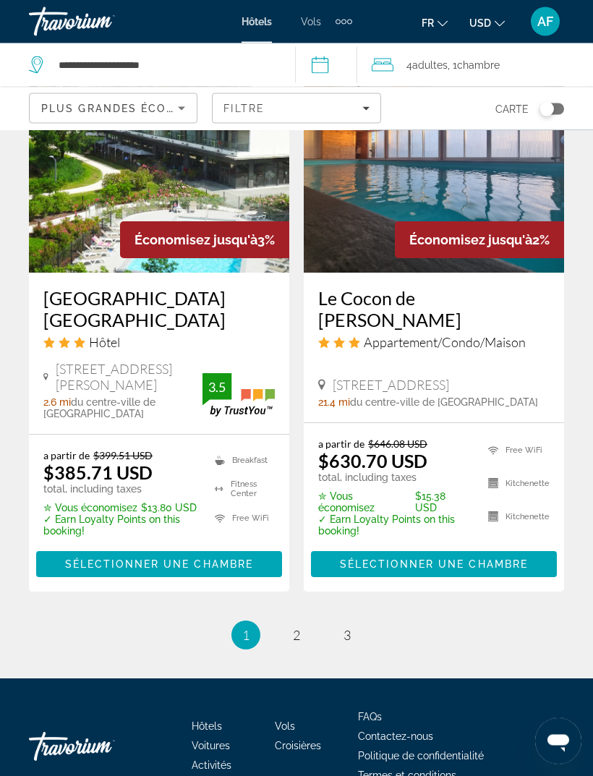
scroll to position [3112, 0]
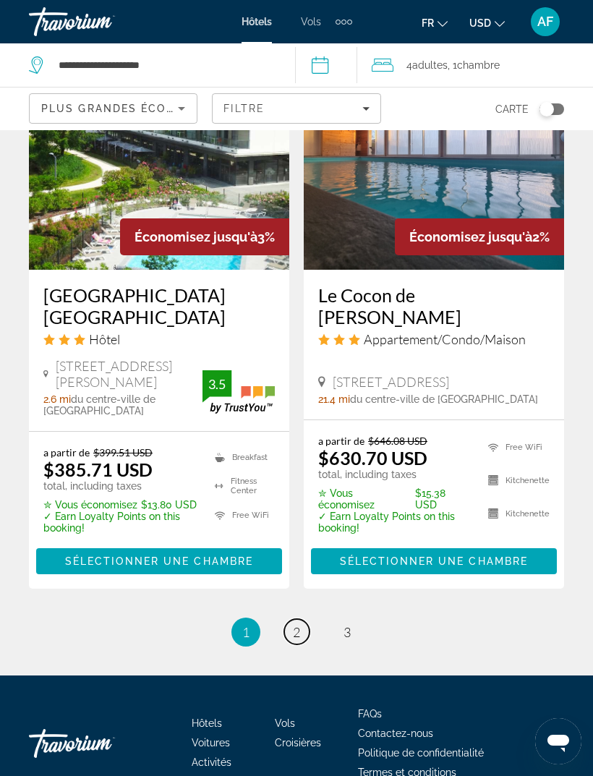
click at [286, 644] on link "page 2" at bounding box center [296, 631] width 25 height 25
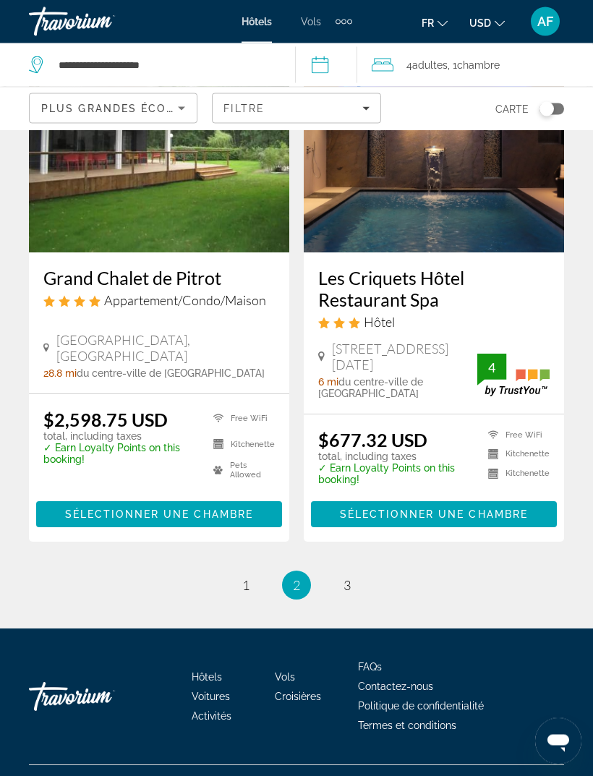
scroll to position [2999, 0]
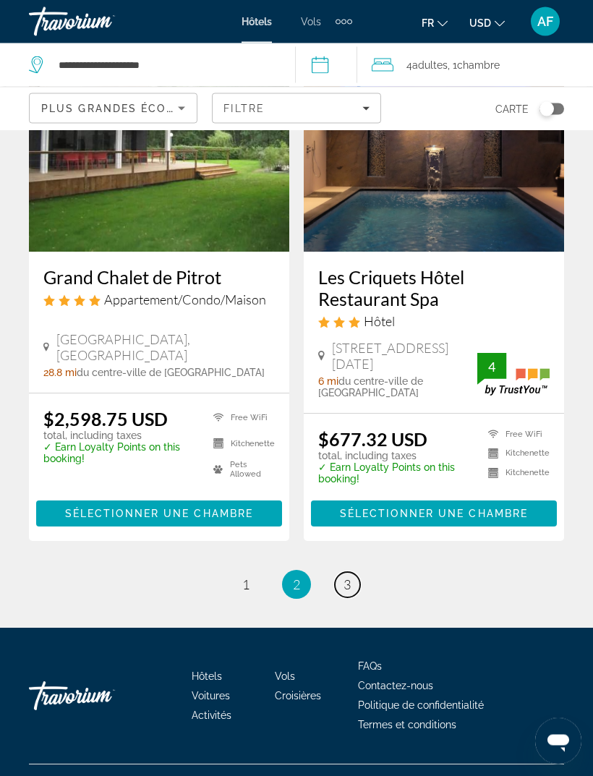
click at [351, 593] on span "3" at bounding box center [346, 585] width 7 height 16
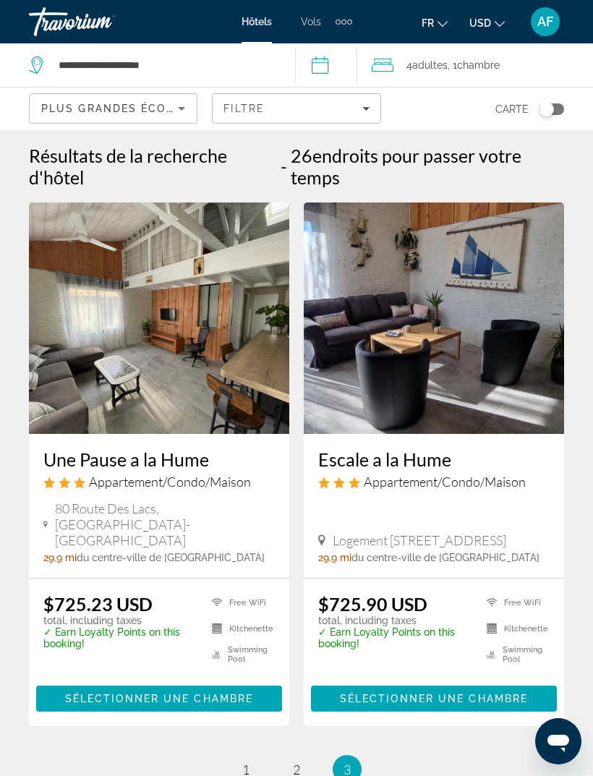
click at [348, 27] on div "Extra navigation items" at bounding box center [343, 22] width 17 height 22
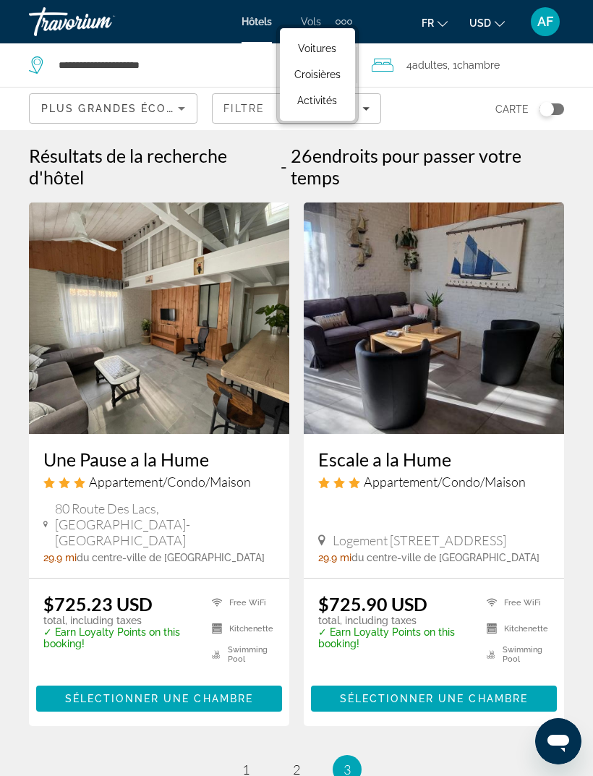
click at [334, 106] on span "Activités" at bounding box center [317, 101] width 40 height 12
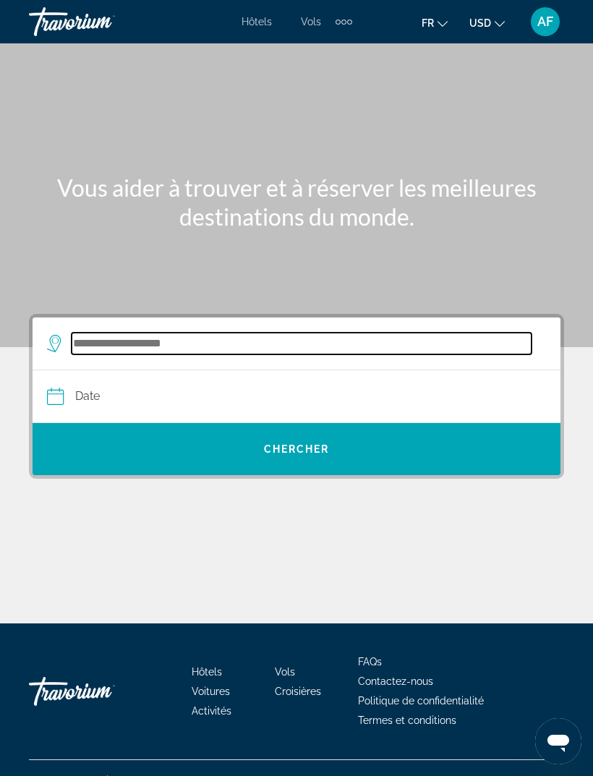
click at [83, 343] on input "Search destination" at bounding box center [302, 344] width 460 height 22
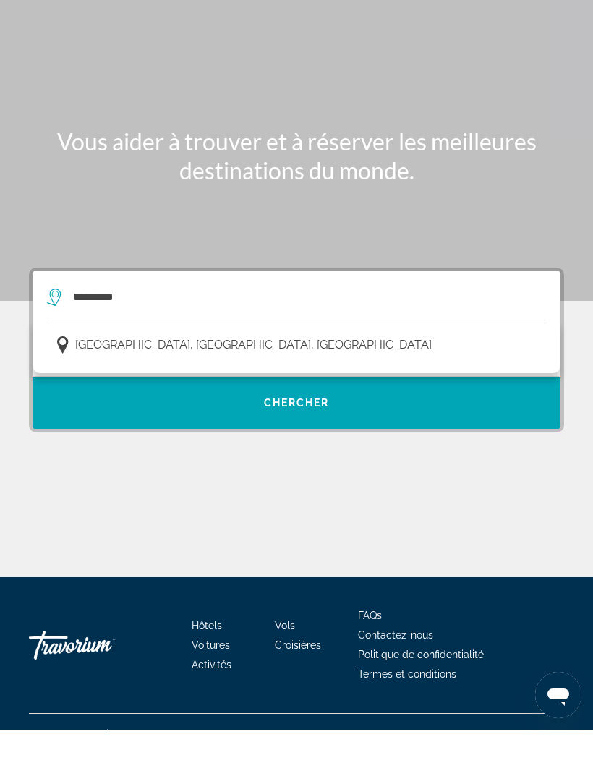
click at [92, 381] on span "[GEOGRAPHIC_DATA], [GEOGRAPHIC_DATA], [GEOGRAPHIC_DATA]" at bounding box center [253, 391] width 356 height 20
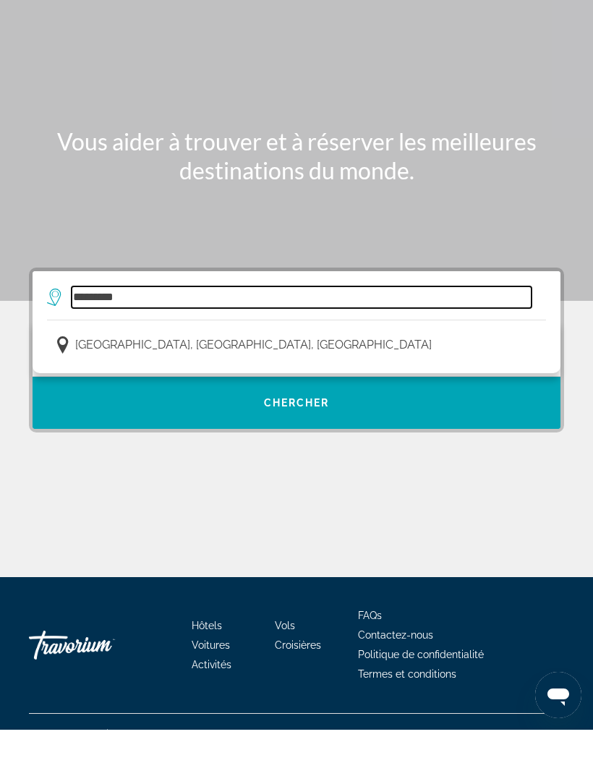
type input "**********"
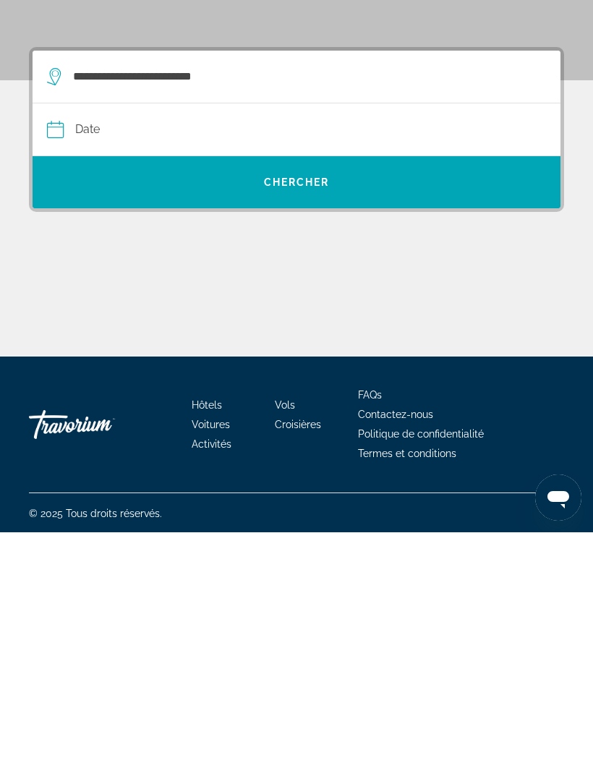
click at [91, 347] on input "Date" at bounding box center [170, 375] width 255 height 56
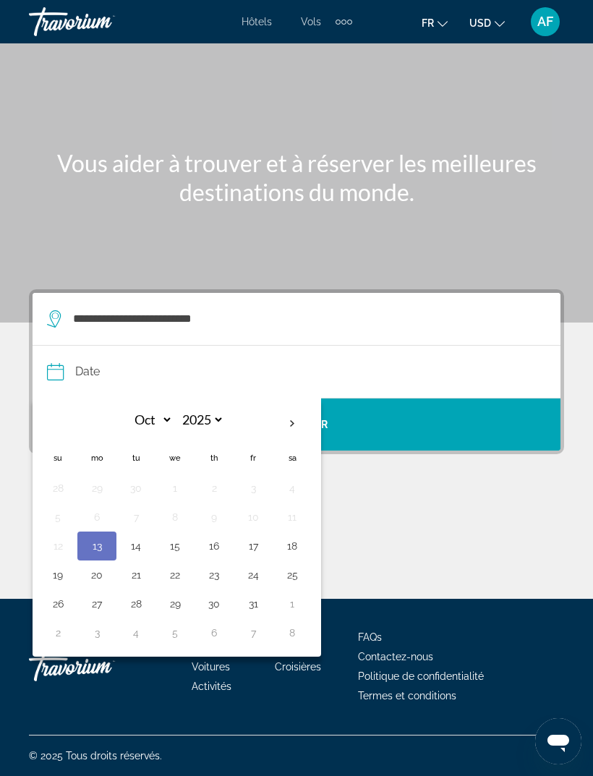
click at [291, 408] on th "Next month" at bounding box center [292, 424] width 39 height 32
click at [296, 408] on th "Next month" at bounding box center [292, 424] width 39 height 32
select select "**"
click at [178, 593] on button "31" at bounding box center [174, 603] width 23 height 20
type input "**********"
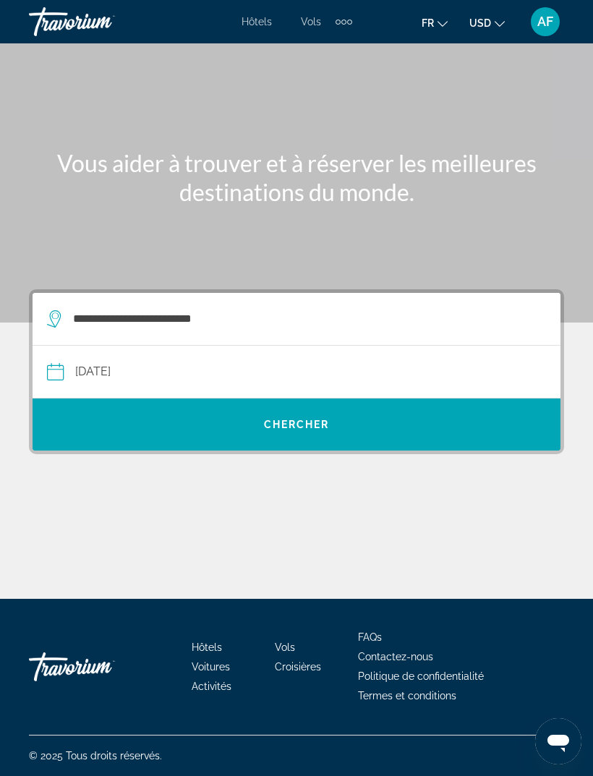
click at [362, 355] on button "**********" at bounding box center [296, 372] width 499 height 52
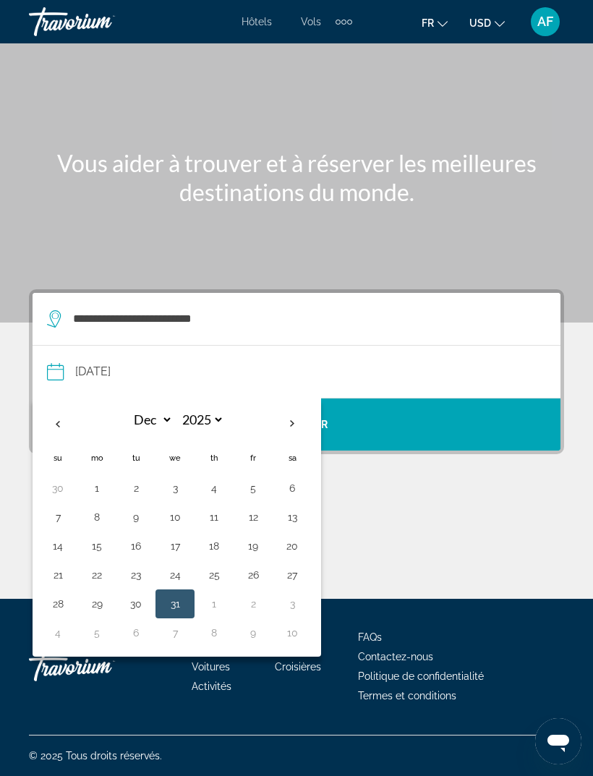
click at [293, 411] on th "Next month" at bounding box center [292, 424] width 39 height 32
select select "*"
select select "****"
click at [259, 478] on button "2" at bounding box center [252, 488] width 23 height 20
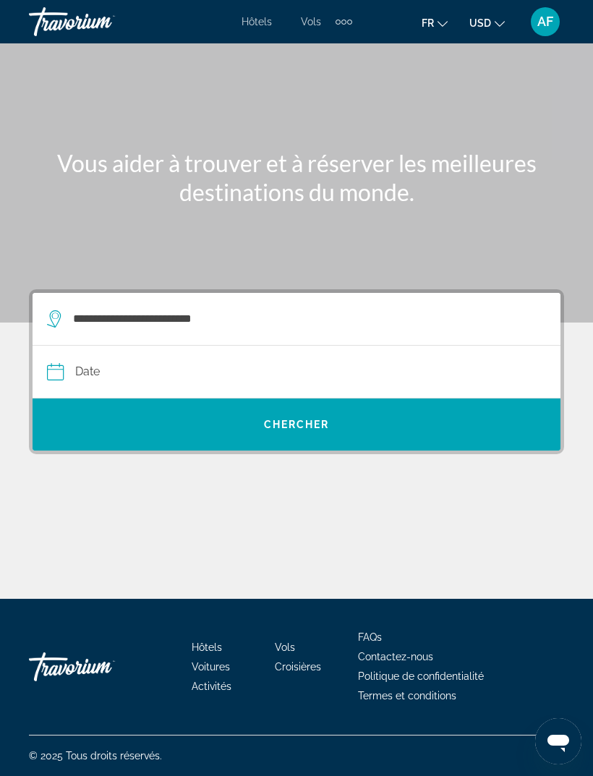
type input "**********"
click at [369, 348] on button "**********" at bounding box center [296, 372] width 499 height 52
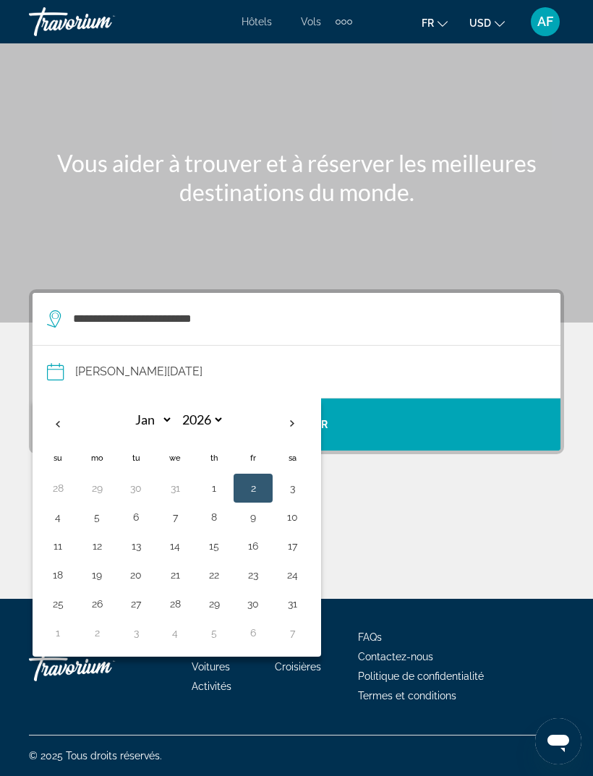
click at [373, 411] on span "Search" at bounding box center [297, 424] width 528 height 35
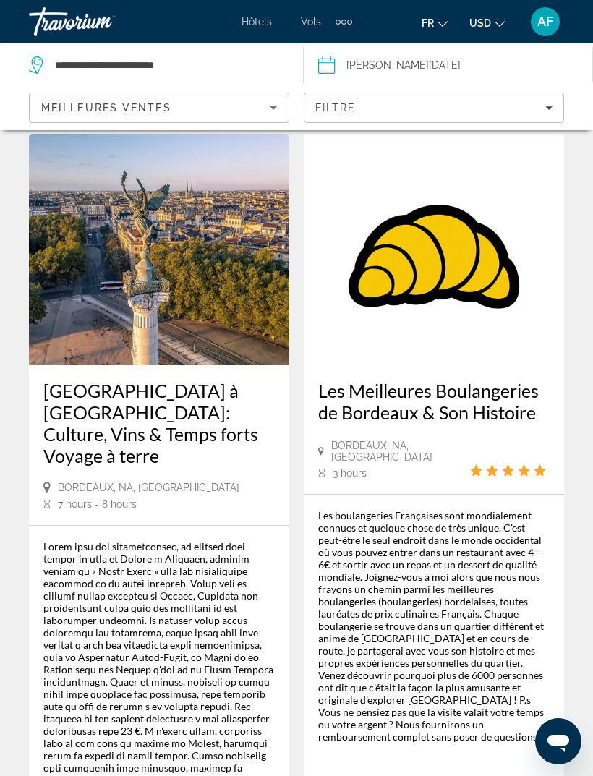
scroll to position [3968, 0]
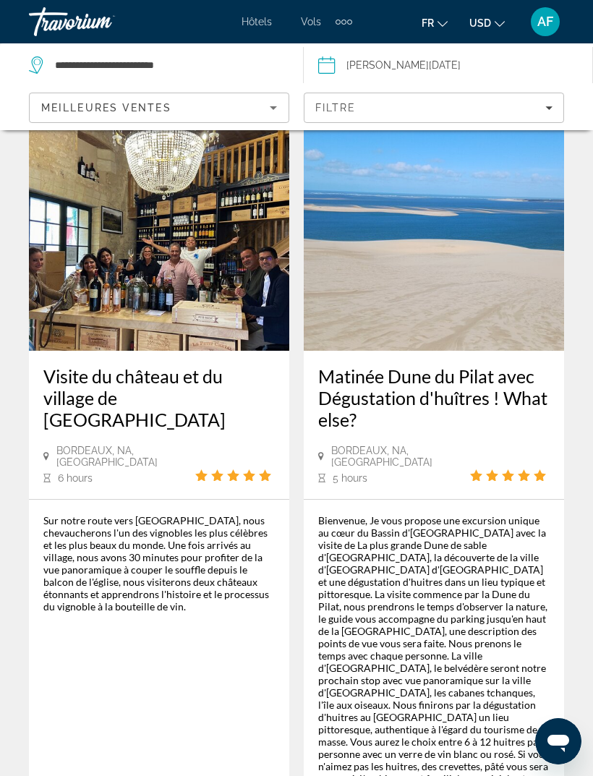
scroll to position [4291, 0]
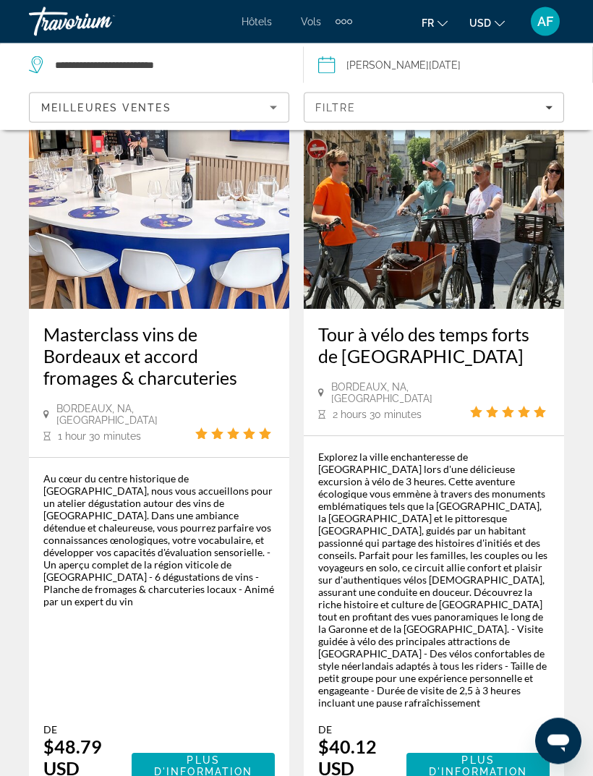
scroll to position [3968, 0]
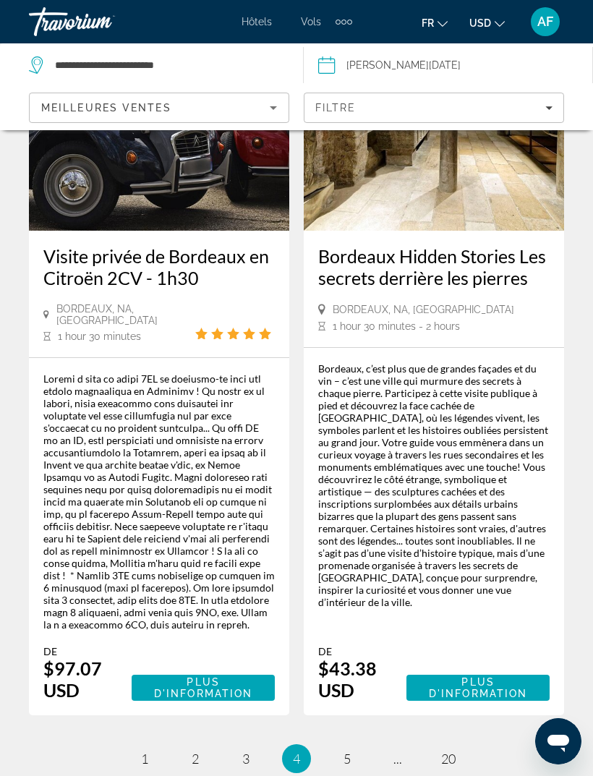
scroll to position [3746, 0]
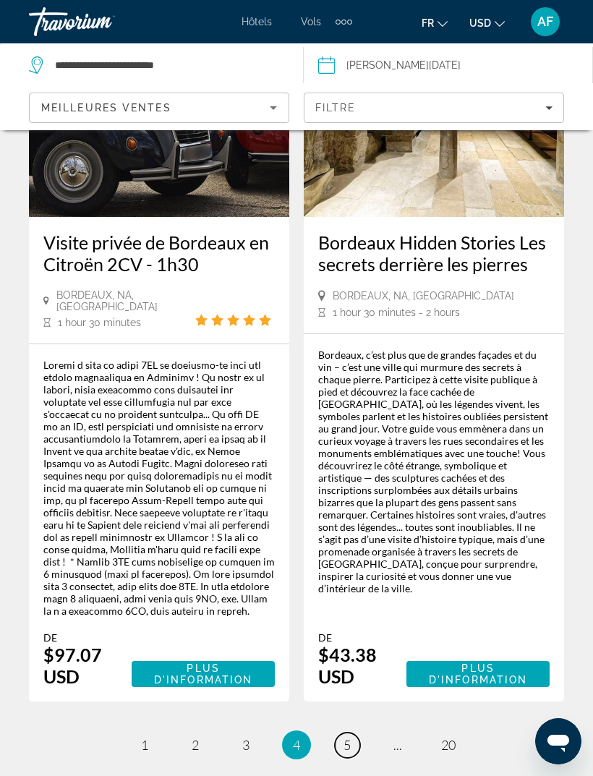
click at [347, 737] on span "5" at bounding box center [346, 745] width 7 height 16
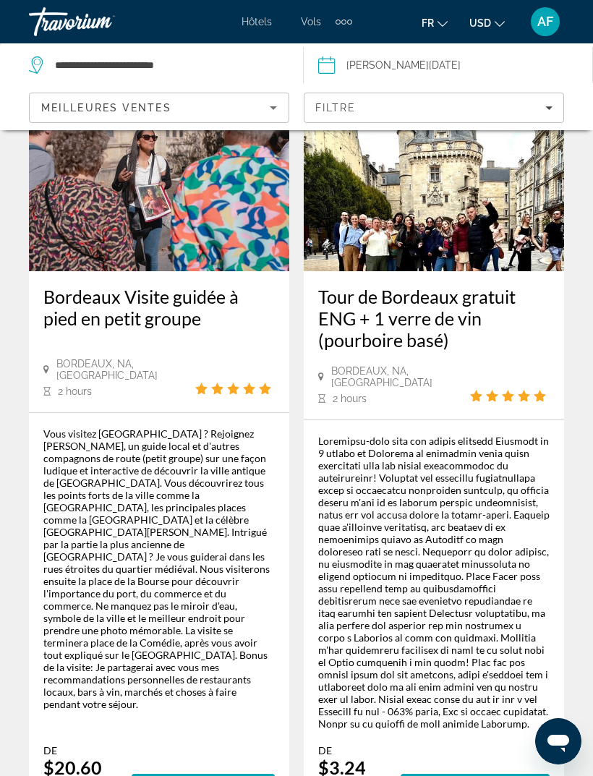
scroll to position [3947, 0]
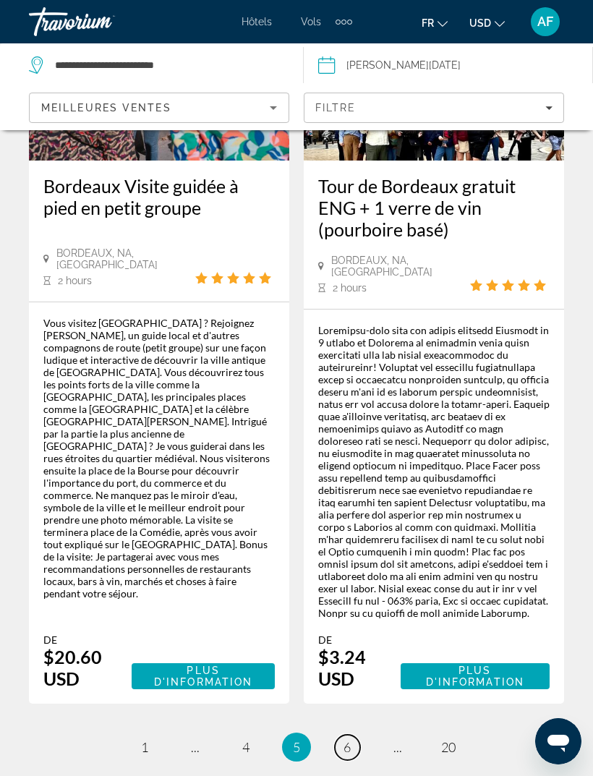
click at [351, 739] on span "6" at bounding box center [346, 747] width 7 height 16
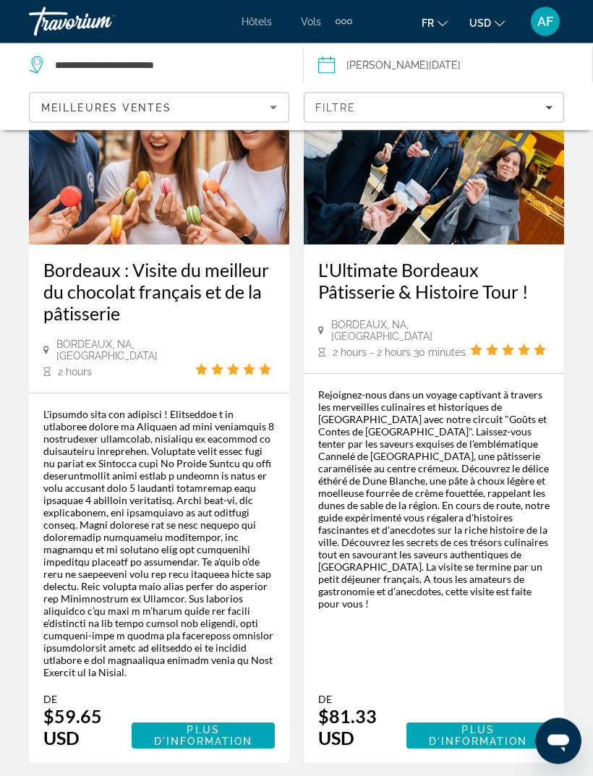
scroll to position [3931, 0]
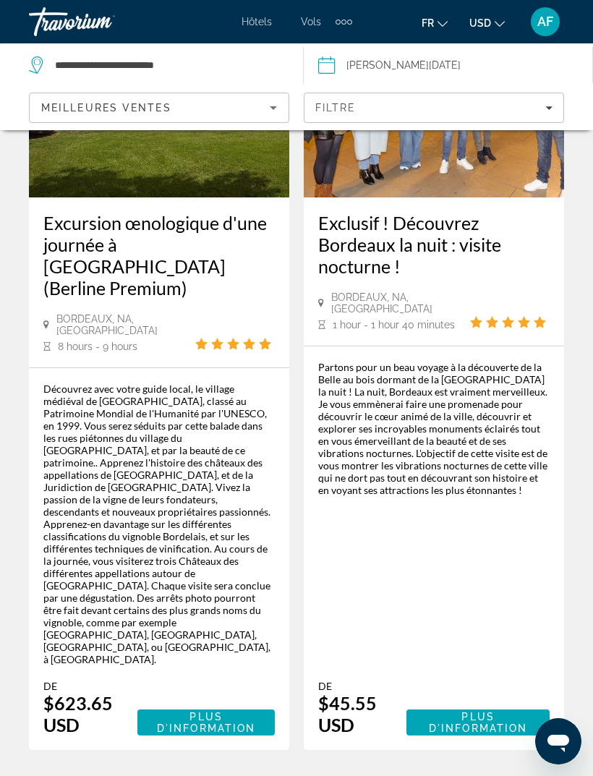
scroll to position [4244, 0]
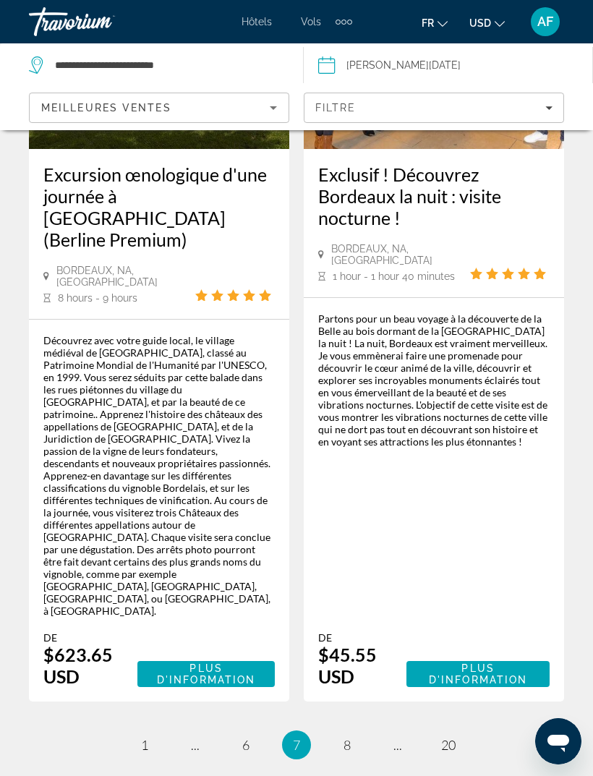
click at [354, 730] on li "page 8" at bounding box center [347, 744] width 29 height 29
click at [346, 737] on span "8" at bounding box center [346, 745] width 7 height 16
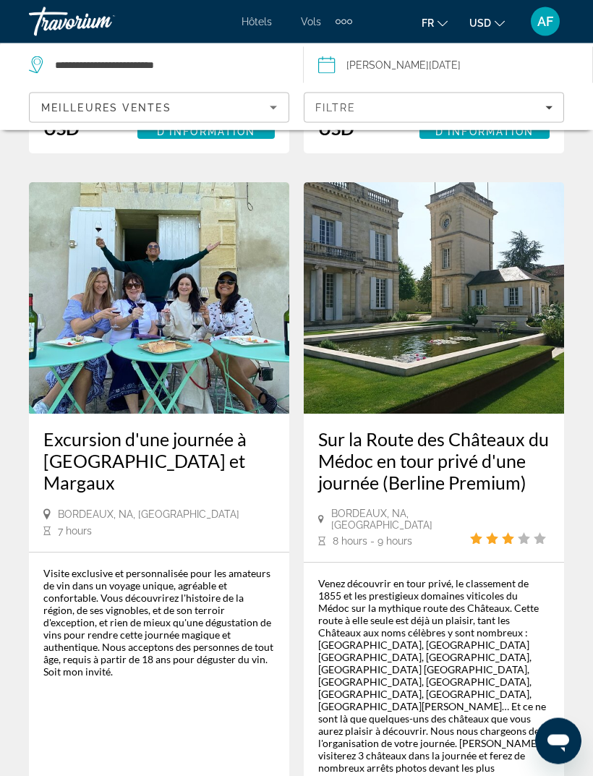
scroll to position [4124, 0]
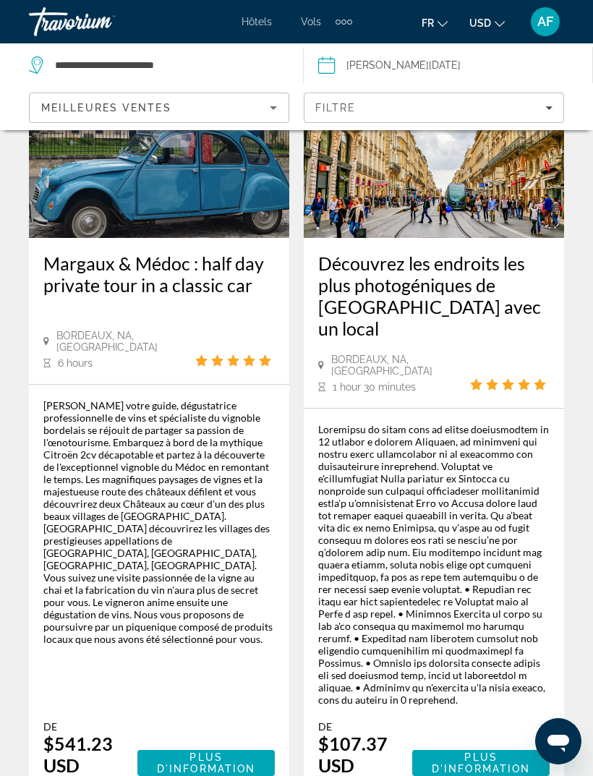
scroll to position [3805, 0]
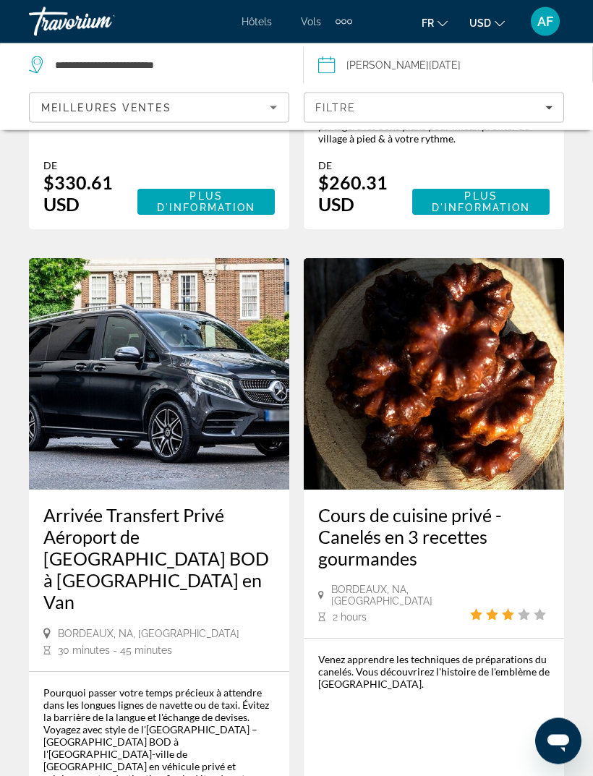
scroll to position [3776, 0]
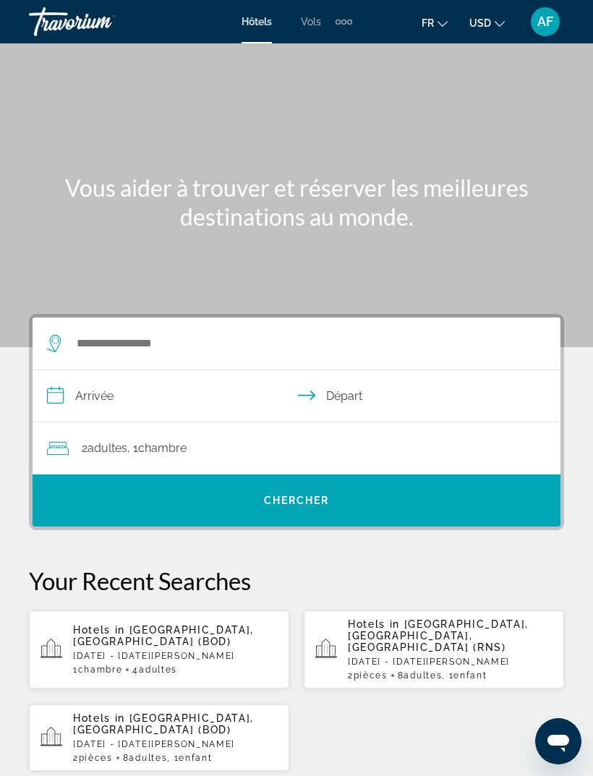
click at [539, 34] on div "AF" at bounding box center [545, 21] width 29 height 29
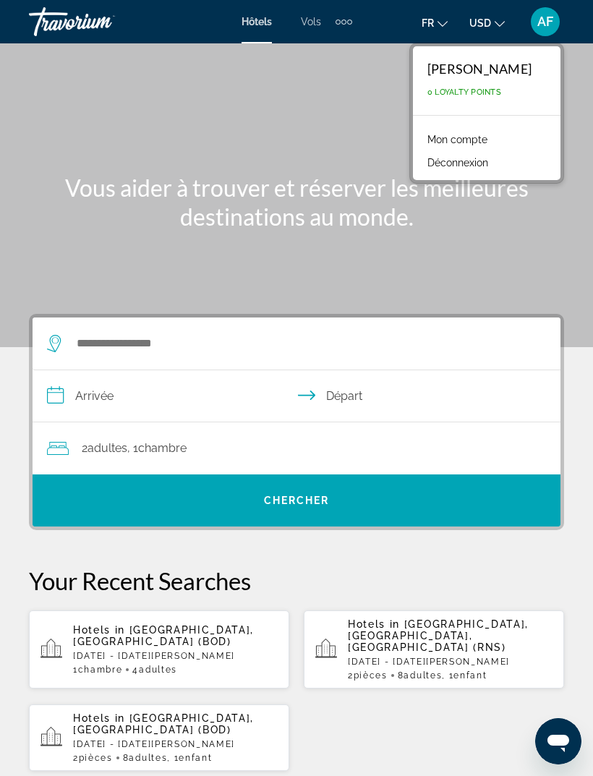
click at [521, 76] on div "[PERSON_NAME]" at bounding box center [479, 69] width 104 height 16
click at [501, 89] on span "0 Loyalty Points" at bounding box center [464, 91] width 74 height 9
click at [497, 92] on span "0 Loyalty Points" at bounding box center [464, 91] width 74 height 9
